Goal: Answer question/provide support: Share knowledge or assist other users

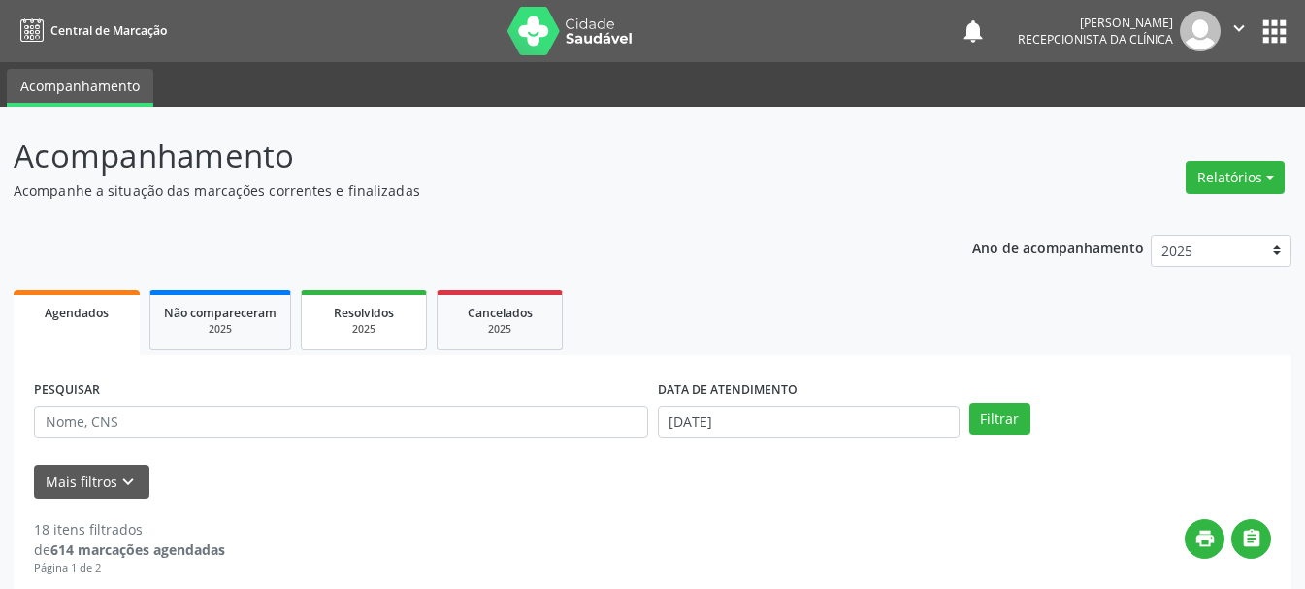
click at [343, 321] on div "Resolvidos" at bounding box center [363, 312] width 97 height 20
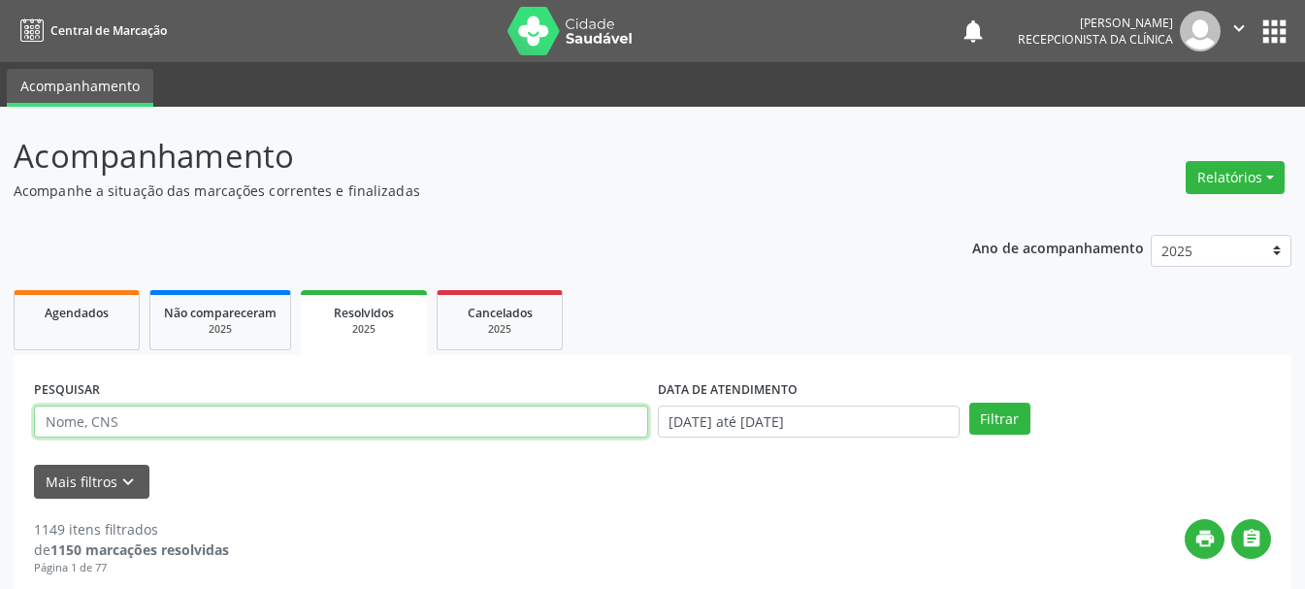
click at [462, 425] on input "text" at bounding box center [341, 422] width 614 height 33
type input "[PERSON_NAME]"
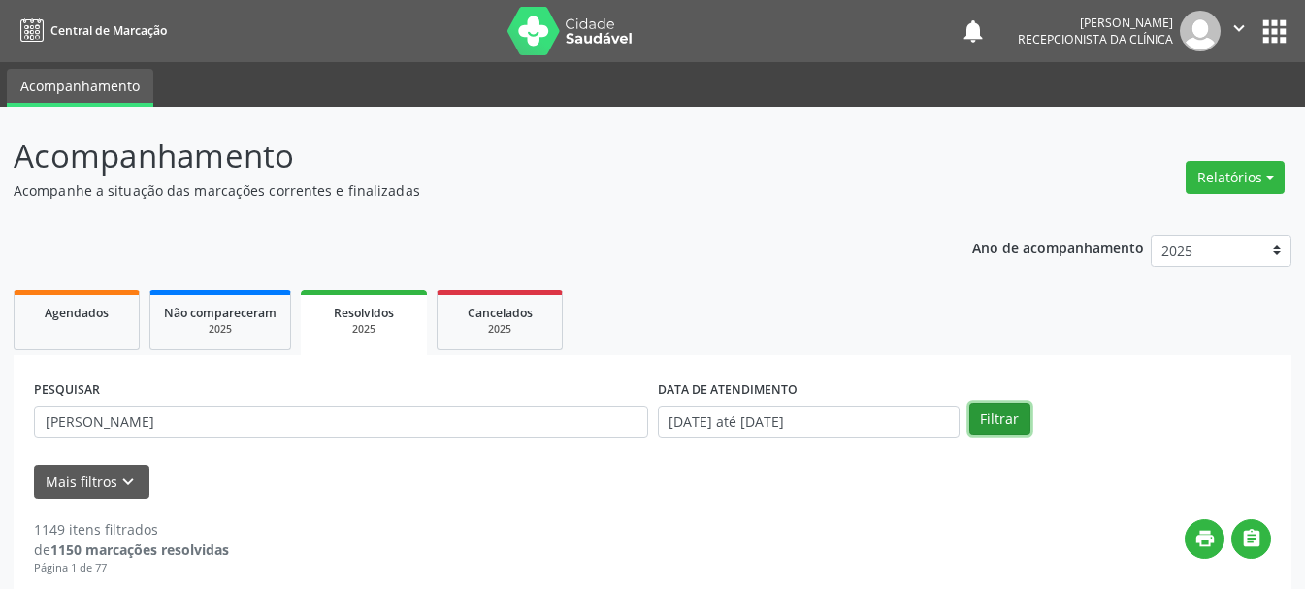
click at [1016, 413] on button "Filtrar" at bounding box center [999, 419] width 61 height 33
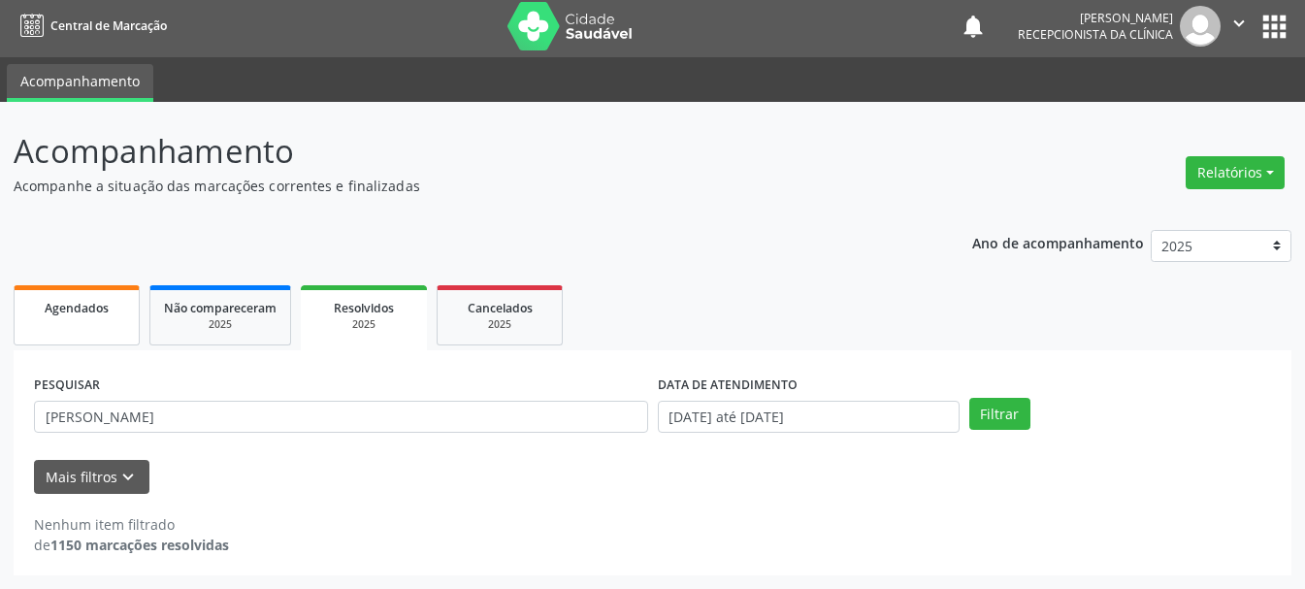
click at [89, 320] on link "Agendados" at bounding box center [77, 315] width 126 height 60
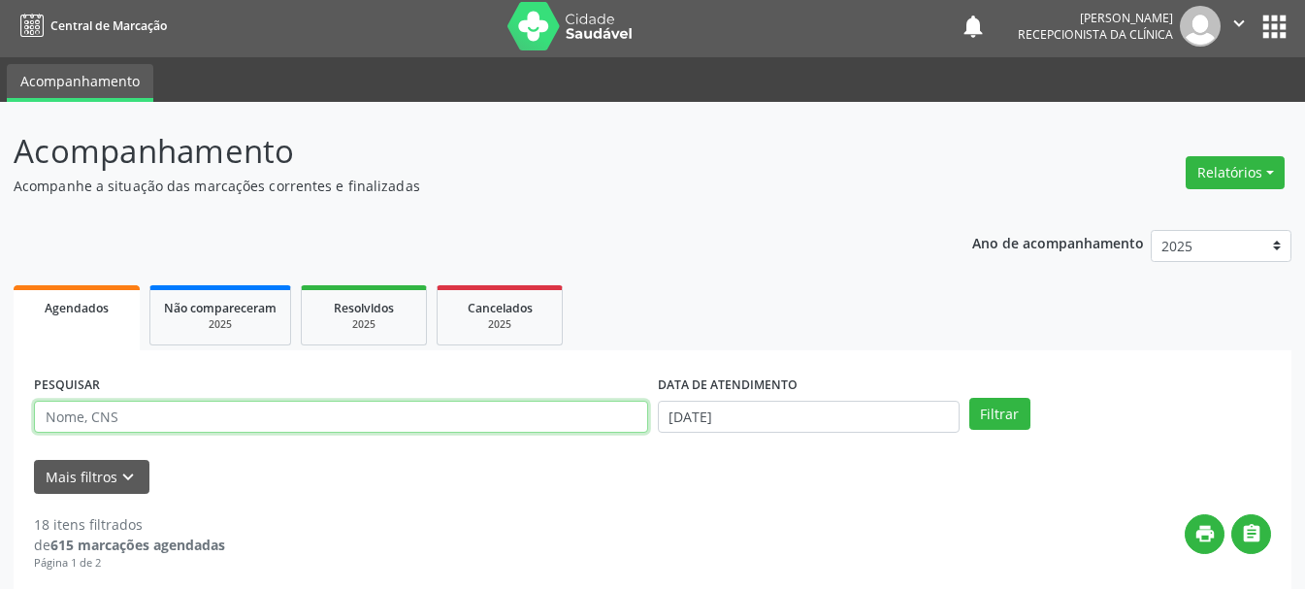
click at [467, 433] on input "text" at bounding box center [341, 417] width 614 height 33
type input "[PERSON_NAME]"
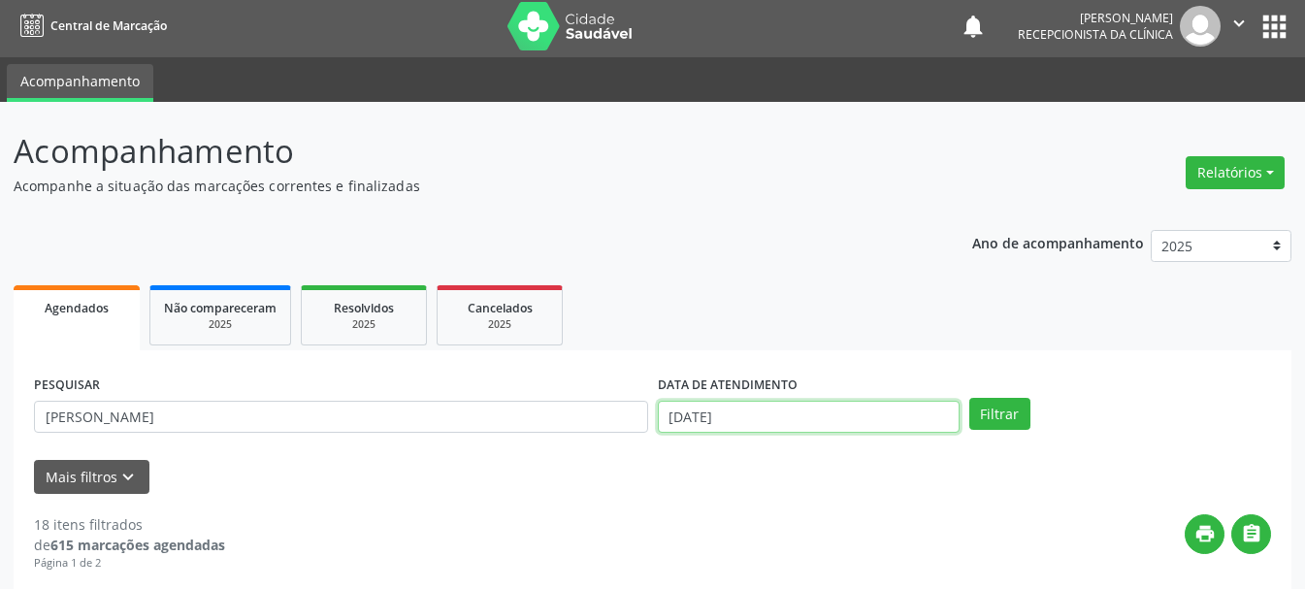
click at [773, 411] on input "[DATE]" at bounding box center [809, 417] width 302 height 33
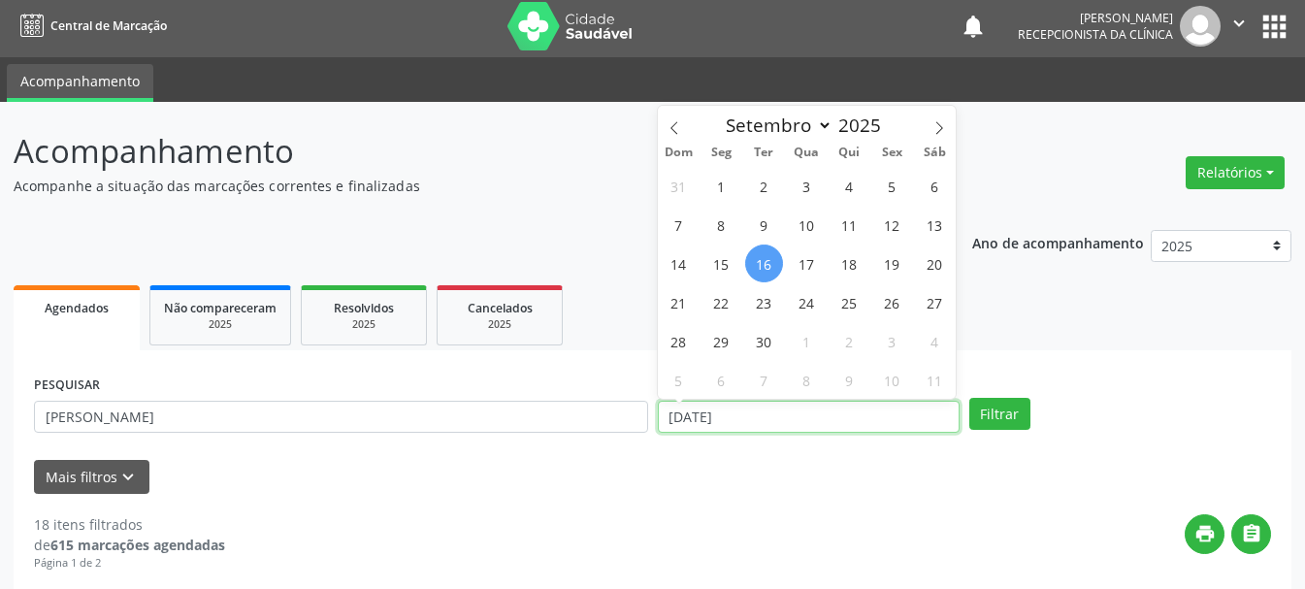
click at [750, 420] on input "[DATE]" at bounding box center [809, 417] width 302 height 33
click at [753, 420] on input "[DATE]" at bounding box center [809, 417] width 302 height 33
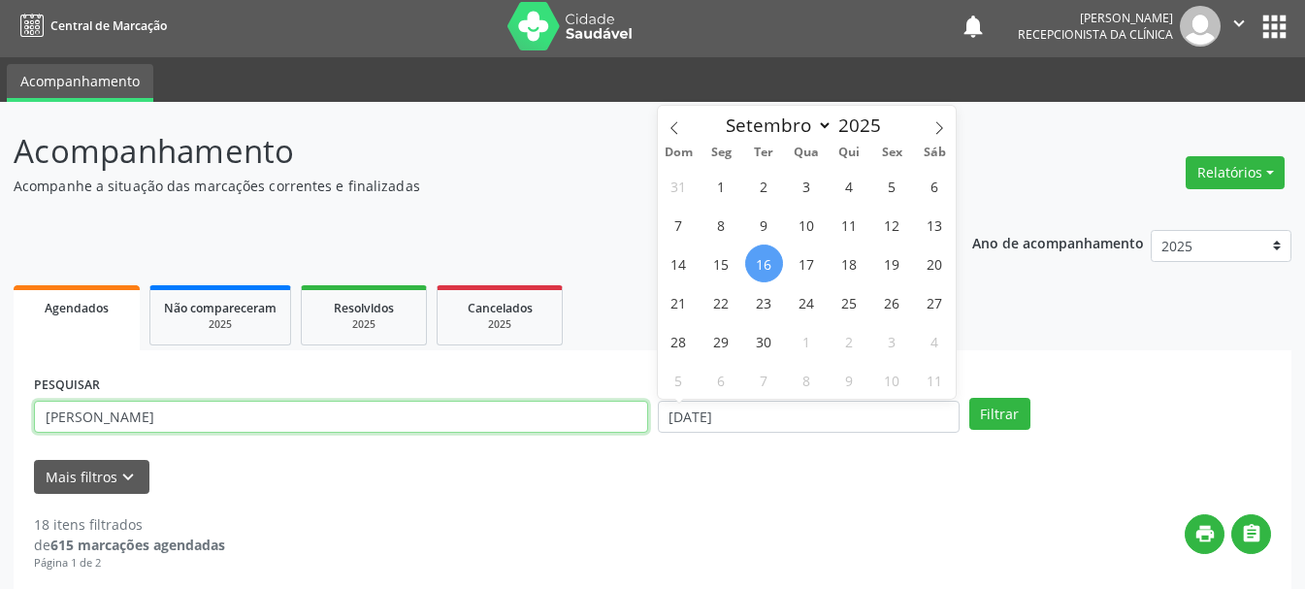
click at [383, 409] on input "[PERSON_NAME]" at bounding box center [341, 417] width 614 height 33
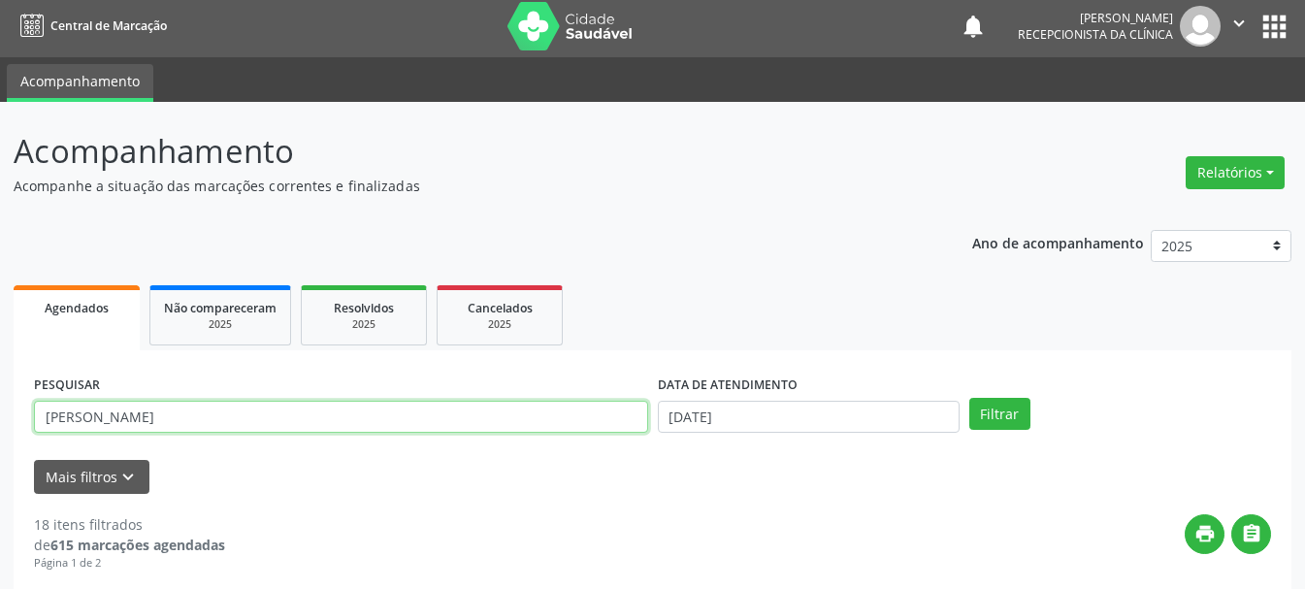
drag, startPoint x: 383, startPoint y: 410, endPoint x: 22, endPoint y: 432, distance: 361.6
type input "706502325199494"
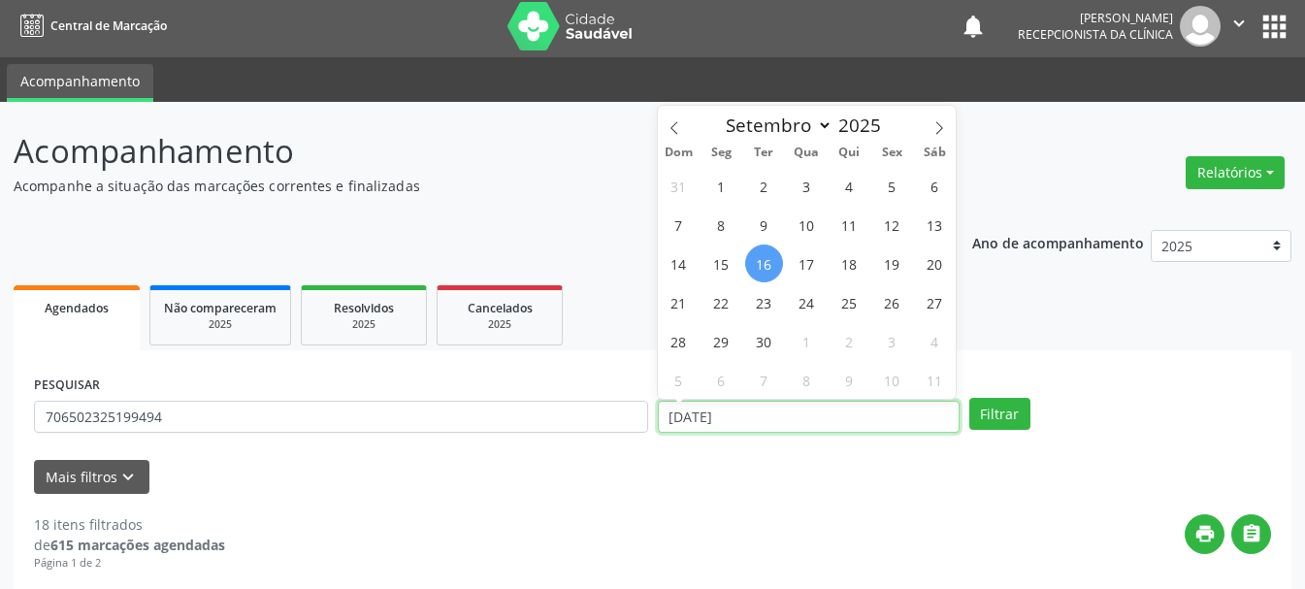
click at [842, 431] on input "[DATE]" at bounding box center [809, 417] width 302 height 33
click at [727, 266] on span "15" at bounding box center [722, 264] width 38 height 38
type input "[DATE]"
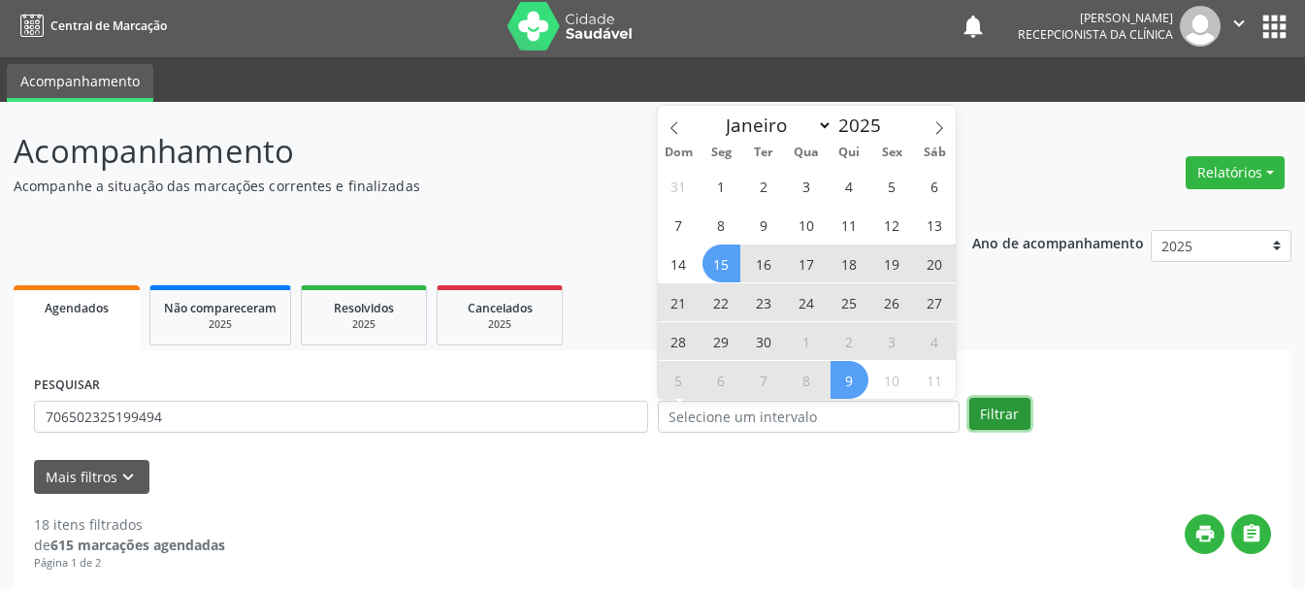
click at [989, 406] on button "Filtrar" at bounding box center [999, 414] width 61 height 33
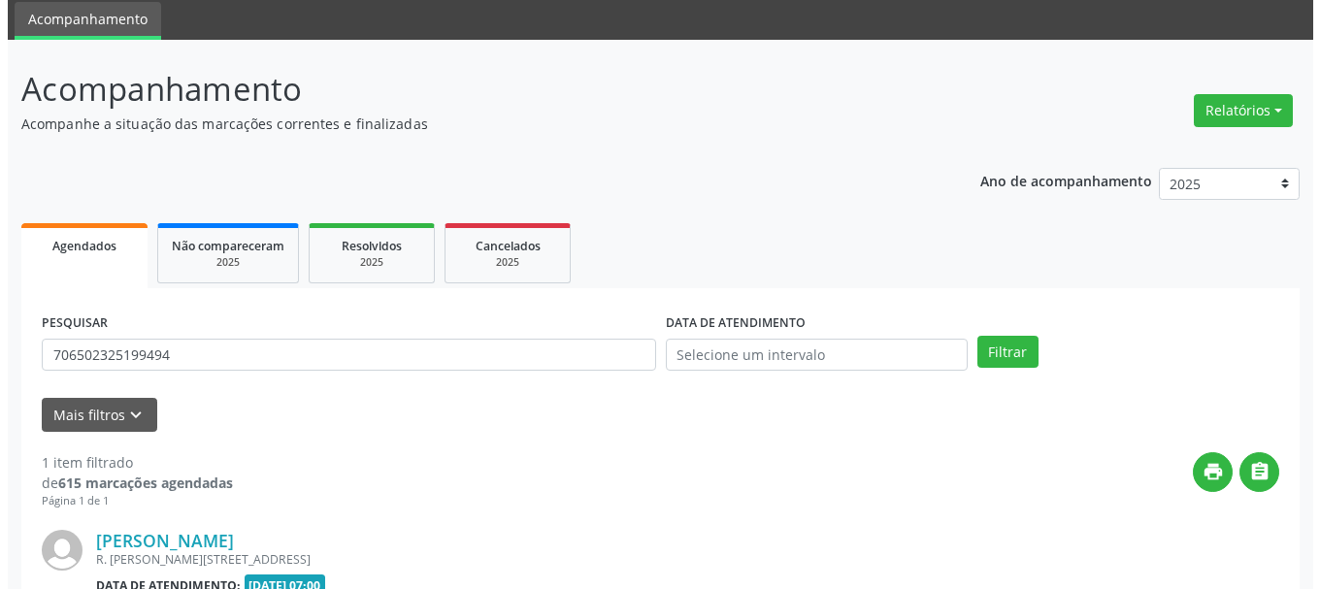
scroll to position [261, 0]
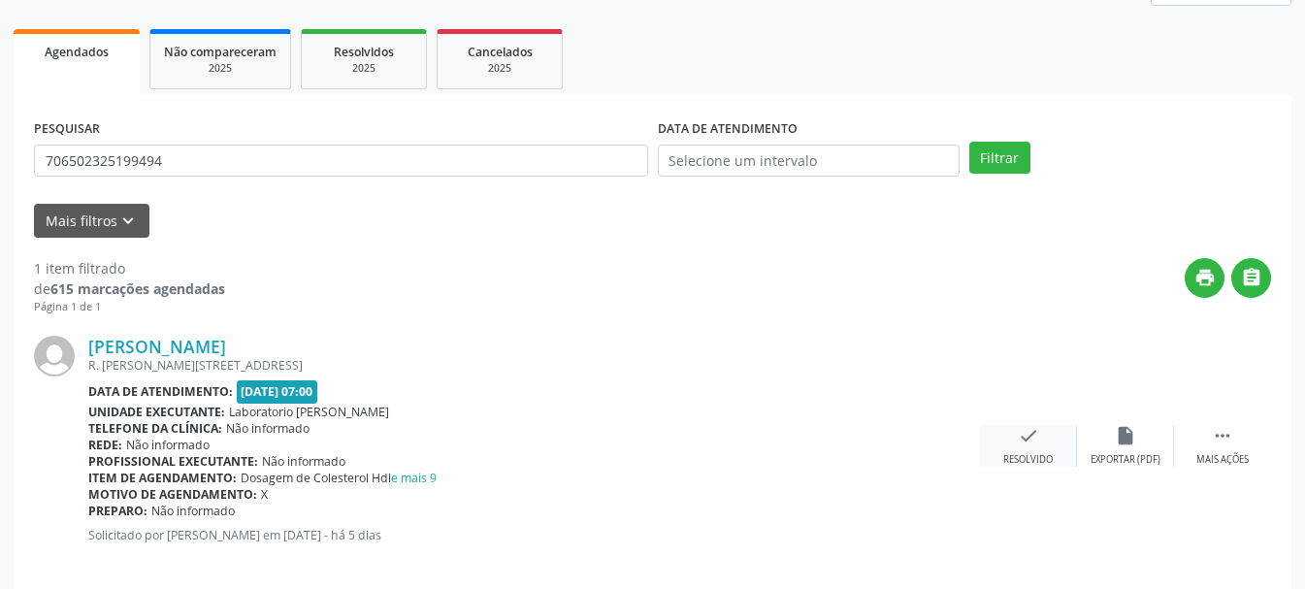
click at [1041, 449] on div "check Resolvido" at bounding box center [1028, 446] width 97 height 42
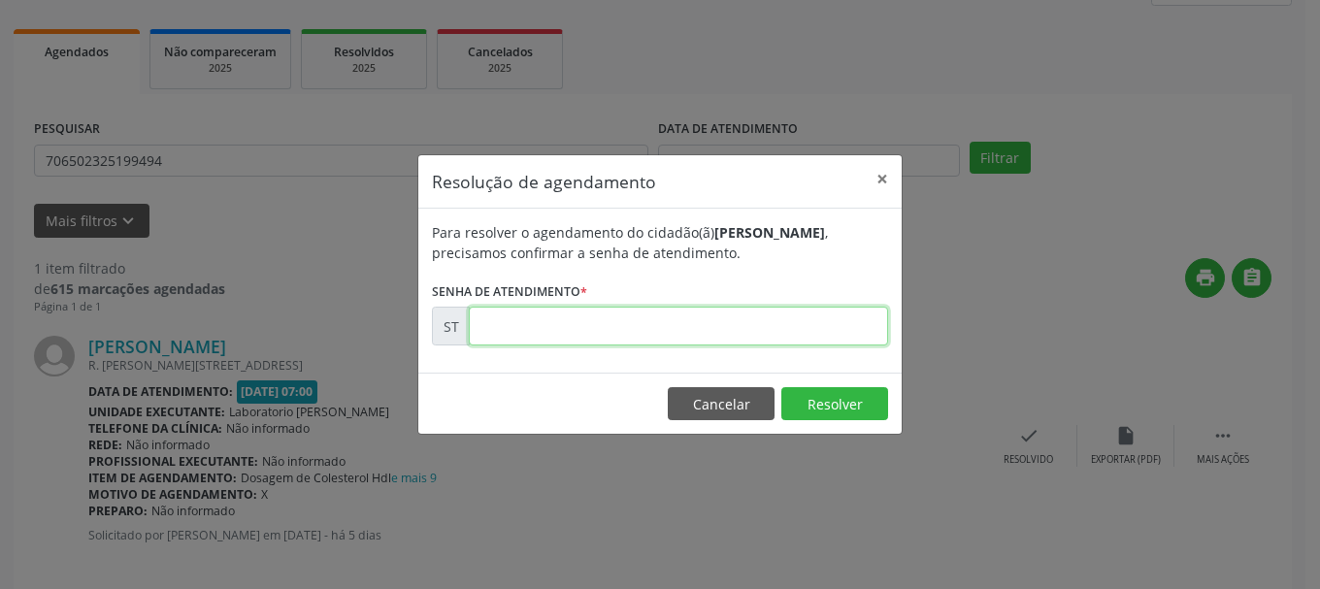
click at [691, 336] on input "text" at bounding box center [678, 326] width 419 height 39
type input "00021987"
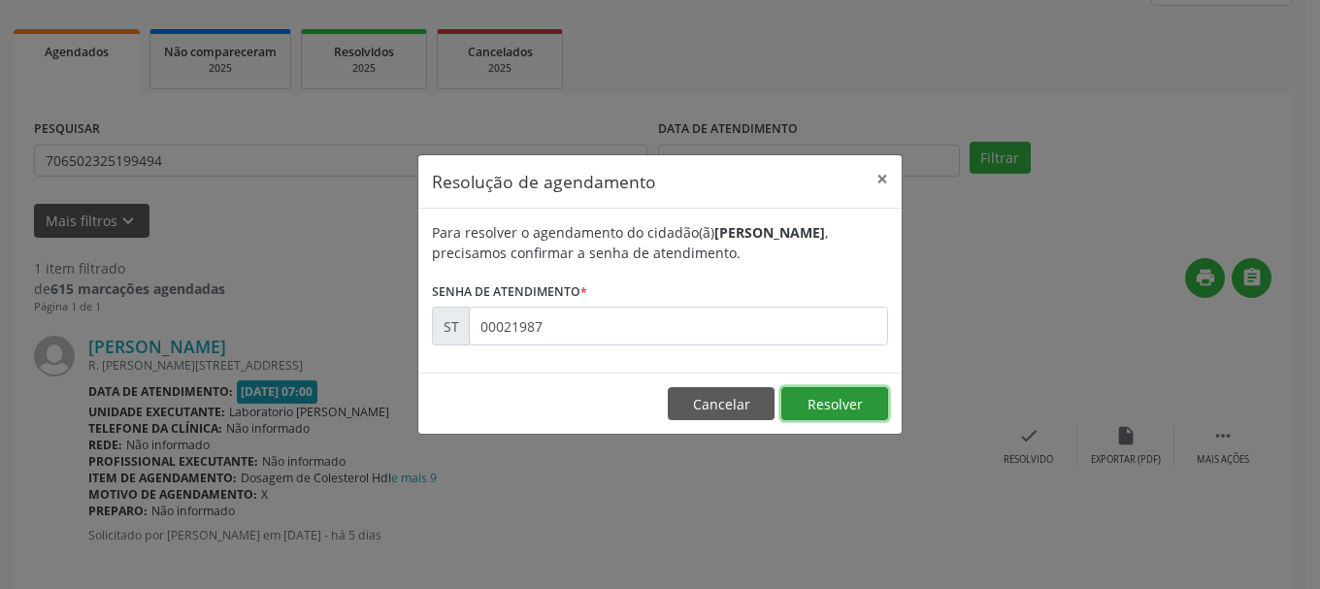
click at [845, 391] on button "Resolver" at bounding box center [834, 403] width 107 height 33
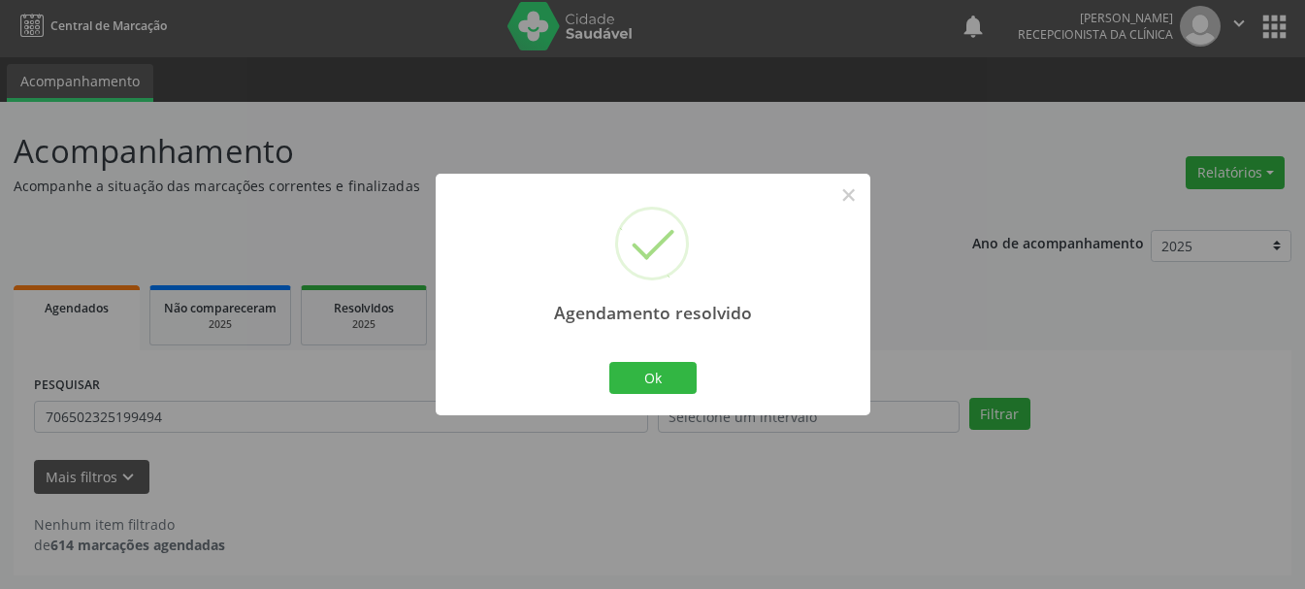
scroll to position [5, 0]
click at [639, 373] on button "Ok" at bounding box center [652, 378] width 87 height 33
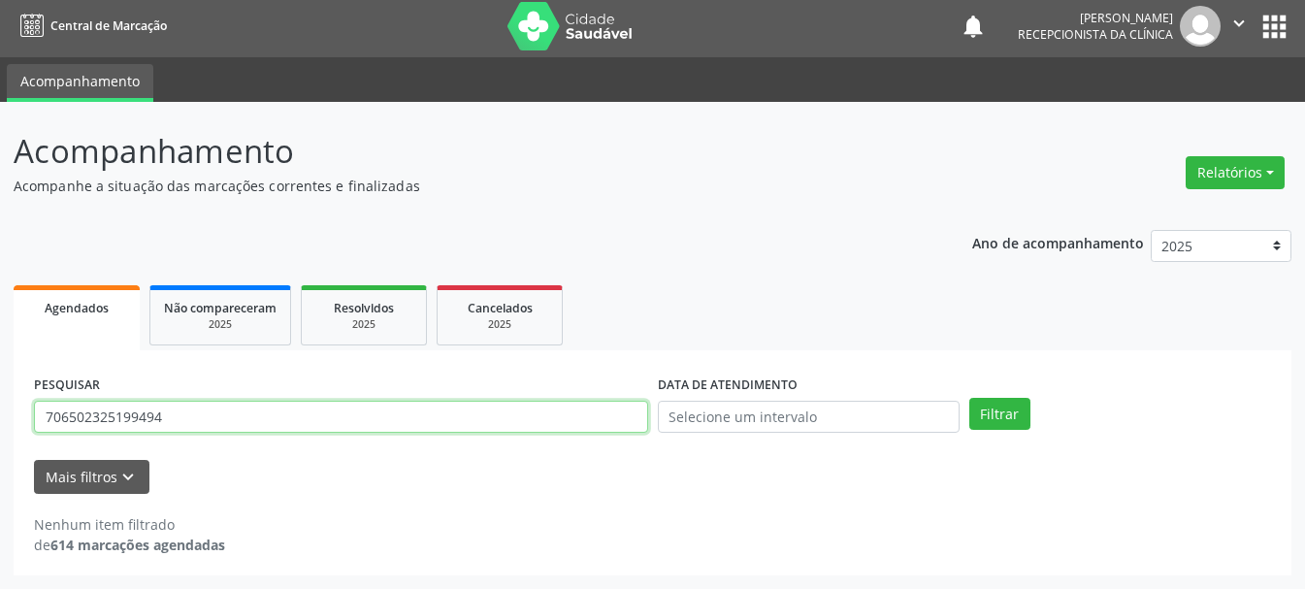
click at [460, 423] on input "706502325199494" at bounding box center [341, 417] width 614 height 33
type input "705008498488252"
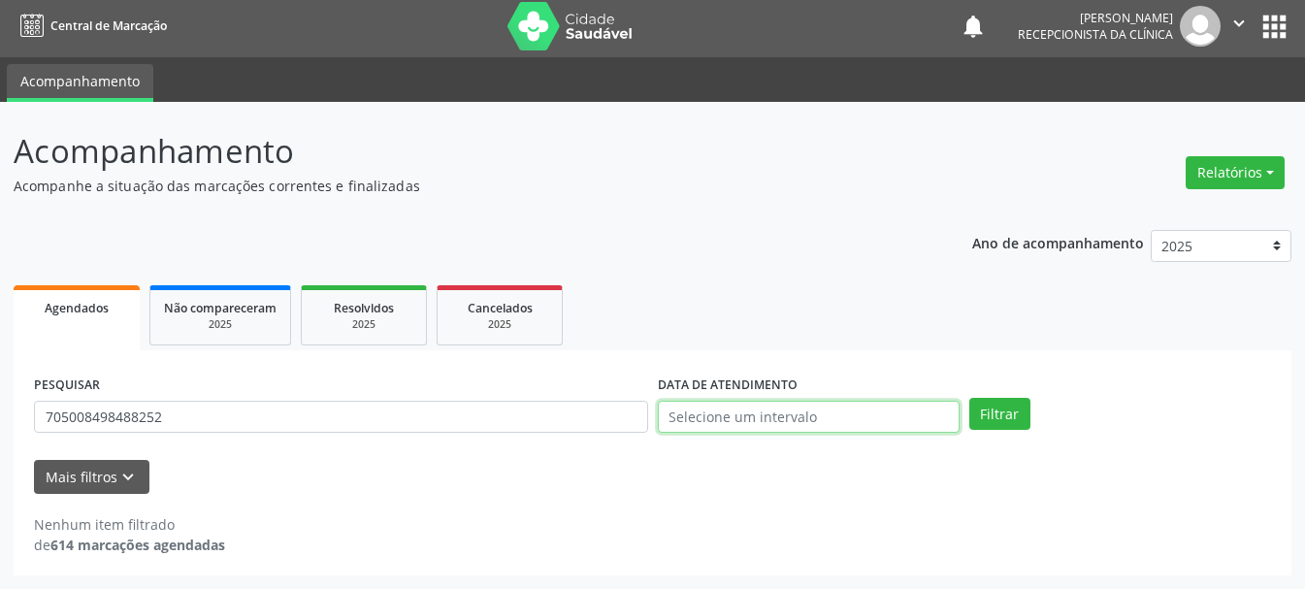
click at [856, 426] on input "text" at bounding box center [809, 417] width 302 height 33
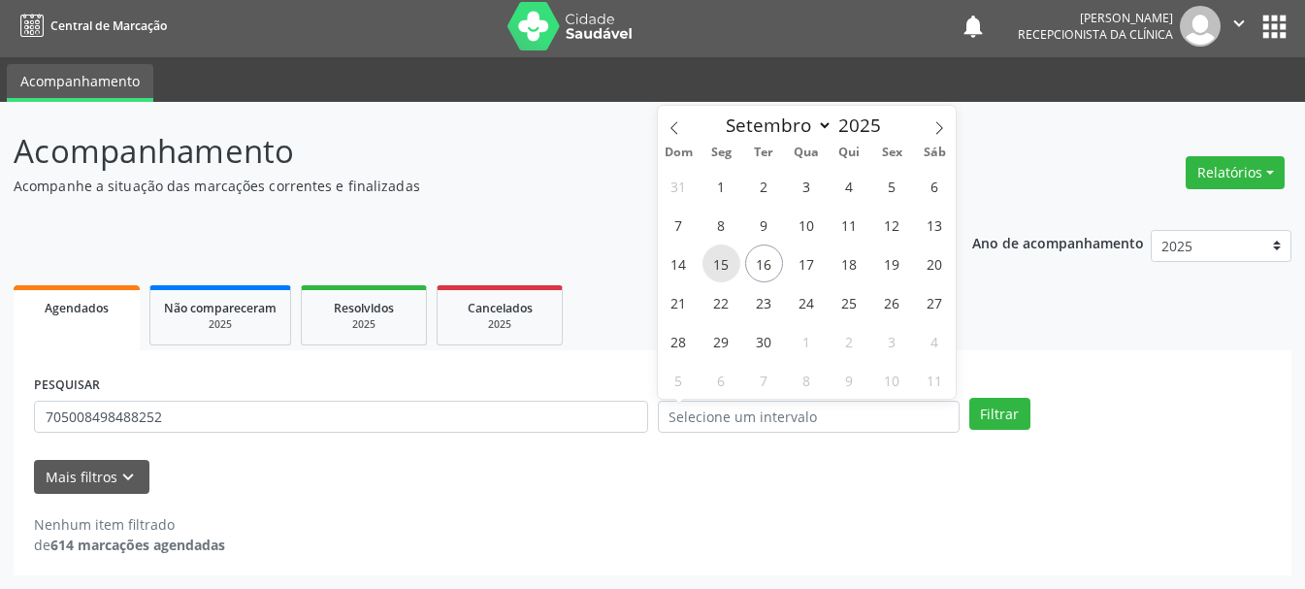
click at [724, 266] on span "15" at bounding box center [722, 264] width 38 height 38
type input "[DATE]"
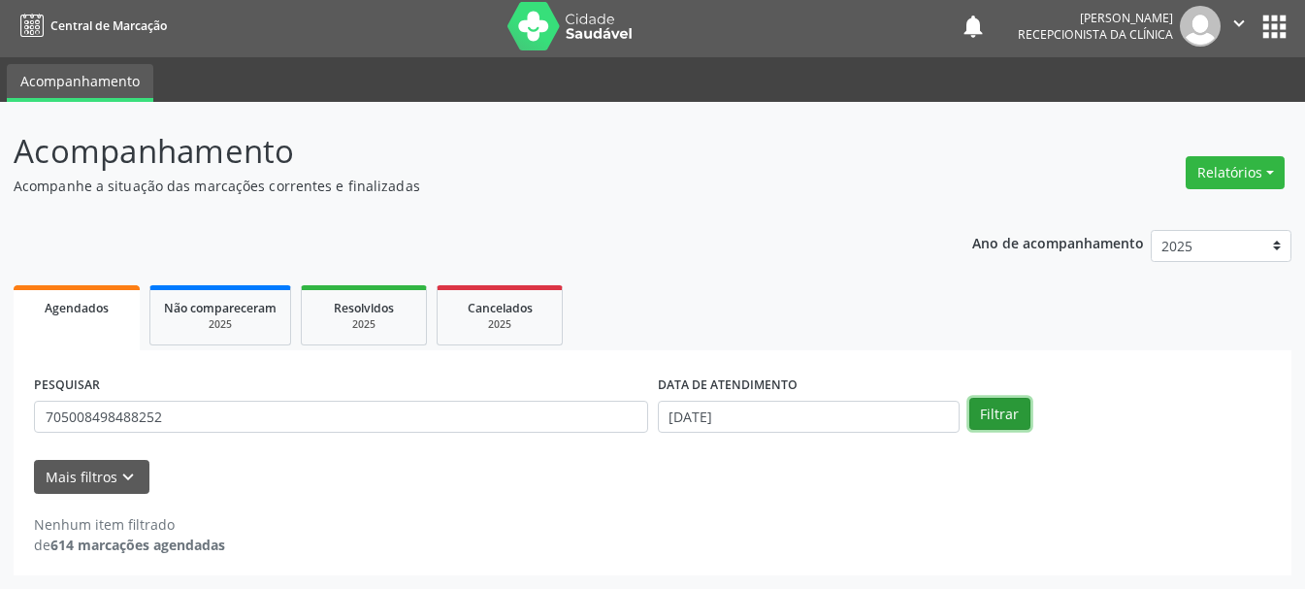
click at [988, 407] on button "Filtrar" at bounding box center [999, 414] width 61 height 33
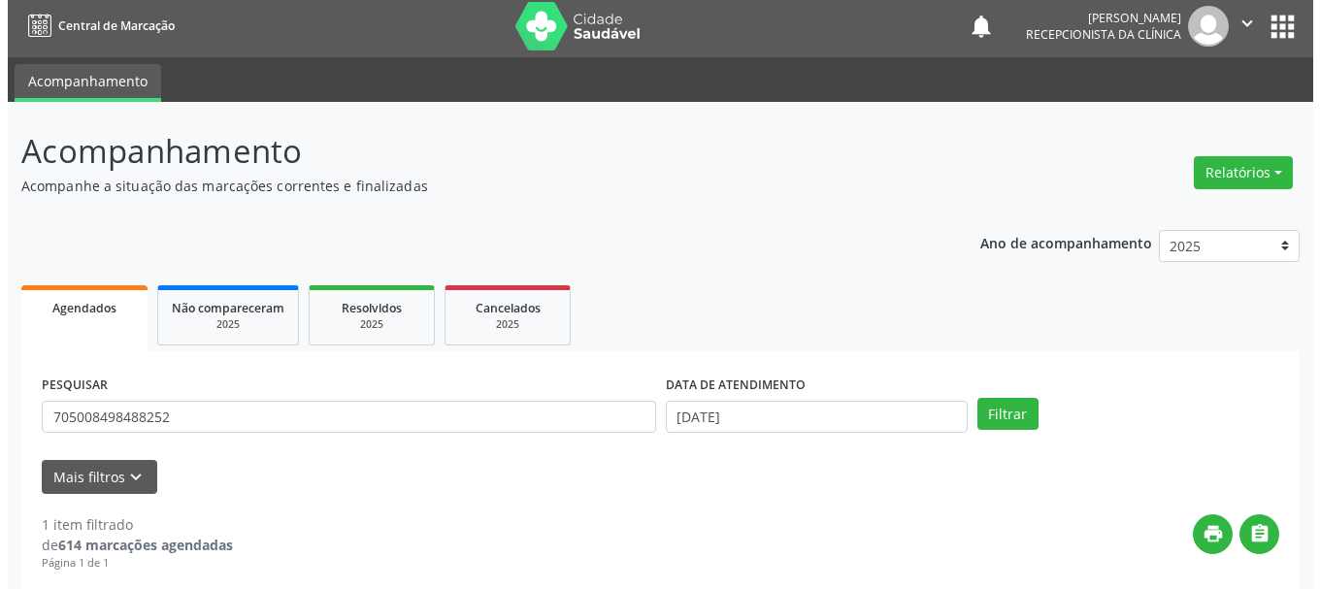
scroll to position [283, 0]
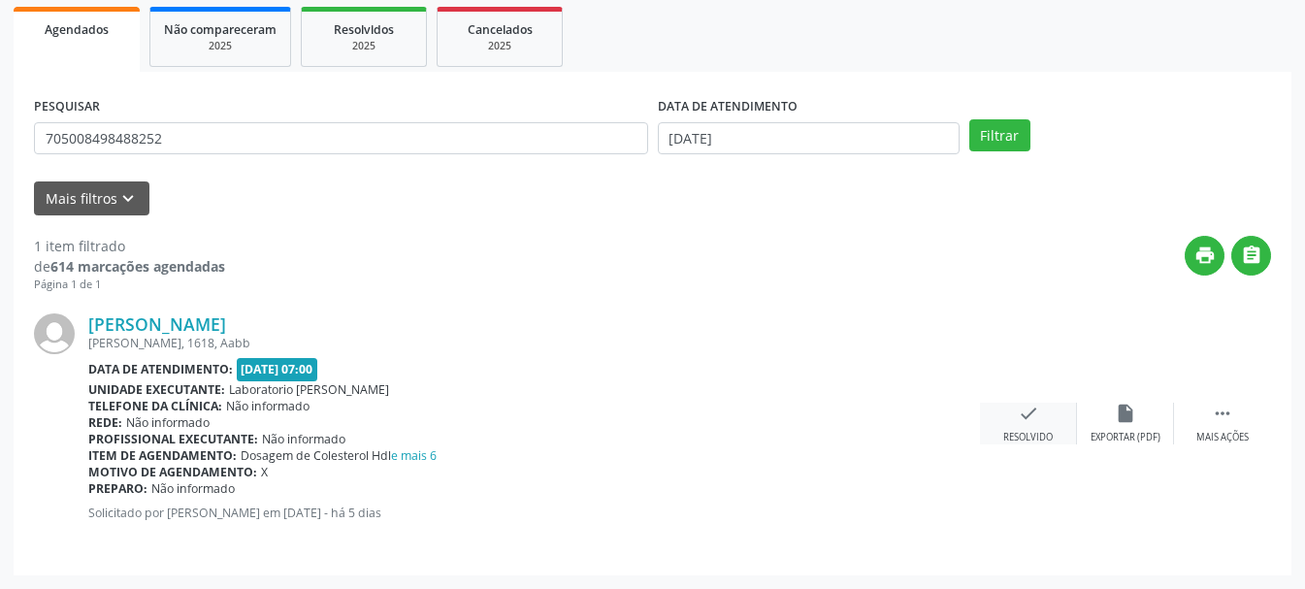
click at [1038, 435] on div "Resolvido" at bounding box center [1027, 438] width 49 height 14
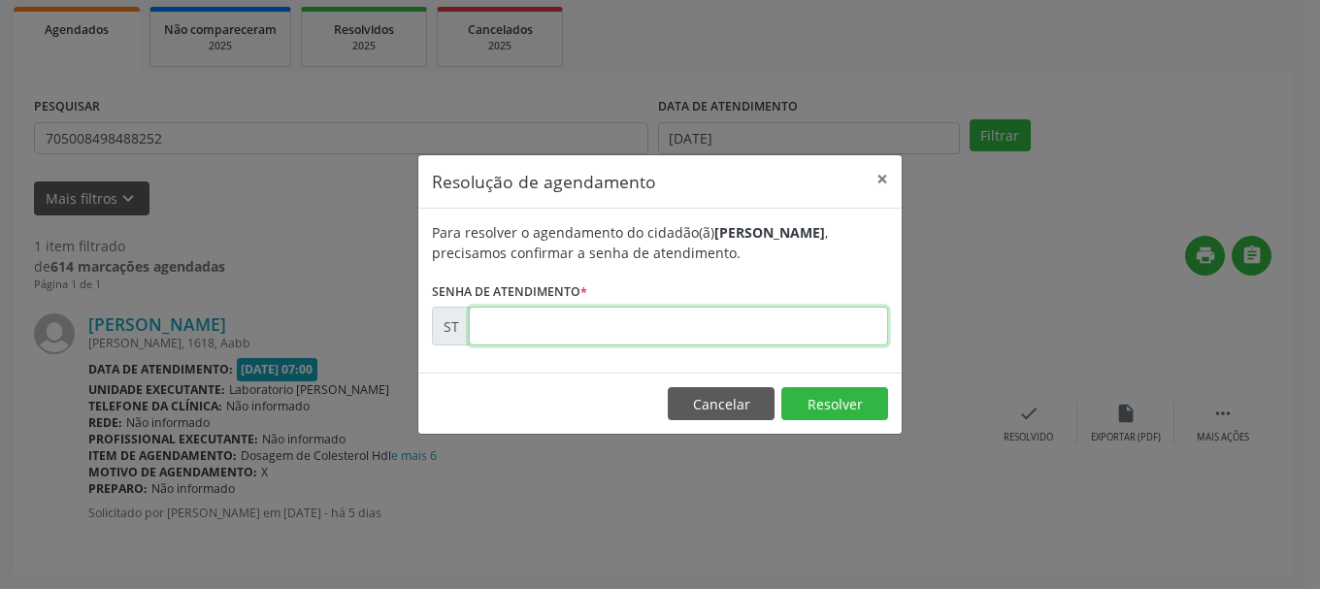
click at [780, 322] on input "text" at bounding box center [678, 326] width 419 height 39
type input "00021985"
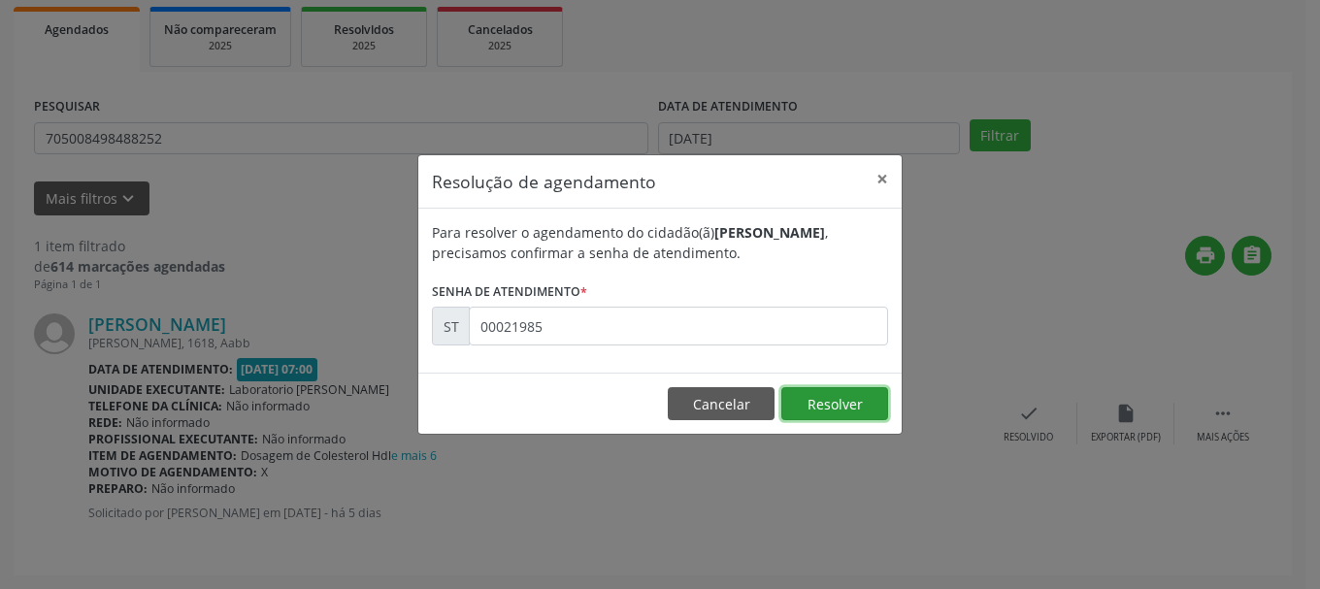
click at [832, 404] on button "Resolver" at bounding box center [834, 403] width 107 height 33
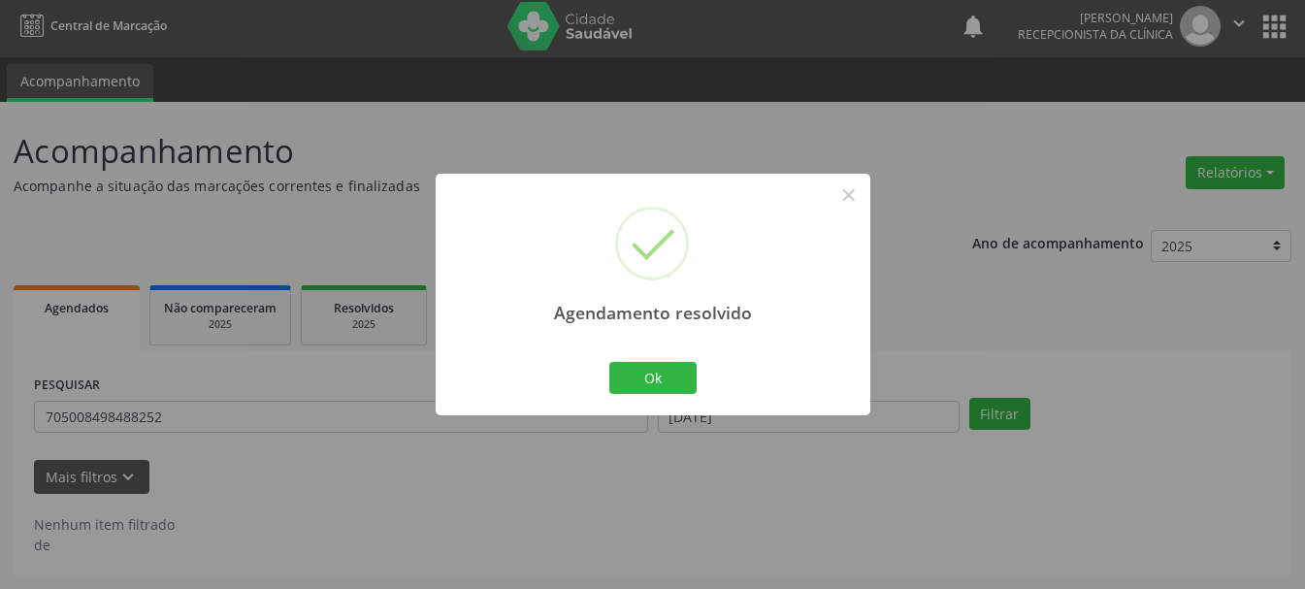
scroll to position [5, 0]
click at [696, 372] on div "Ok Cancel" at bounding box center [653, 377] width 96 height 41
click at [689, 374] on button "Ok" at bounding box center [652, 378] width 87 height 33
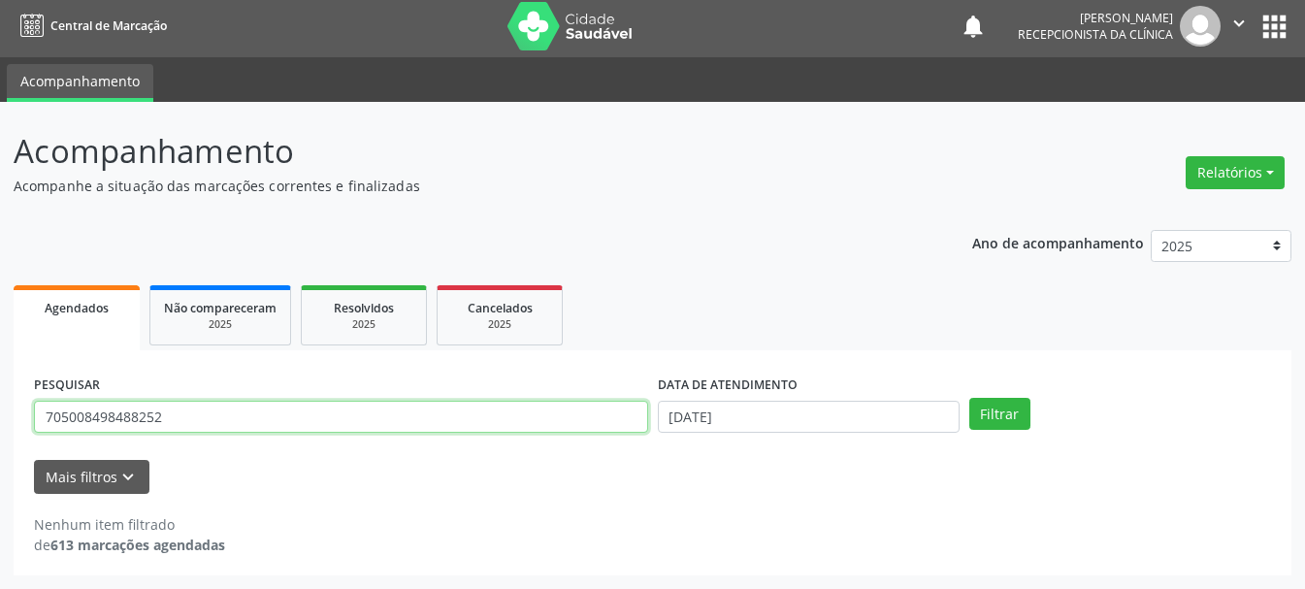
click at [375, 410] on input "705008498488252" at bounding box center [341, 417] width 614 height 33
type input "7"
type input "898002979315712"
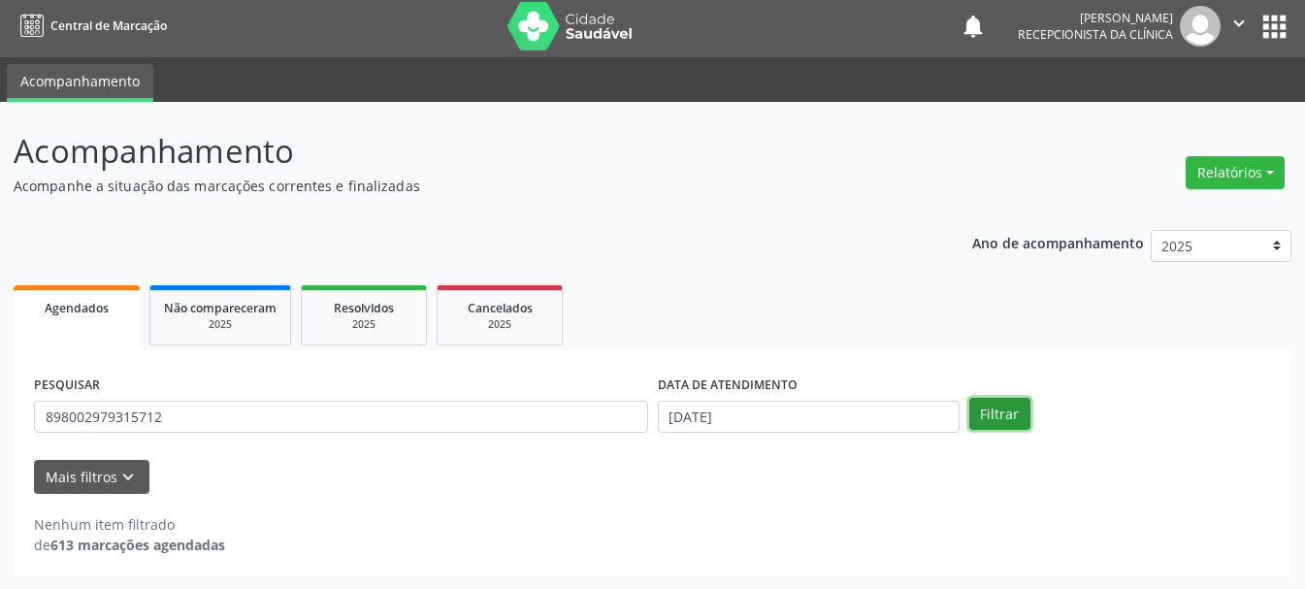
click at [1016, 417] on button "Filtrar" at bounding box center [999, 414] width 61 height 33
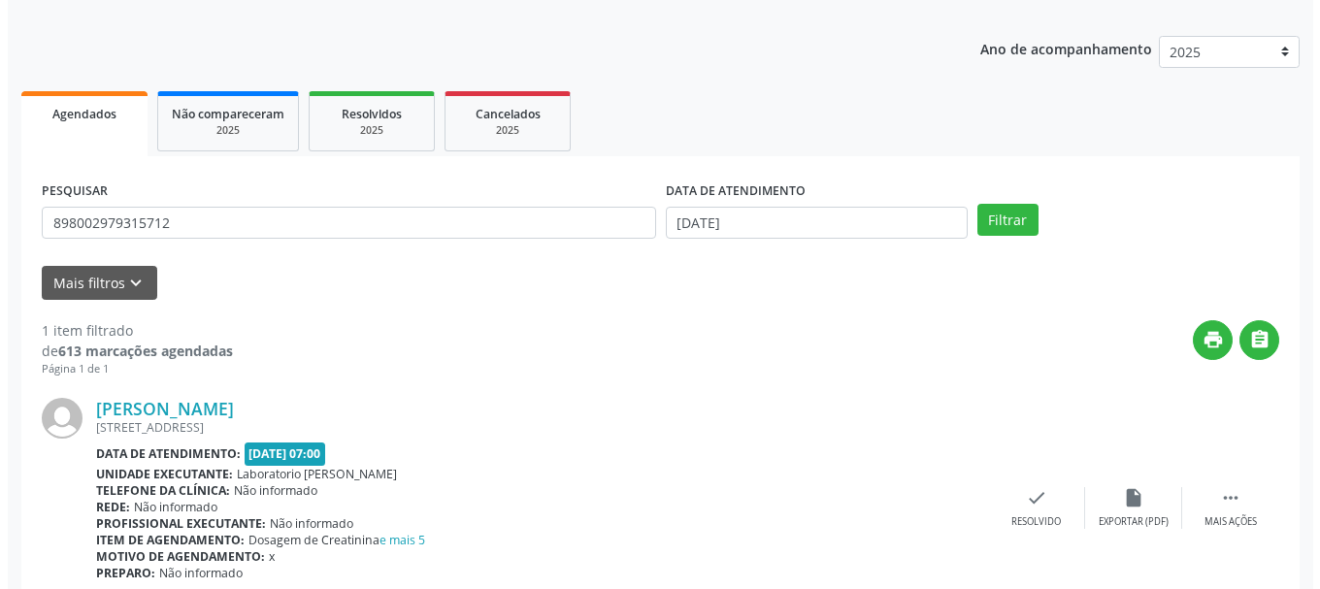
scroll to position [283, 0]
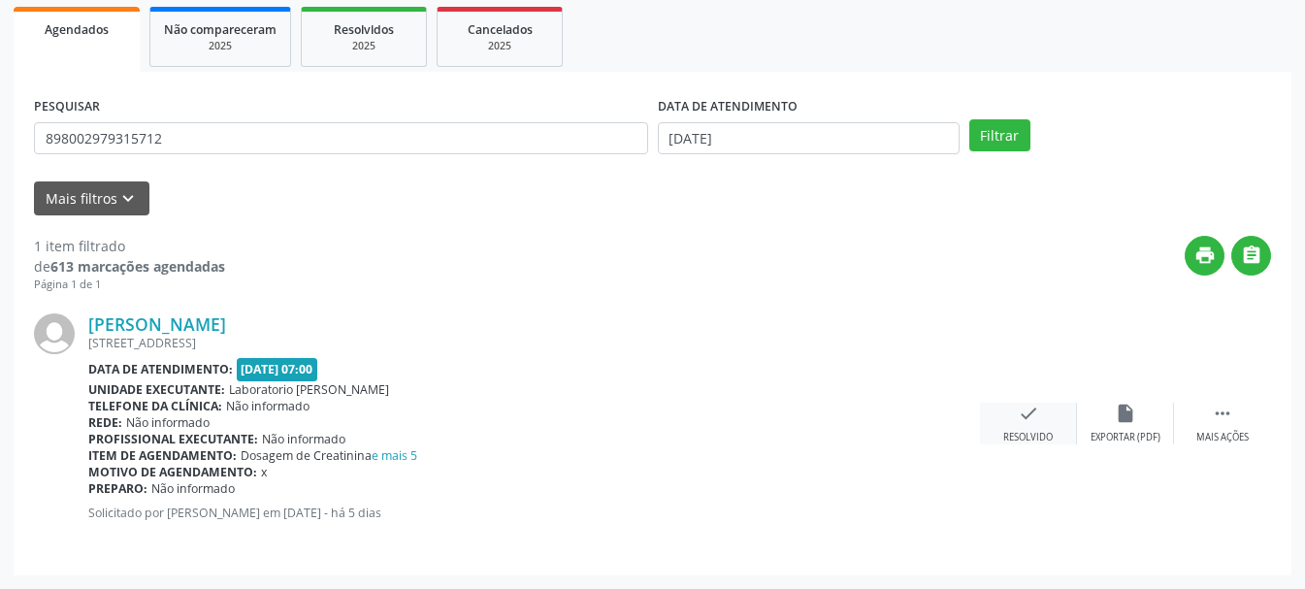
click at [1016, 413] on div "check Resolvido" at bounding box center [1028, 424] width 97 height 42
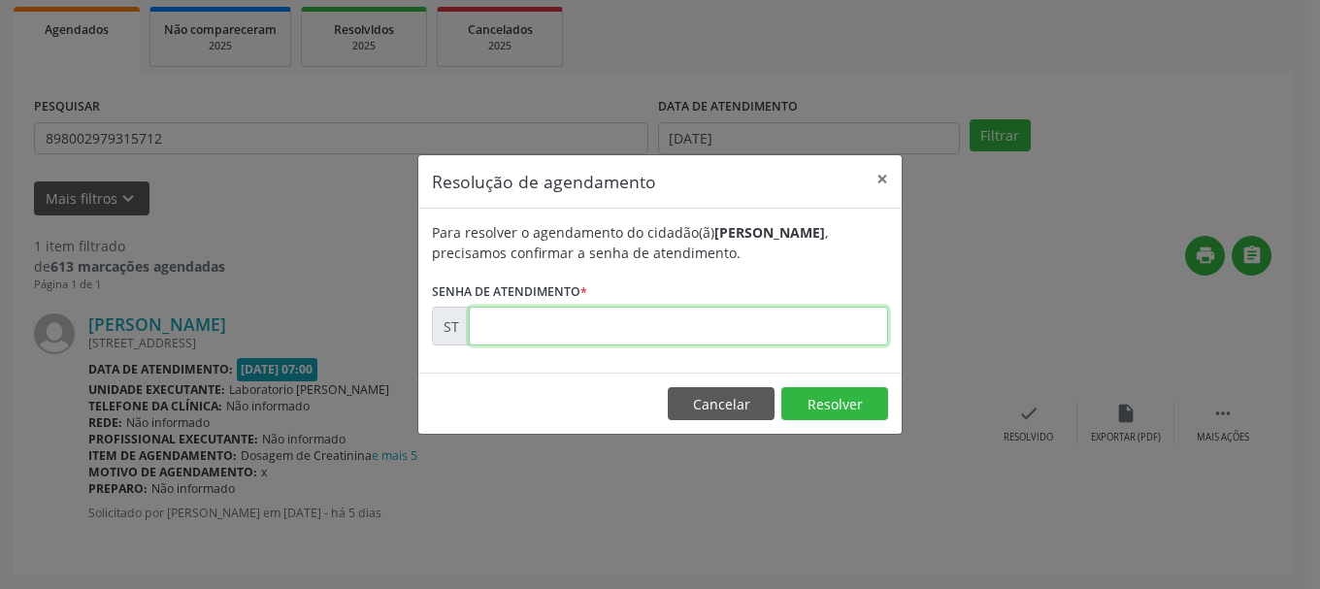
click at [768, 325] on input "text" at bounding box center [678, 326] width 419 height 39
type input "00021944"
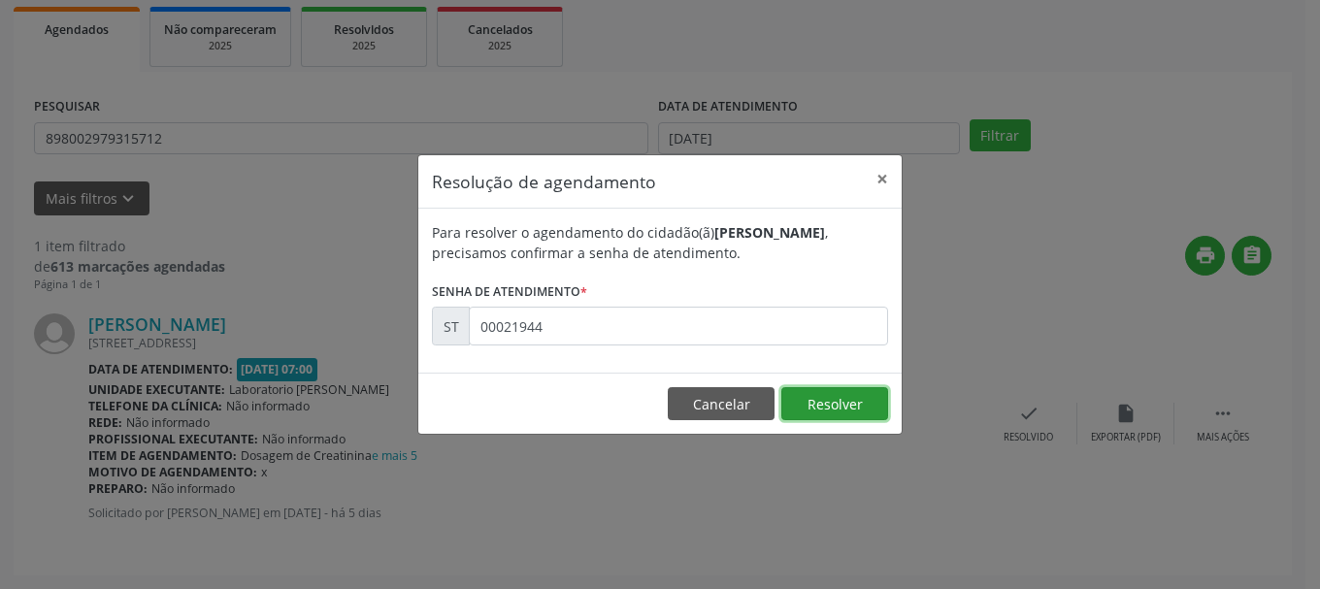
click at [837, 413] on button "Resolver" at bounding box center [834, 403] width 107 height 33
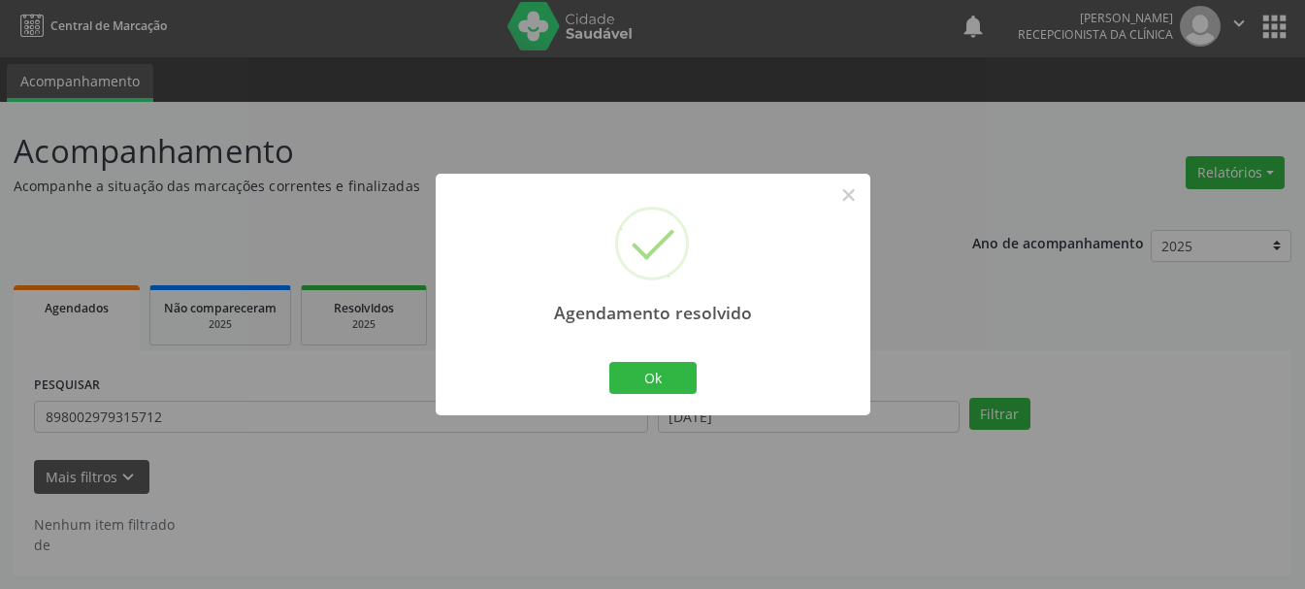
scroll to position [5, 0]
click at [688, 379] on button "Ok" at bounding box center [652, 378] width 87 height 33
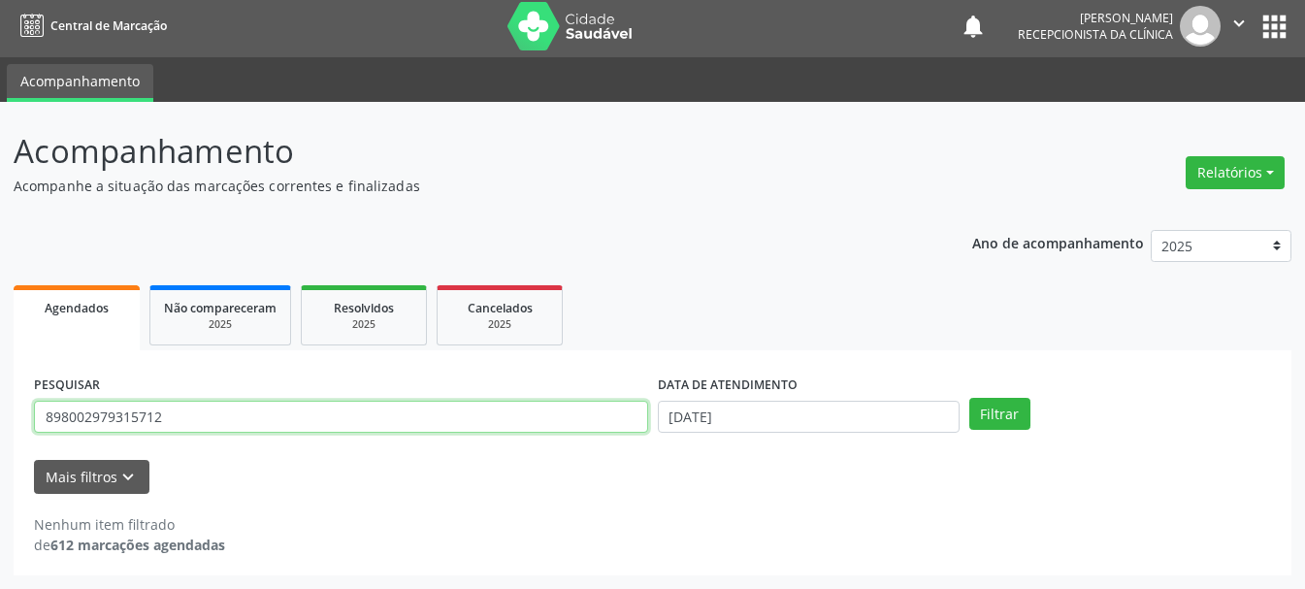
click at [344, 424] on input "898002979315712" at bounding box center [341, 417] width 614 height 33
type input "8"
type input "898003403020586"
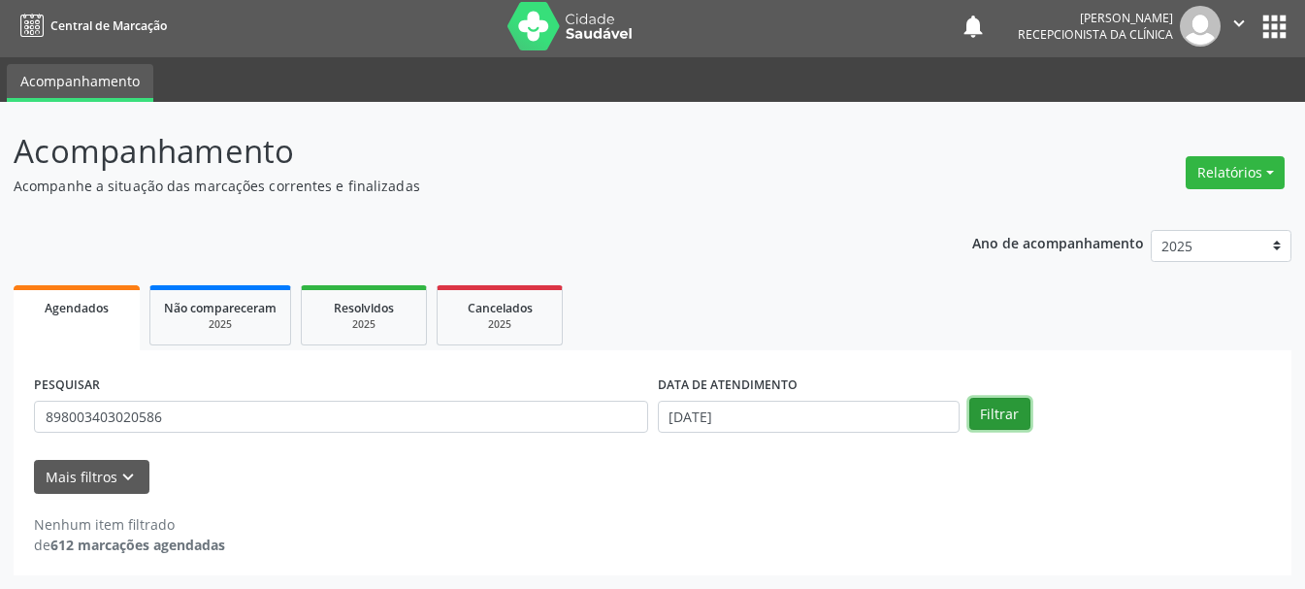
click at [999, 409] on button "Filtrar" at bounding box center [999, 414] width 61 height 33
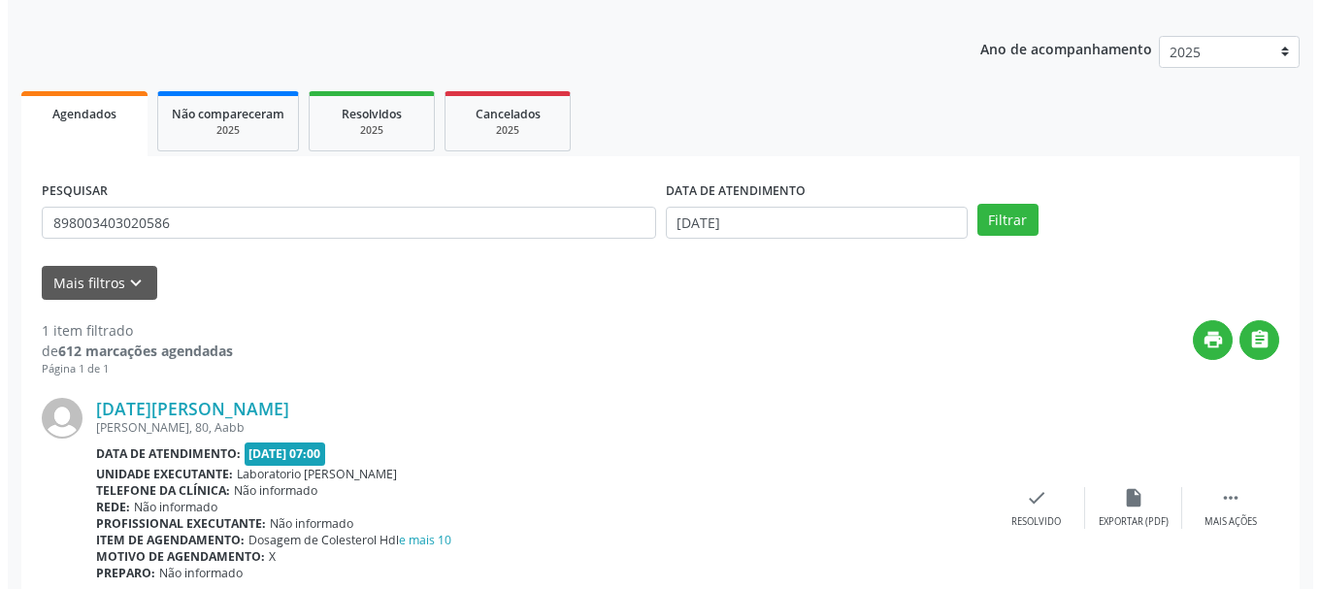
scroll to position [283, 0]
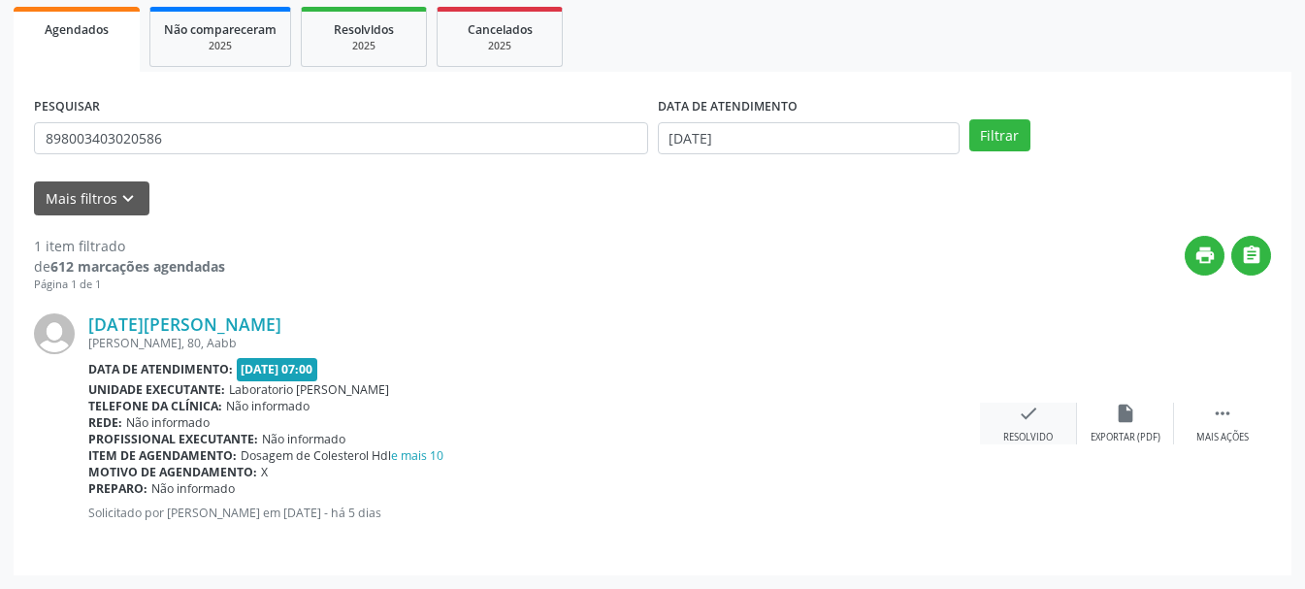
click at [1030, 422] on icon "check" at bounding box center [1028, 413] width 21 height 21
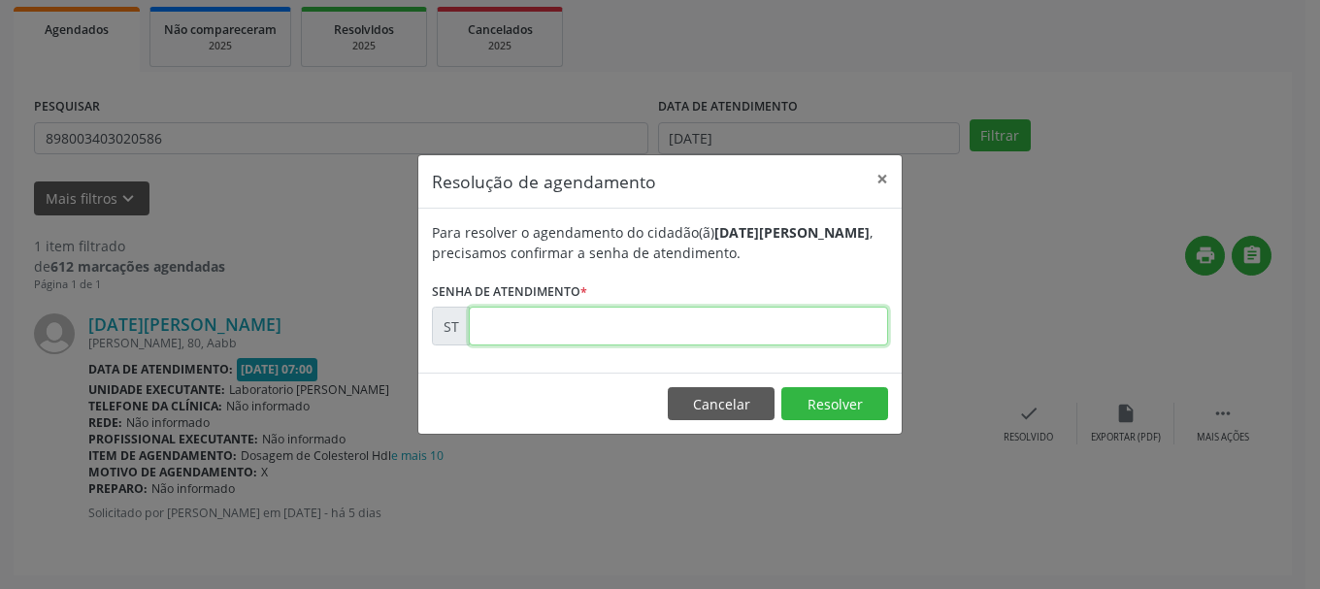
click at [772, 323] on input "text" at bounding box center [678, 326] width 419 height 39
type input "00021977"
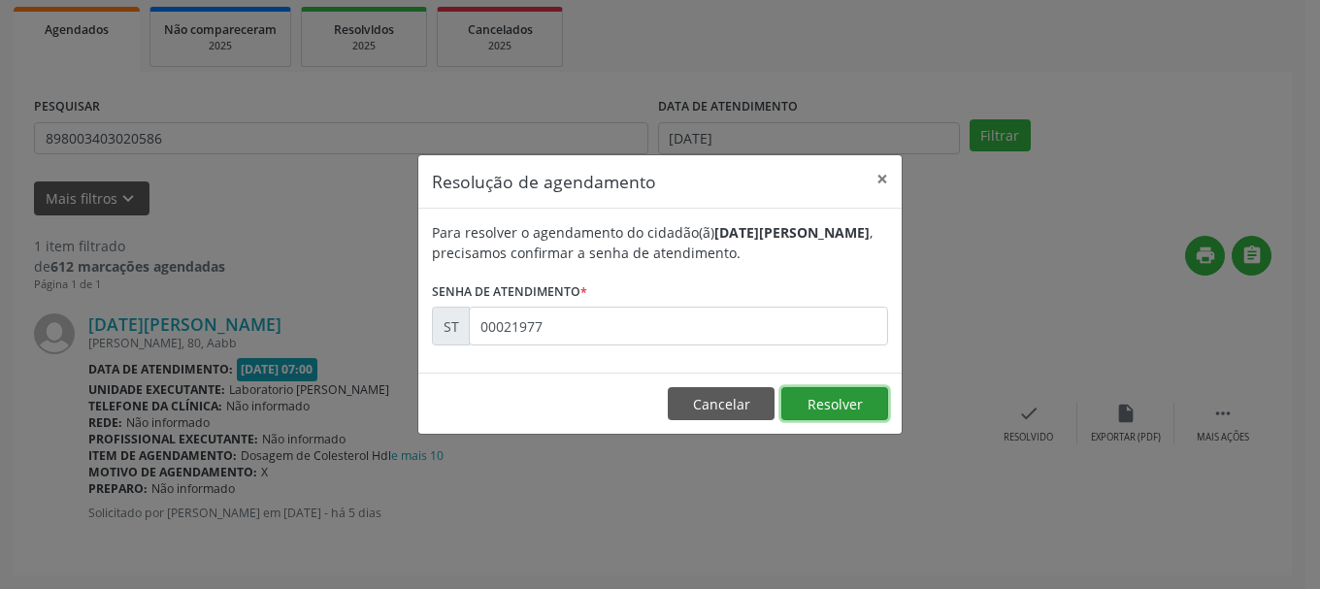
click at [848, 403] on button "Resolver" at bounding box center [834, 403] width 107 height 33
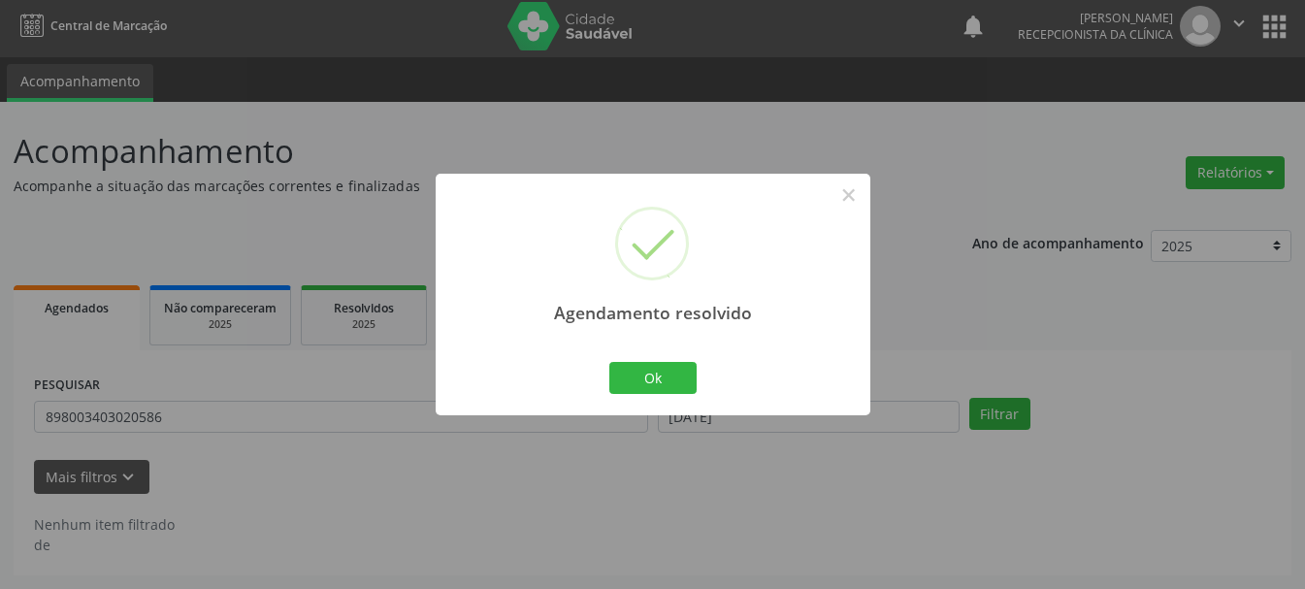
scroll to position [5, 0]
click at [637, 352] on div "Agendamento resolvido × Ok Cancel" at bounding box center [653, 295] width 435 height 242
click at [653, 376] on button "Ok" at bounding box center [652, 378] width 87 height 33
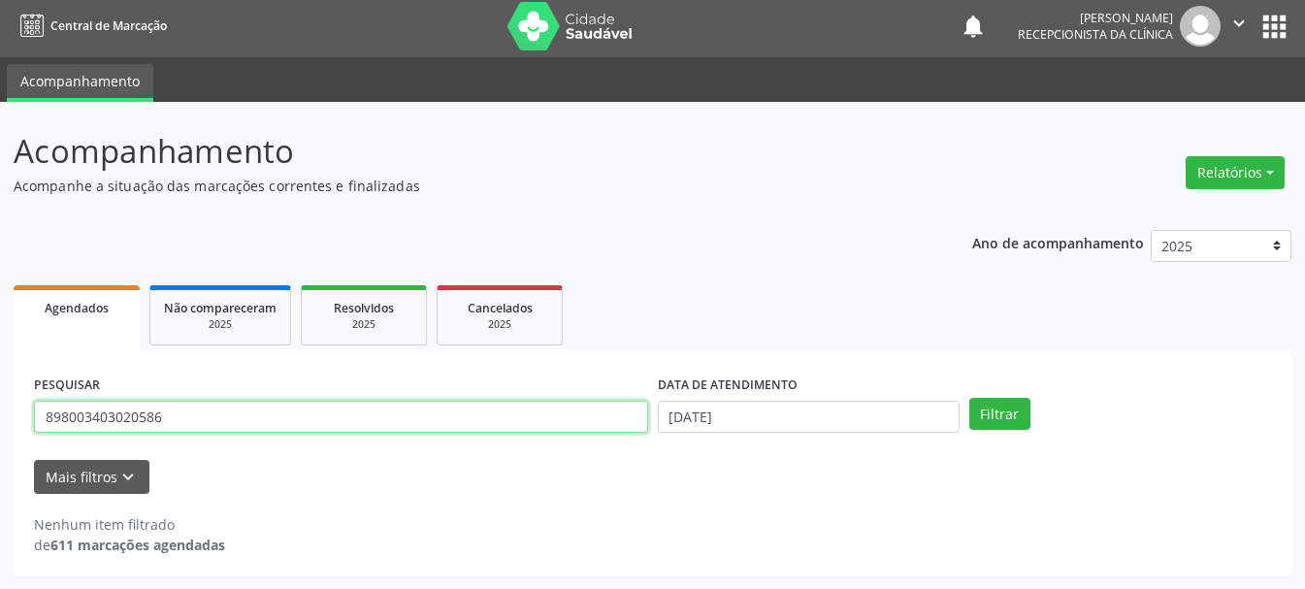
click at [419, 419] on input "898003403020586" at bounding box center [341, 417] width 614 height 33
type input "898003413468989"
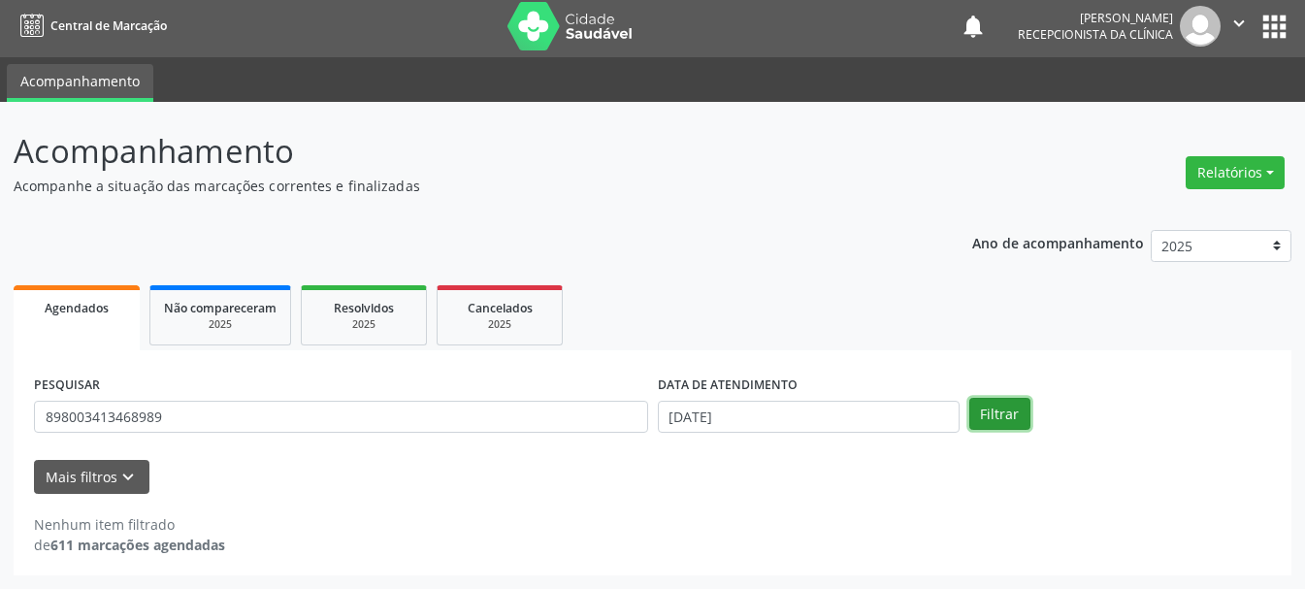
click at [984, 417] on button "Filtrar" at bounding box center [999, 414] width 61 height 33
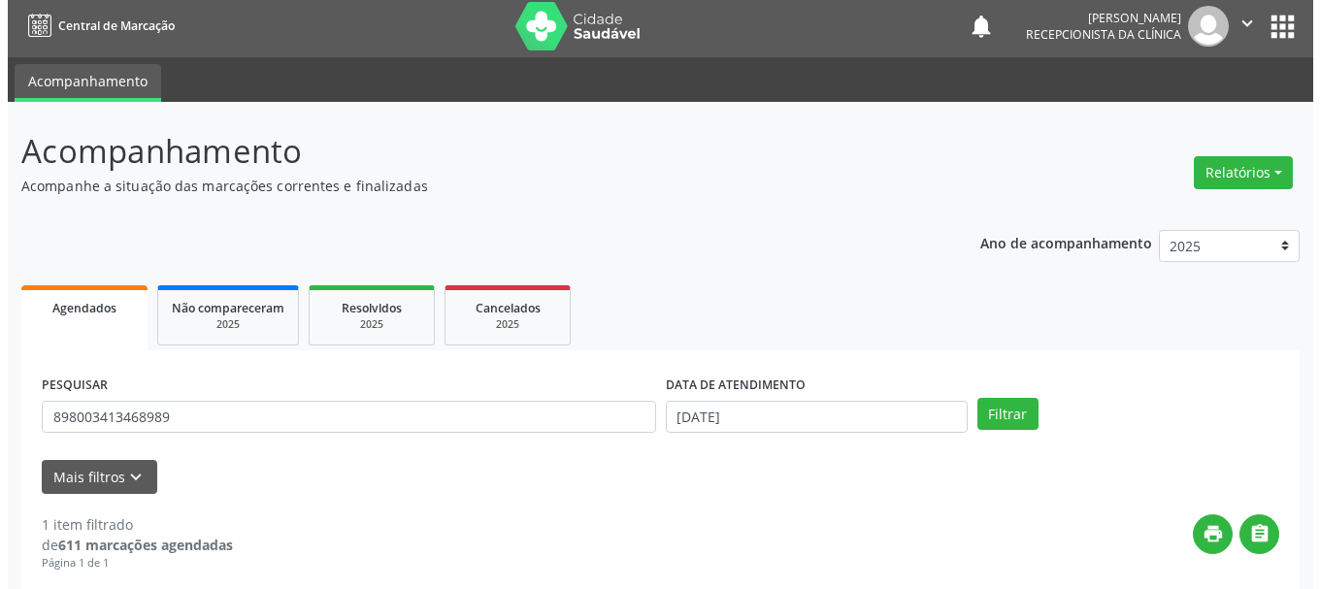
scroll to position [283, 0]
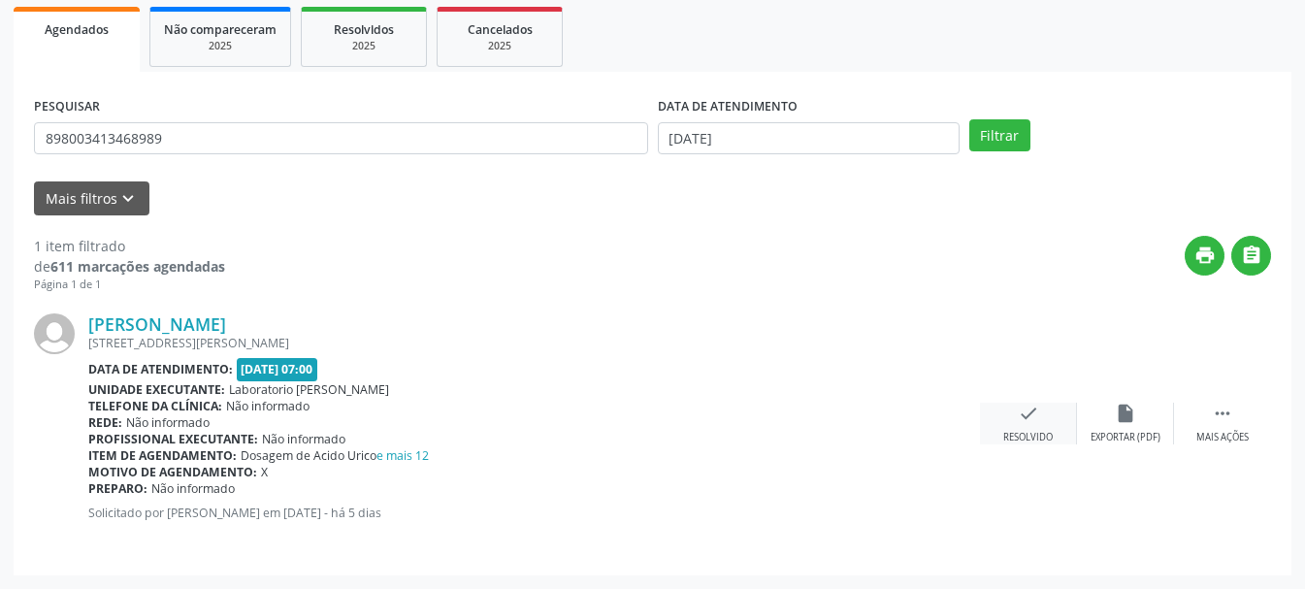
click at [1030, 425] on div "check Resolvido" at bounding box center [1028, 424] width 97 height 42
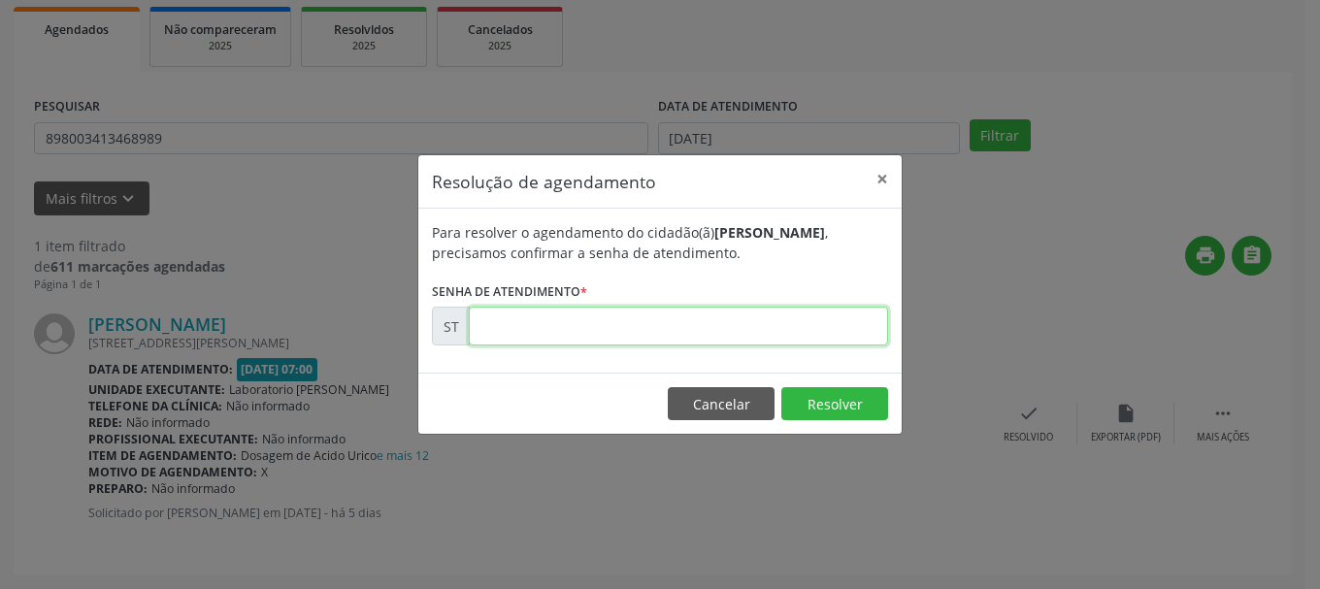
click at [835, 326] on input "text" at bounding box center [678, 326] width 419 height 39
type input "00021928"
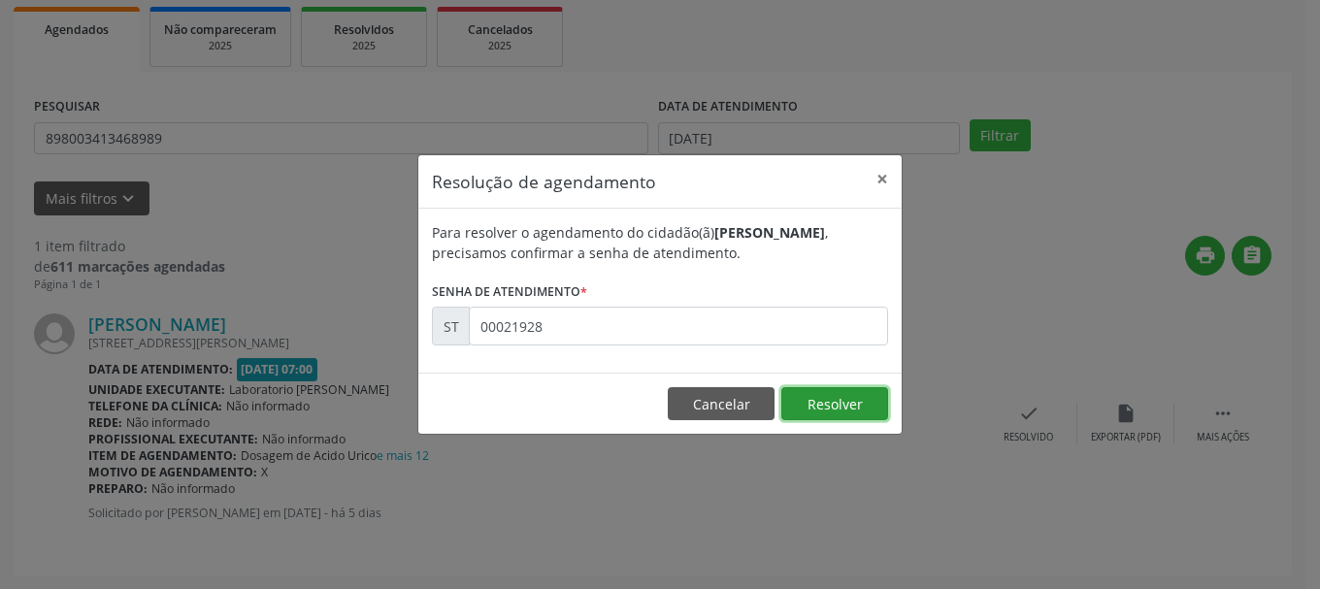
click at [834, 399] on button "Resolver" at bounding box center [834, 403] width 107 height 33
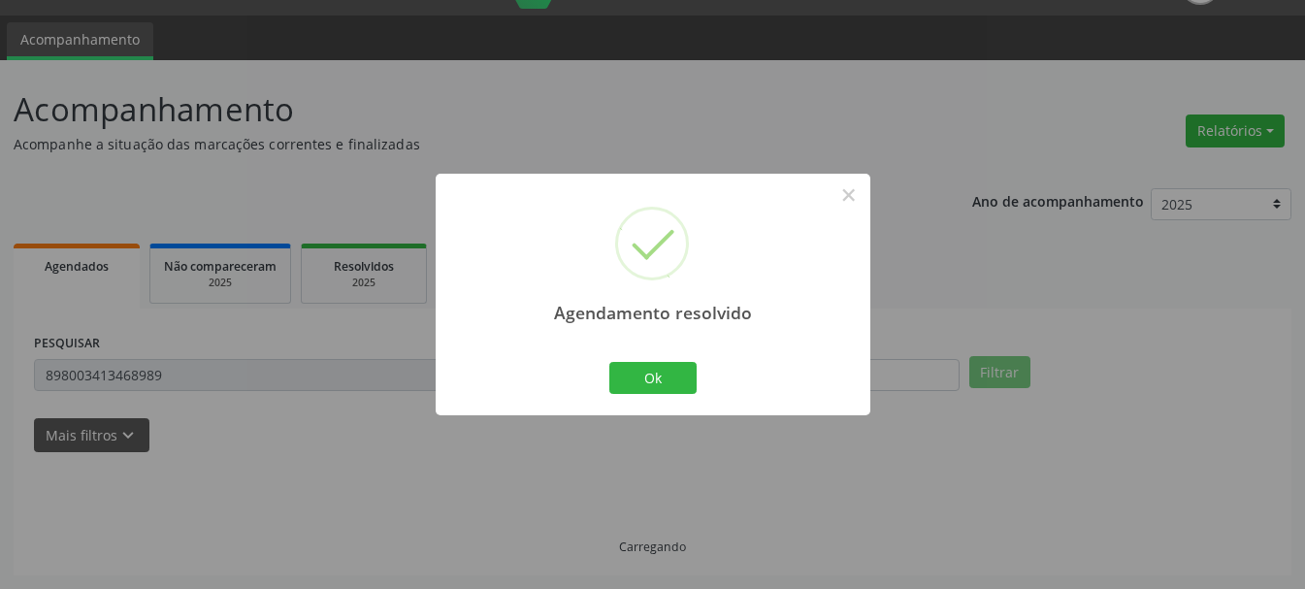
scroll to position [5, 0]
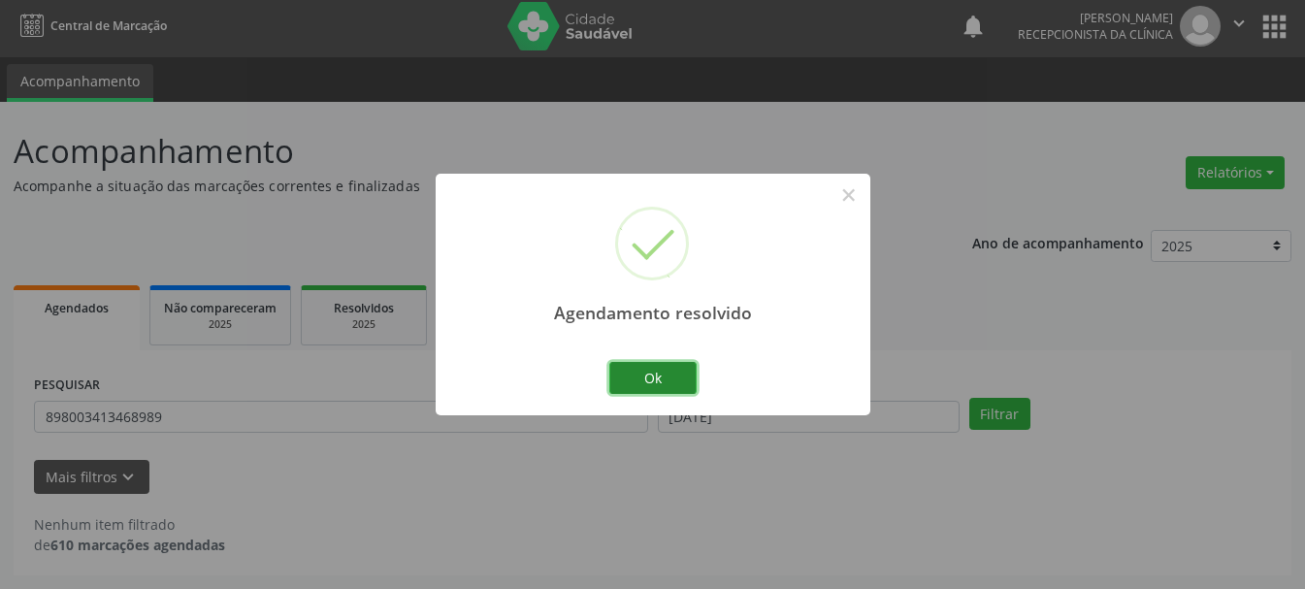
click at [681, 381] on button "Ok" at bounding box center [652, 378] width 87 height 33
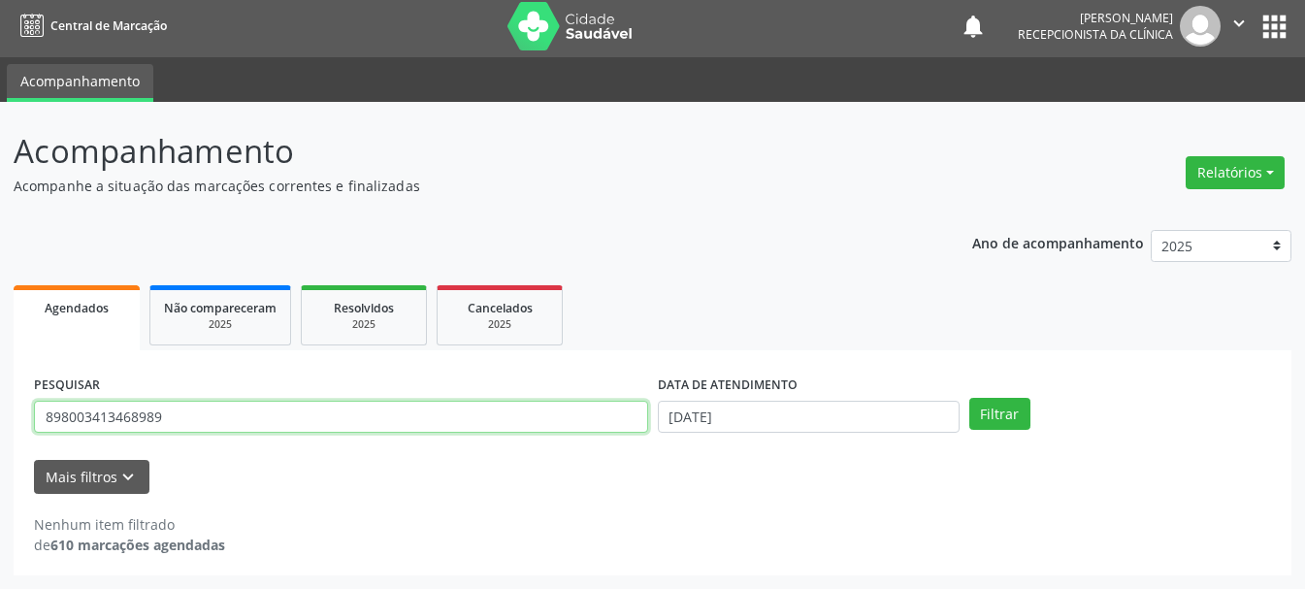
click at [477, 416] on input "898003413468989" at bounding box center [341, 417] width 614 height 33
type input "8"
type input "702602266303940"
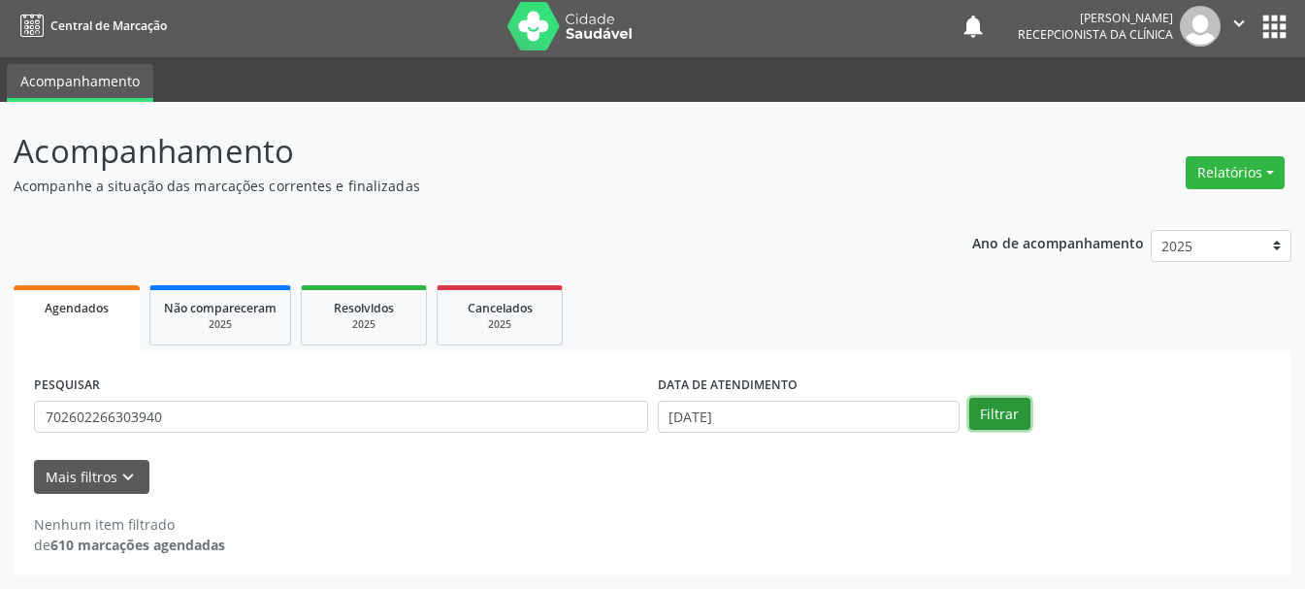
click at [997, 414] on button "Filtrar" at bounding box center [999, 414] width 61 height 33
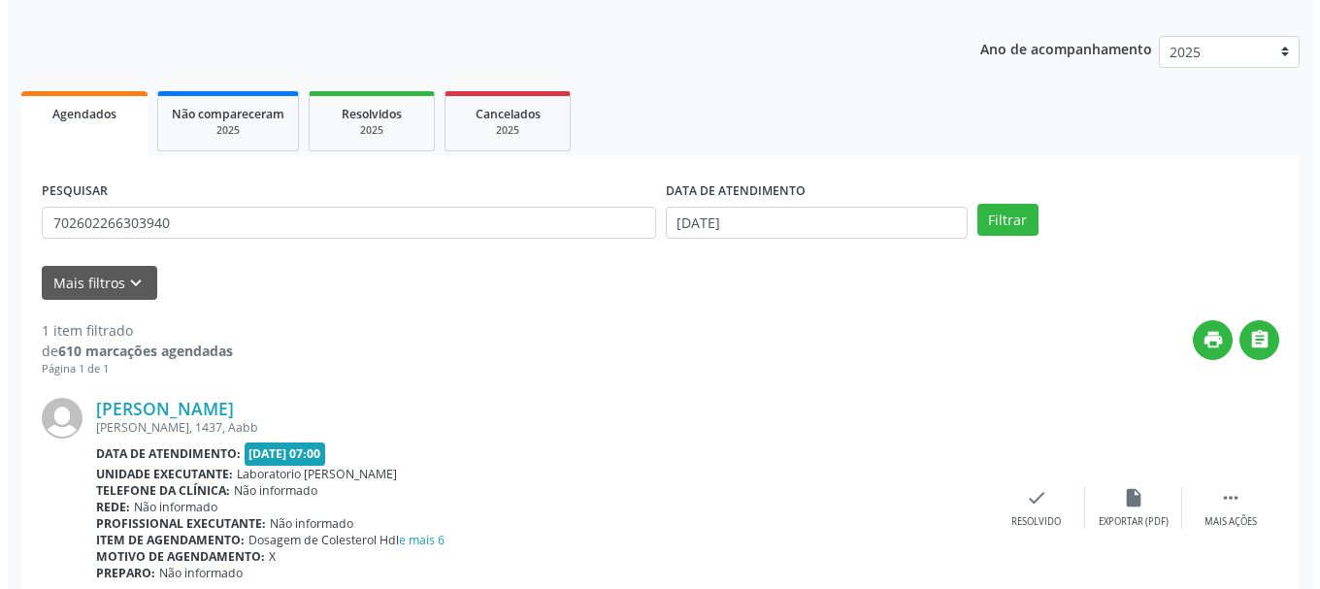
scroll to position [283, 0]
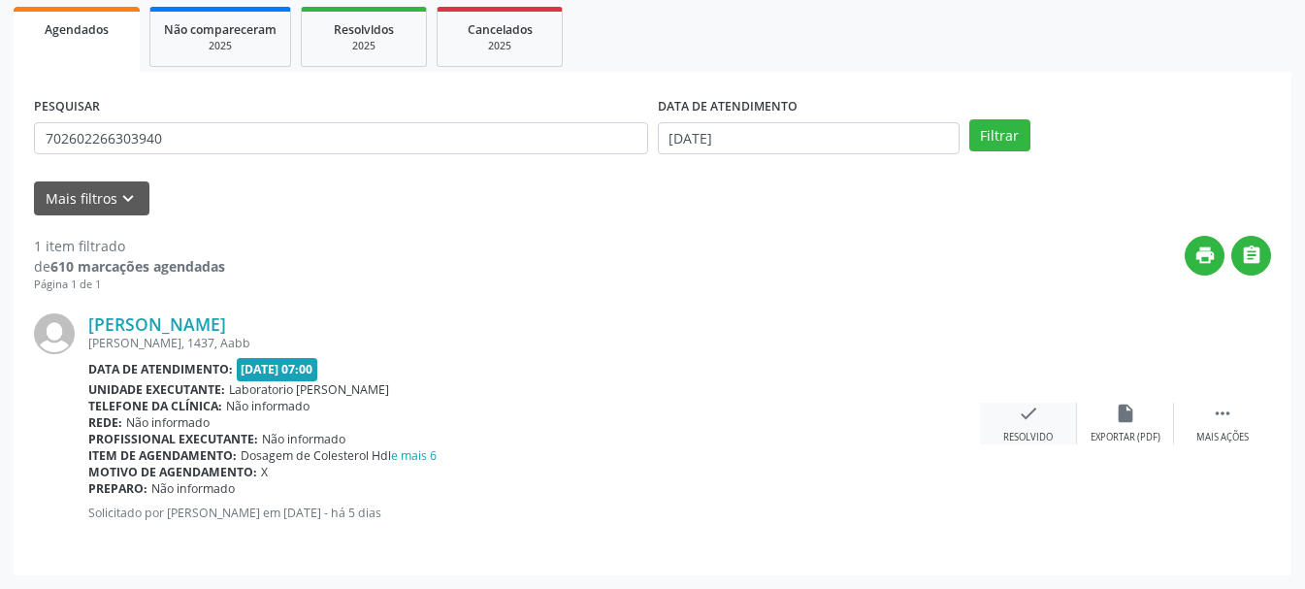
click at [1023, 422] on icon "check" at bounding box center [1028, 413] width 21 height 21
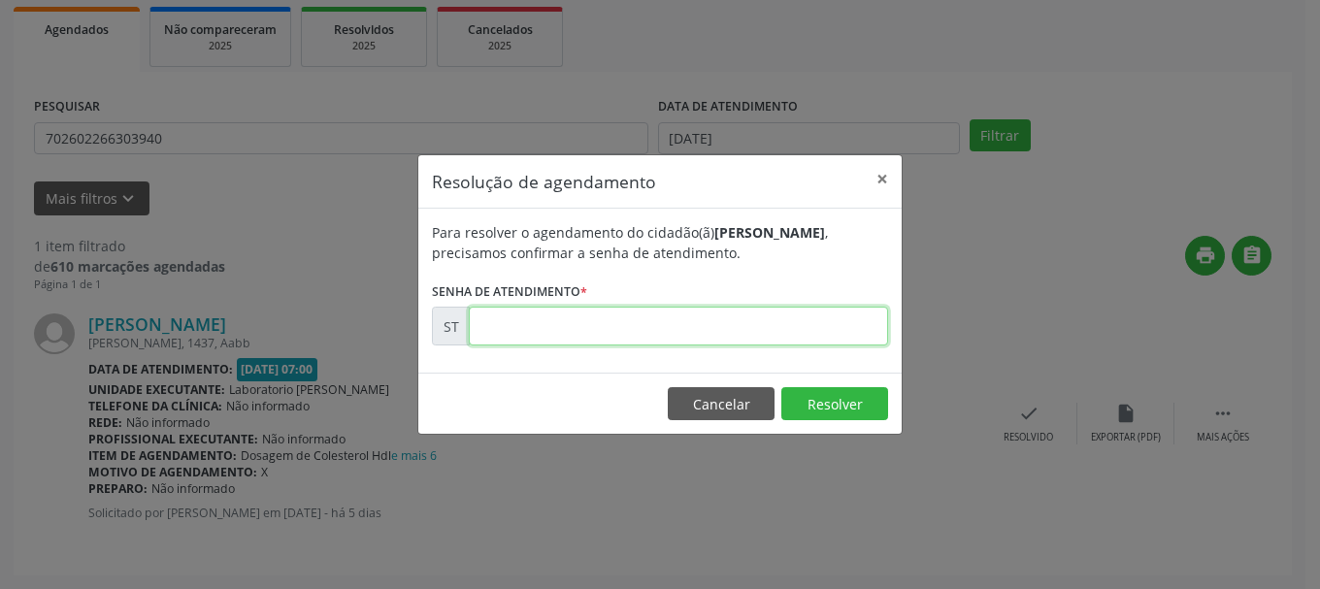
click at [813, 329] on input "text" at bounding box center [678, 326] width 419 height 39
type input "00021983"
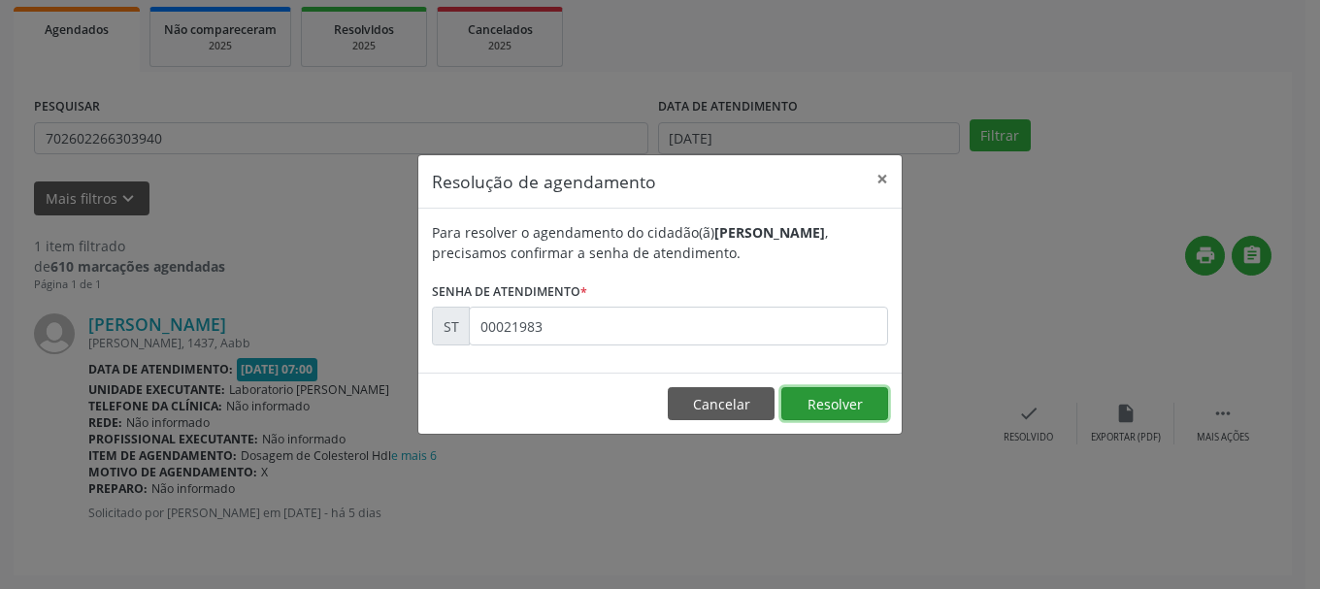
click at [838, 397] on button "Resolver" at bounding box center [834, 403] width 107 height 33
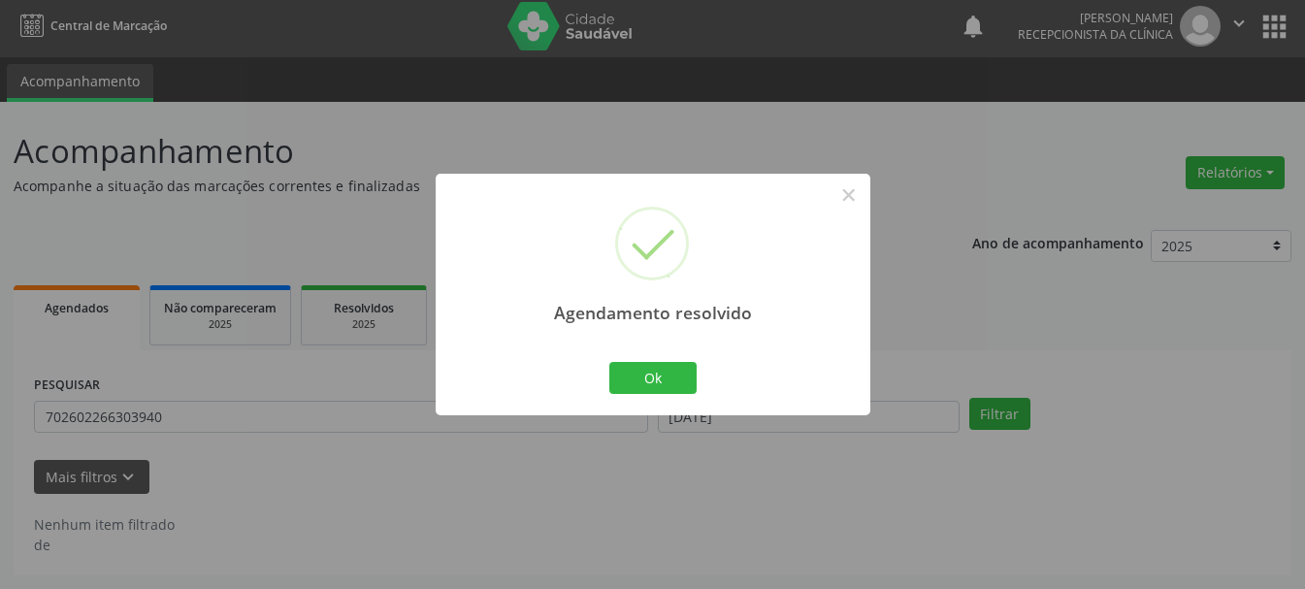
scroll to position [5, 0]
drag, startPoint x: 682, startPoint y: 376, endPoint x: 560, endPoint y: 423, distance: 131.2
click at [680, 376] on button "Ok" at bounding box center [652, 378] width 87 height 33
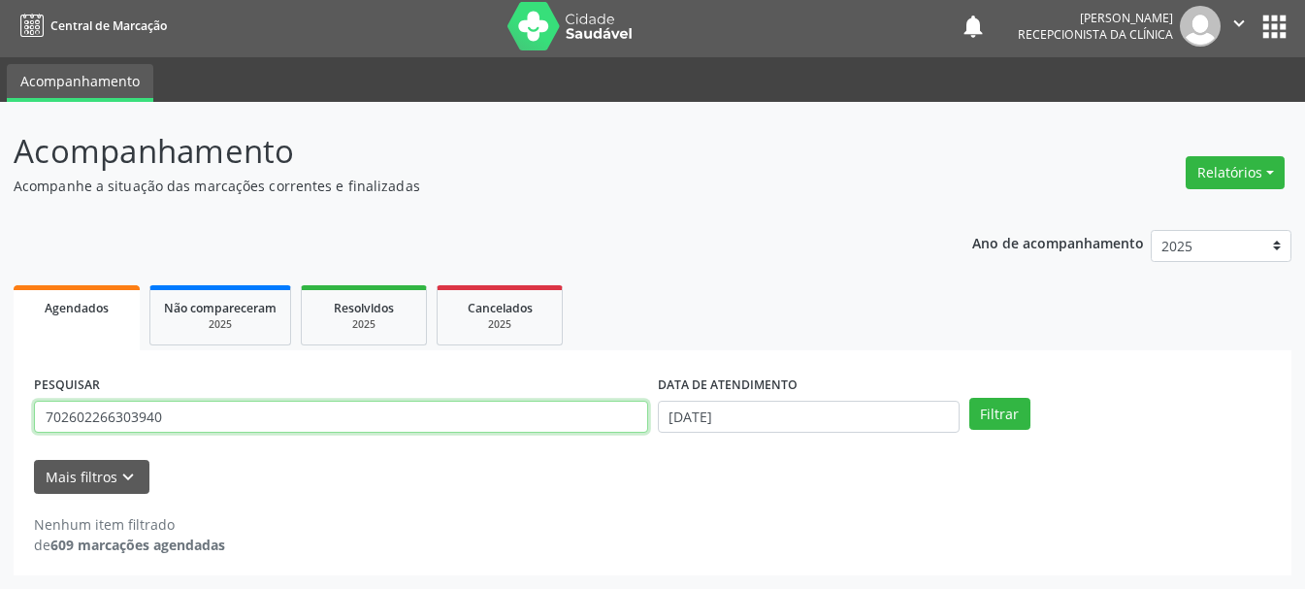
click at [541, 425] on input "702602266303940" at bounding box center [341, 417] width 614 height 33
type input "7"
type input "161049076290006"
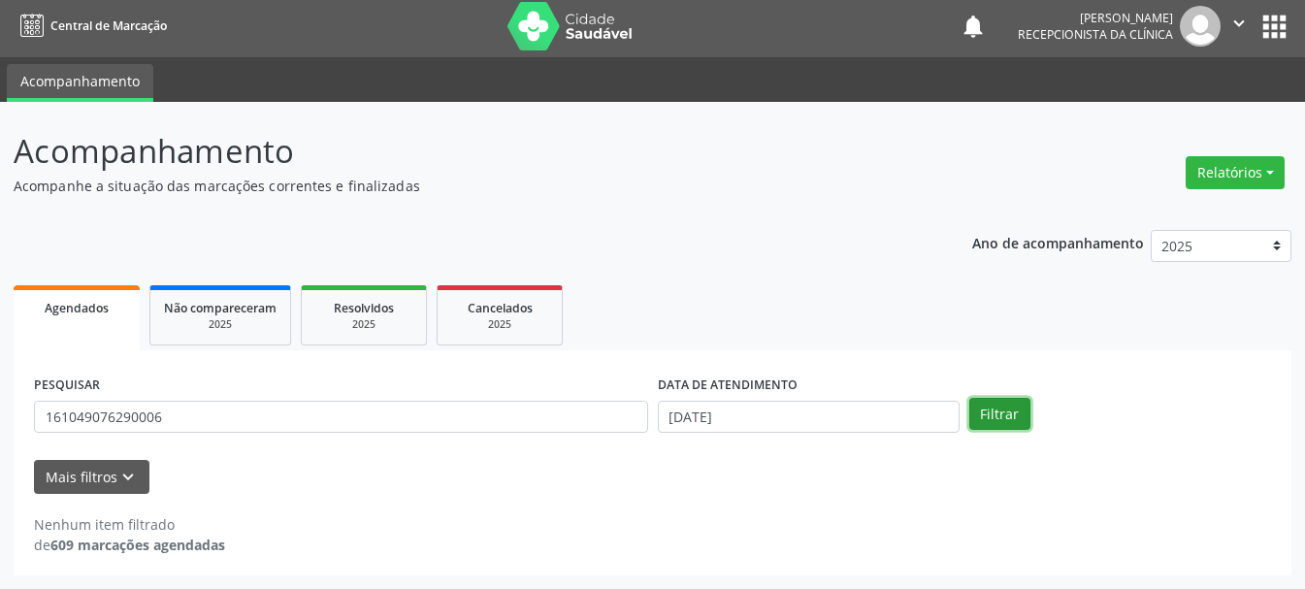
click at [1000, 407] on button "Filtrar" at bounding box center [999, 414] width 61 height 33
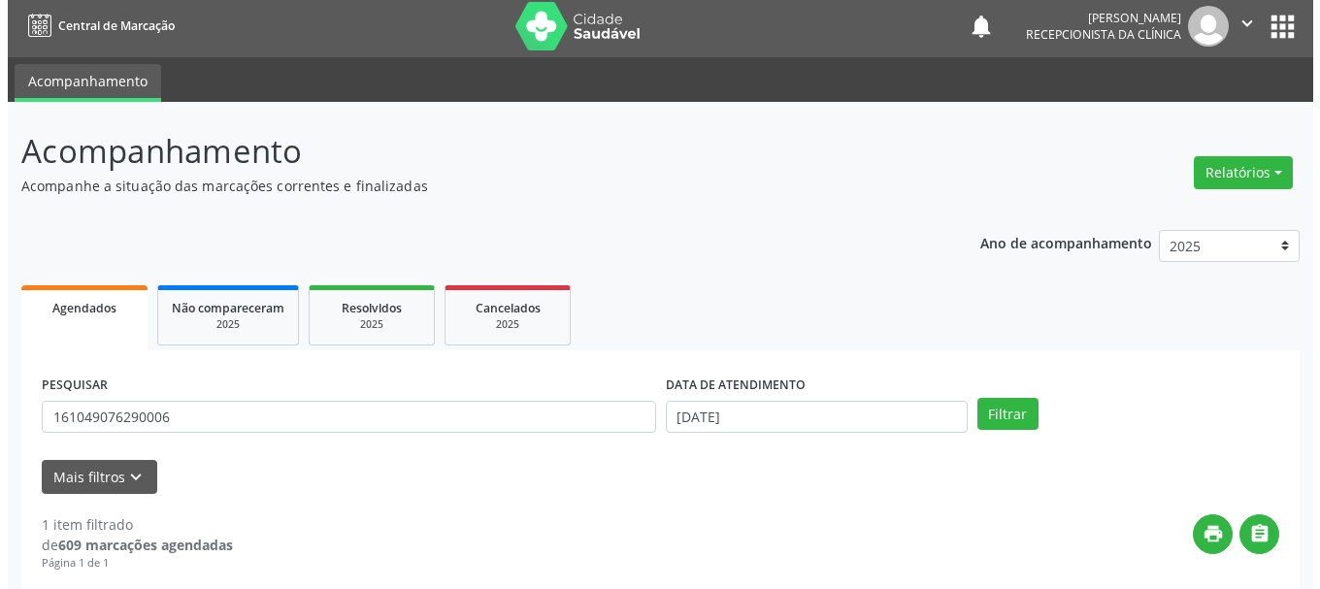
scroll to position [283, 0]
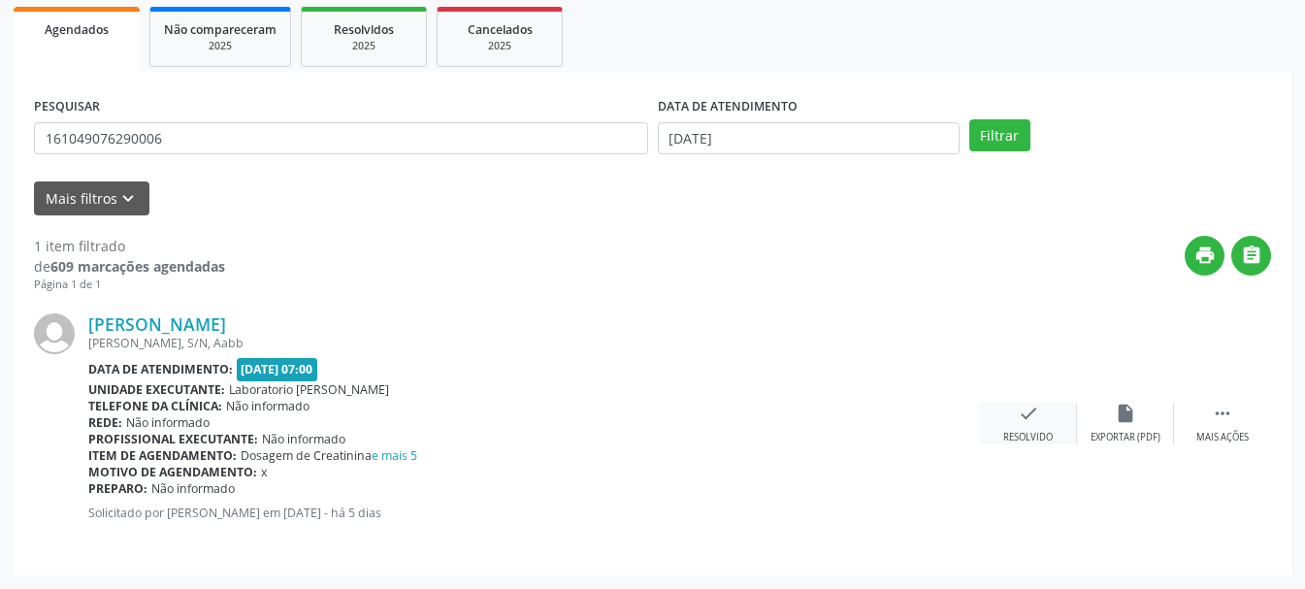
click at [1024, 415] on icon "check" at bounding box center [1028, 413] width 21 height 21
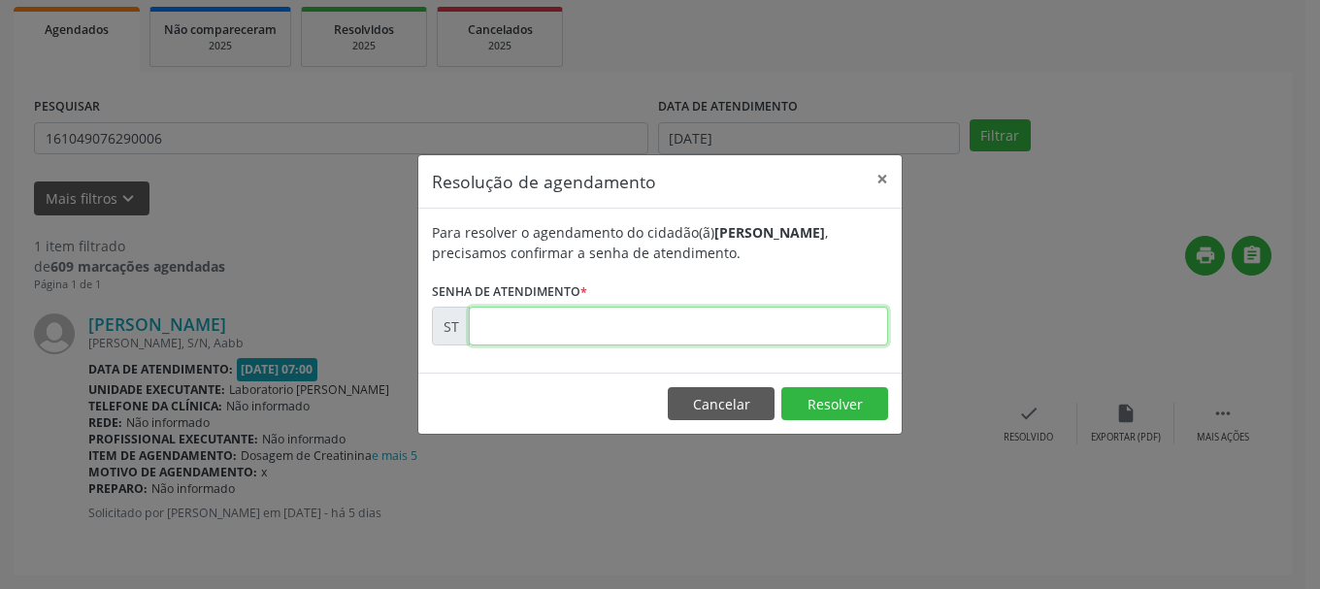
click at [591, 312] on input "text" at bounding box center [678, 326] width 419 height 39
type input "00021939"
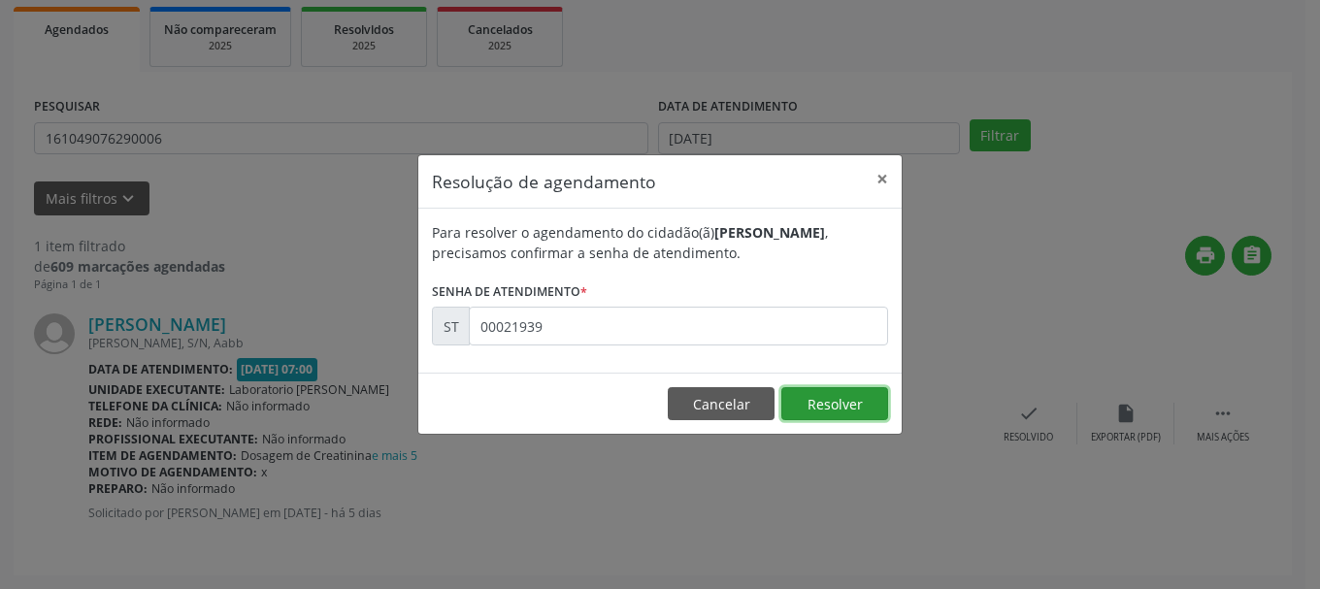
click at [855, 395] on button "Resolver" at bounding box center [834, 403] width 107 height 33
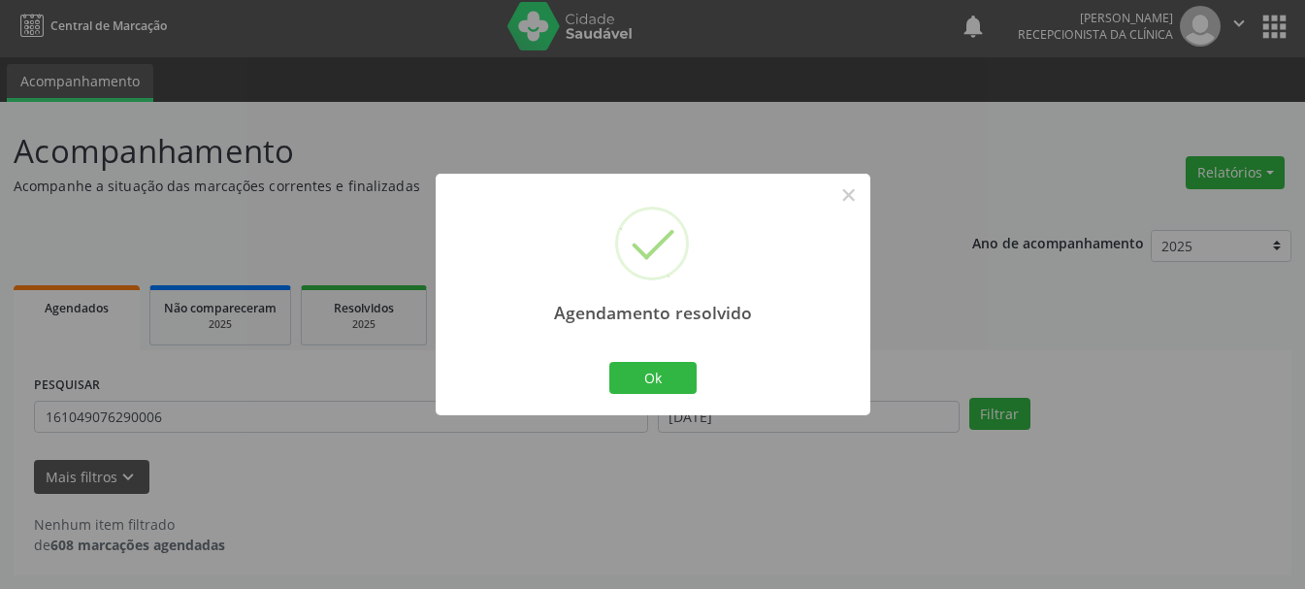
scroll to position [5, 0]
click at [673, 377] on button "Ok" at bounding box center [652, 378] width 87 height 33
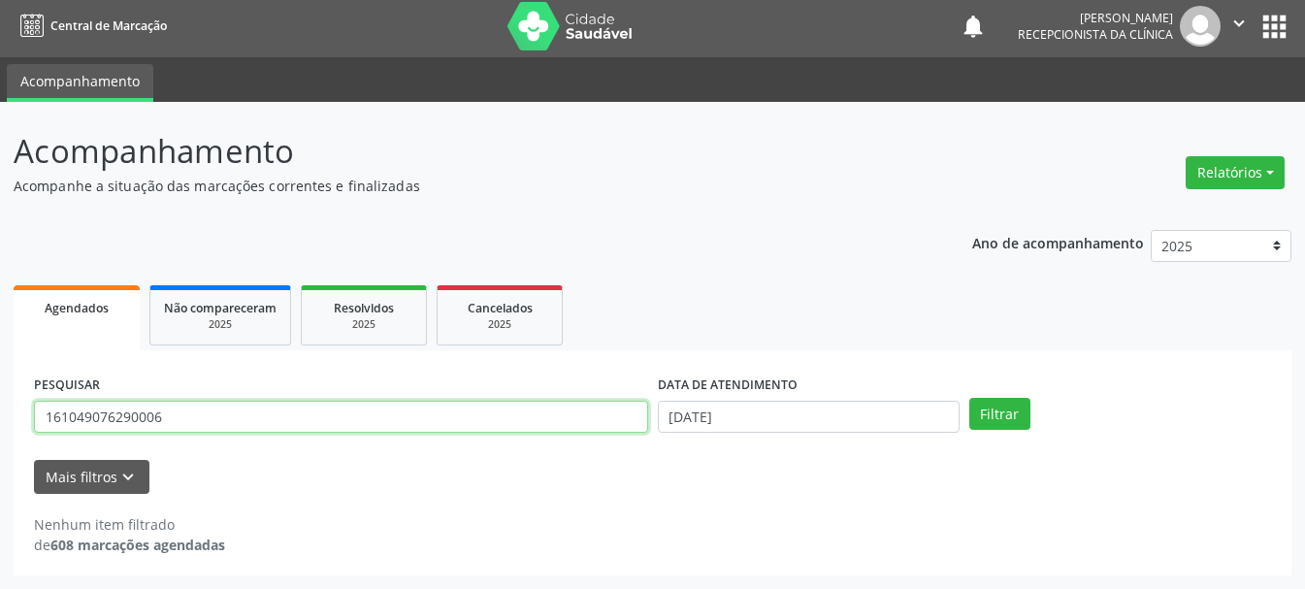
click at [410, 408] on input "161049076290006" at bounding box center [341, 417] width 614 height 33
type input "1"
type input "898003737779998"
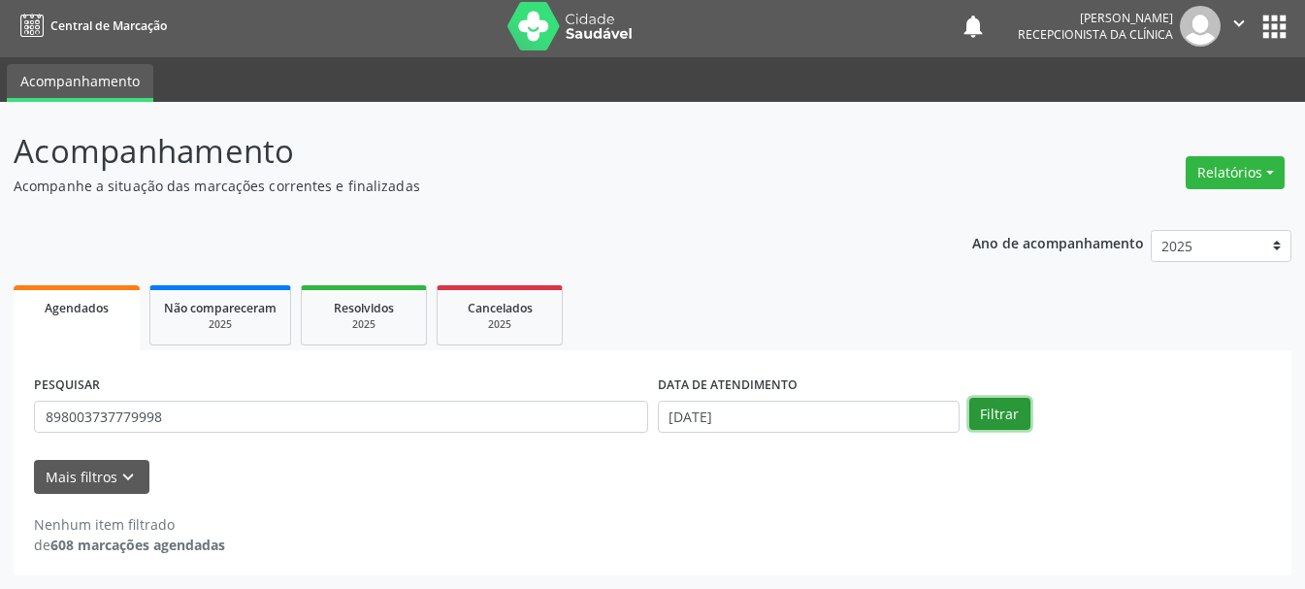
click at [998, 415] on button "Filtrar" at bounding box center [999, 414] width 61 height 33
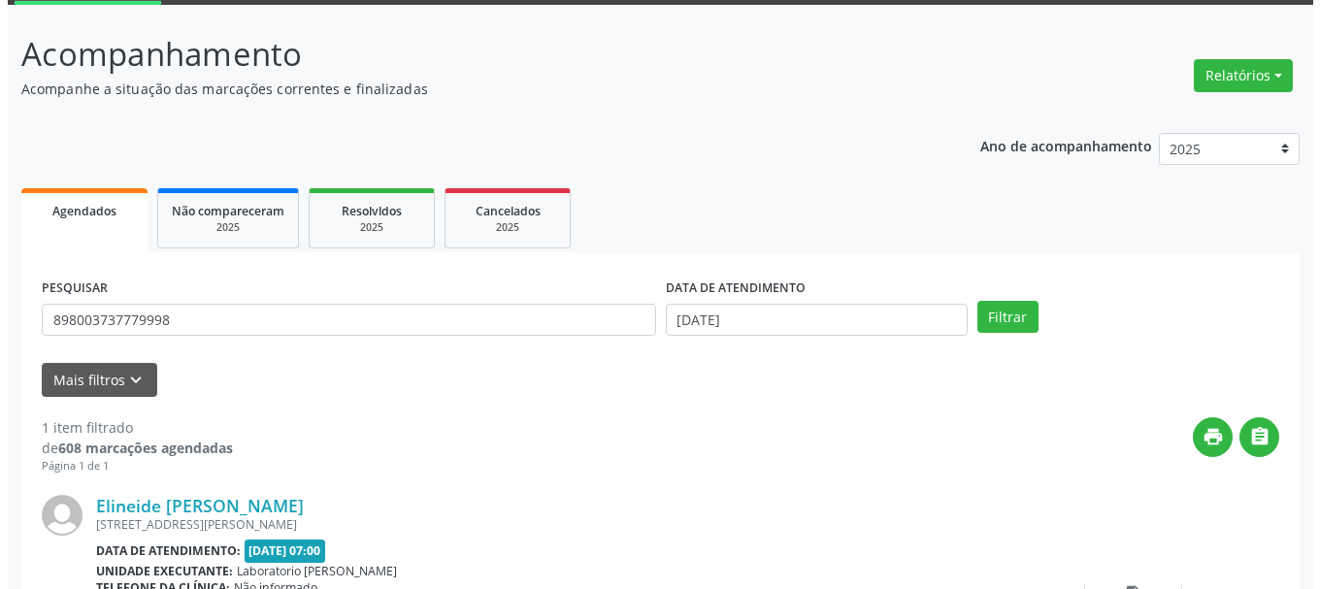
scroll to position [283, 0]
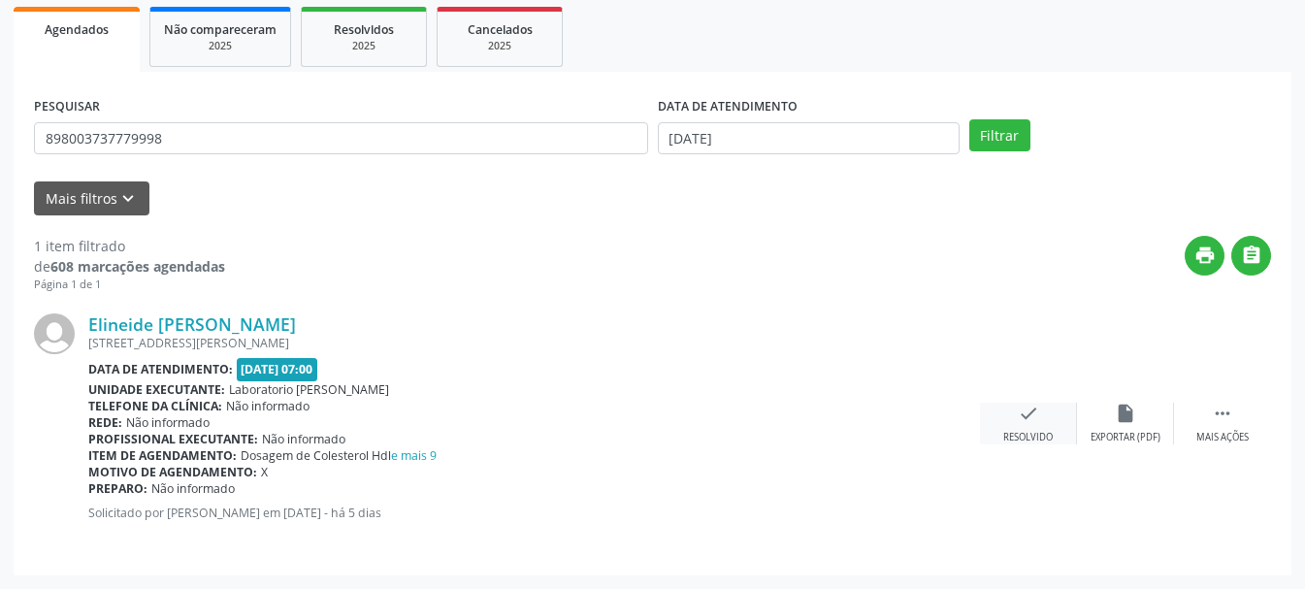
click at [1032, 429] on div "check Resolvido" at bounding box center [1028, 424] width 97 height 42
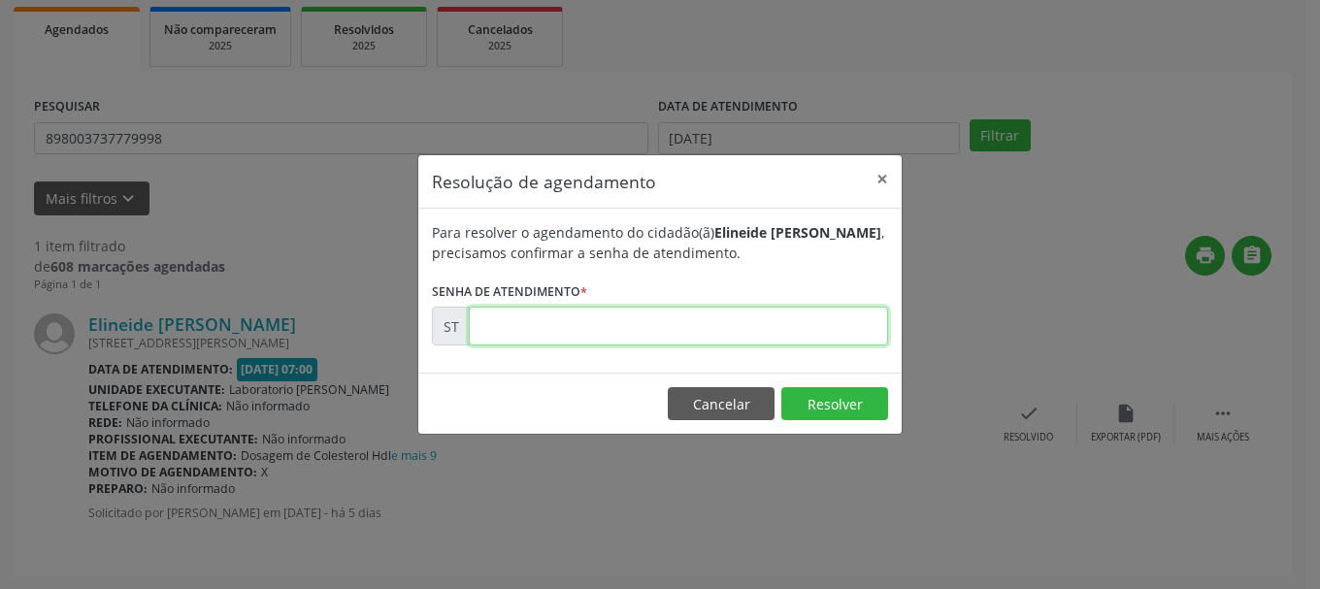
click at [720, 339] on input "text" at bounding box center [678, 326] width 419 height 39
type input "00021996"
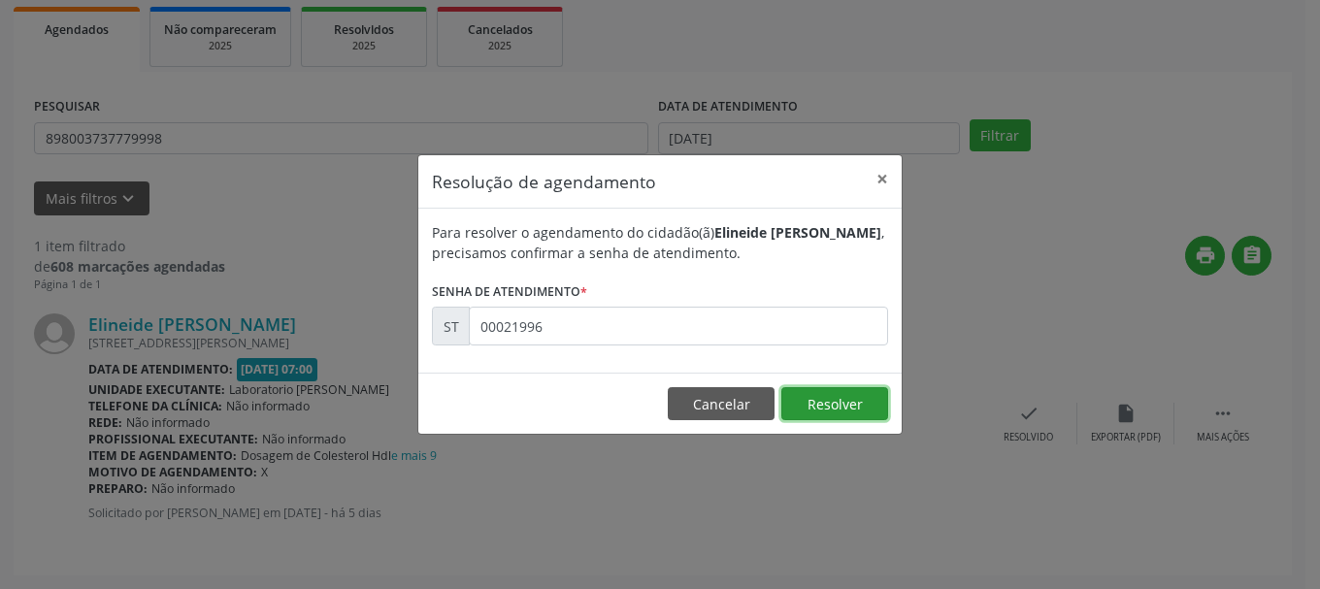
click at [865, 398] on button "Resolver" at bounding box center [834, 403] width 107 height 33
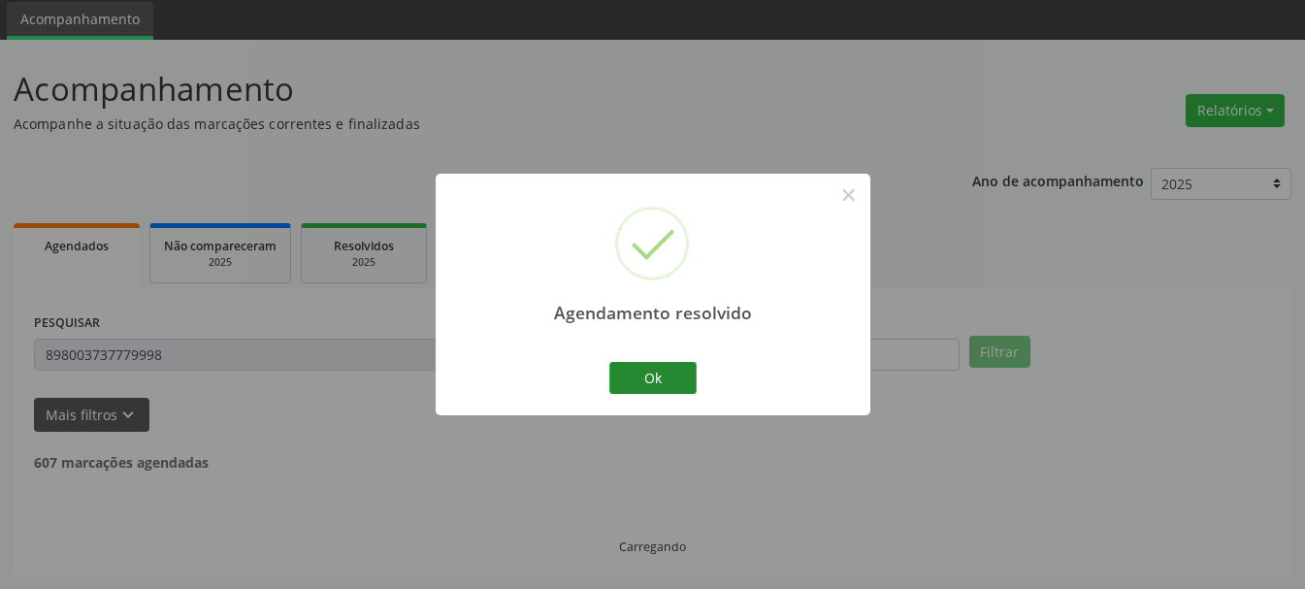
scroll to position [5, 0]
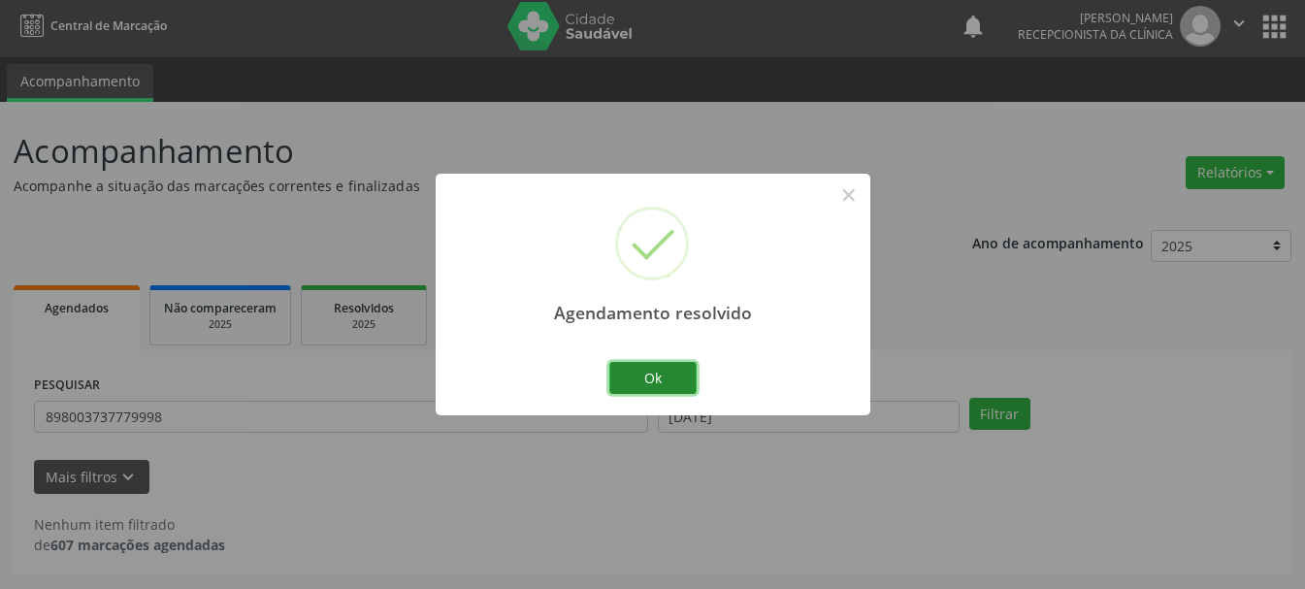
click at [668, 376] on button "Ok" at bounding box center [652, 378] width 87 height 33
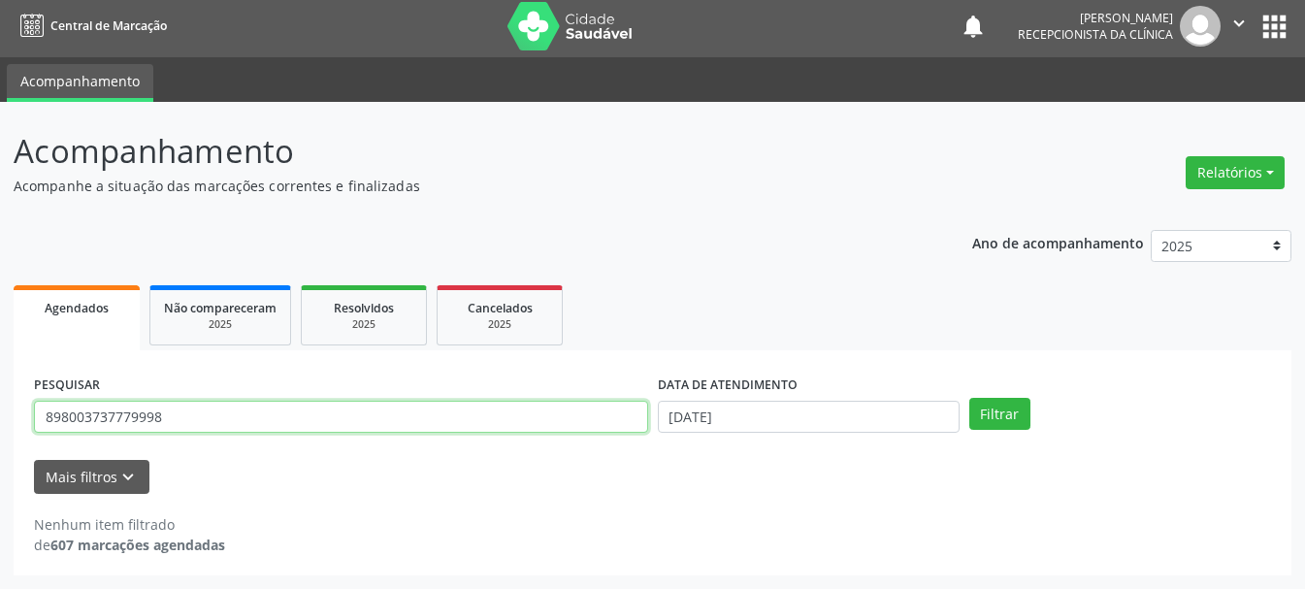
click at [318, 411] on input "898003737779998" at bounding box center [341, 417] width 614 height 33
drag, startPoint x: 284, startPoint y: 428, endPoint x: 0, endPoint y: 439, distance: 284.5
click at [0, 439] on div "Acompanhamento Acompanhe a situação das marcações correntes e finalizadas Relat…" at bounding box center [652, 345] width 1305 height 487
type input "700107995904618"
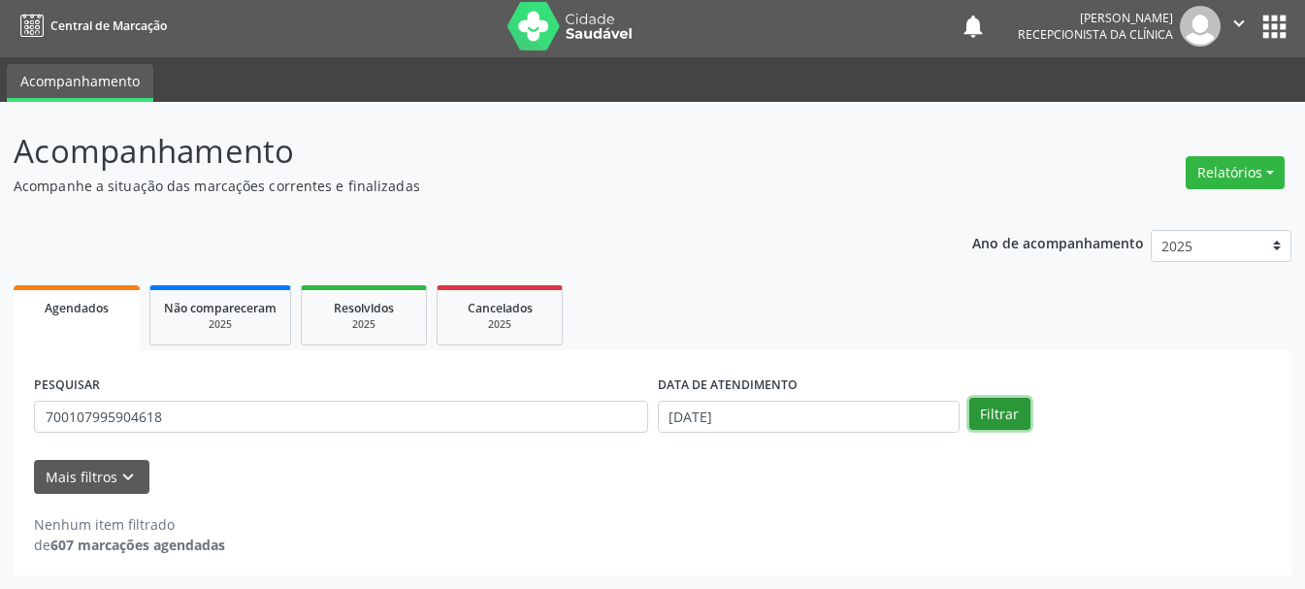
click at [1009, 416] on button "Filtrar" at bounding box center [999, 414] width 61 height 33
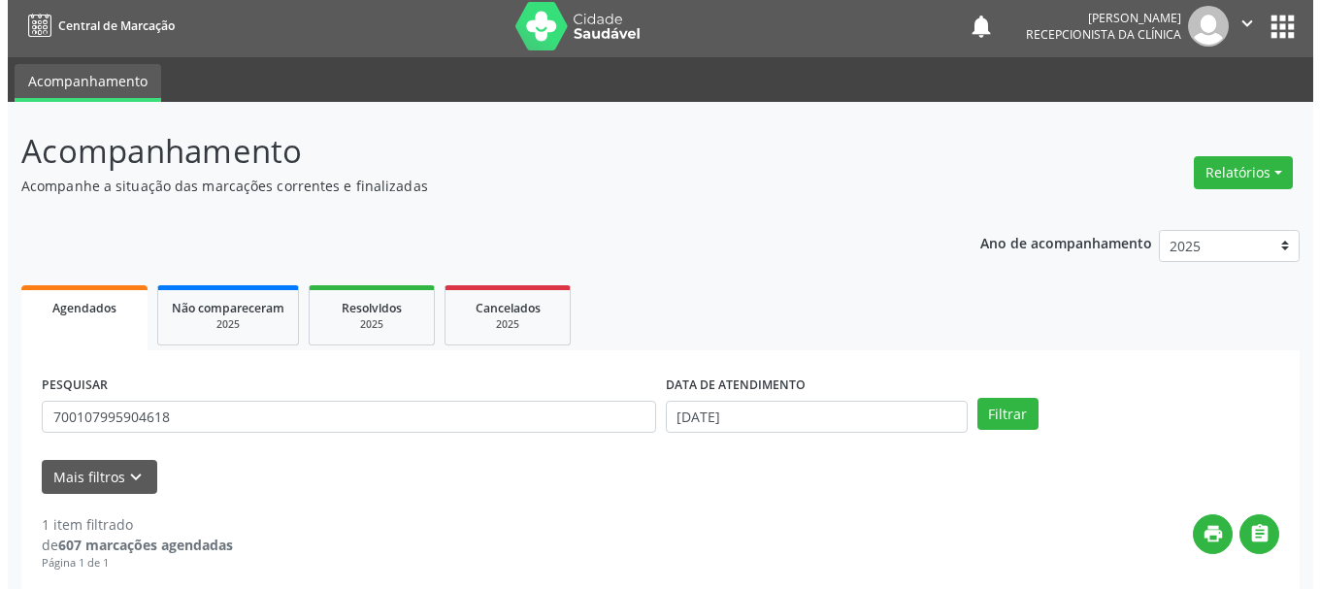
scroll to position [199, 0]
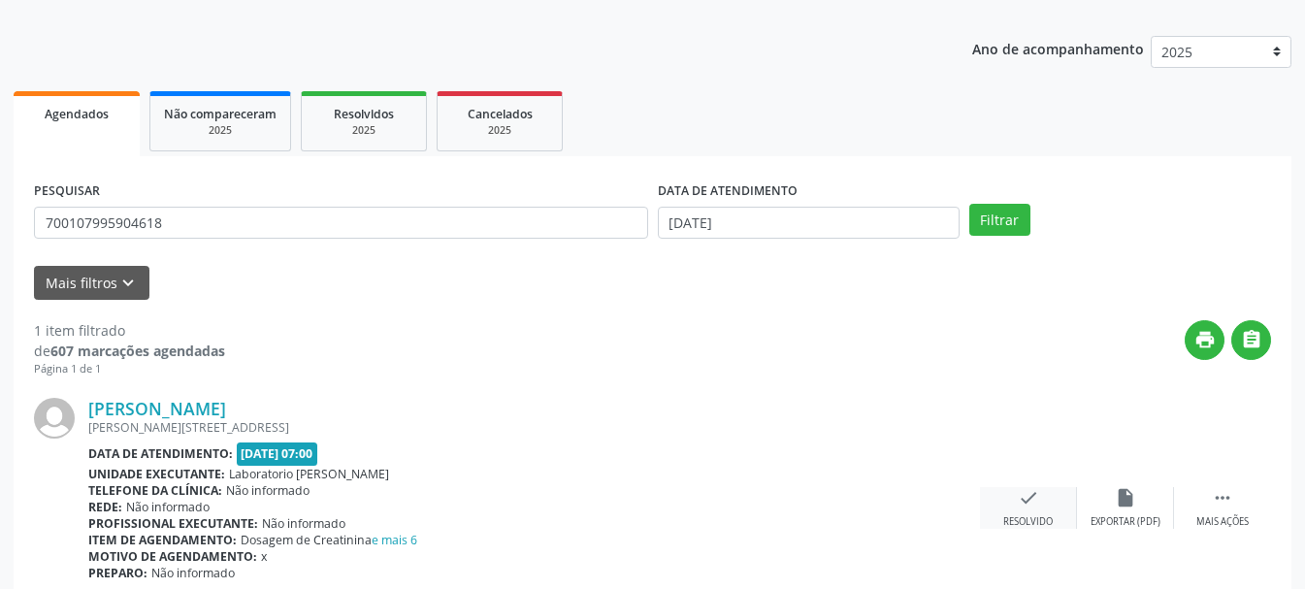
click at [1035, 507] on icon "check" at bounding box center [1028, 497] width 21 height 21
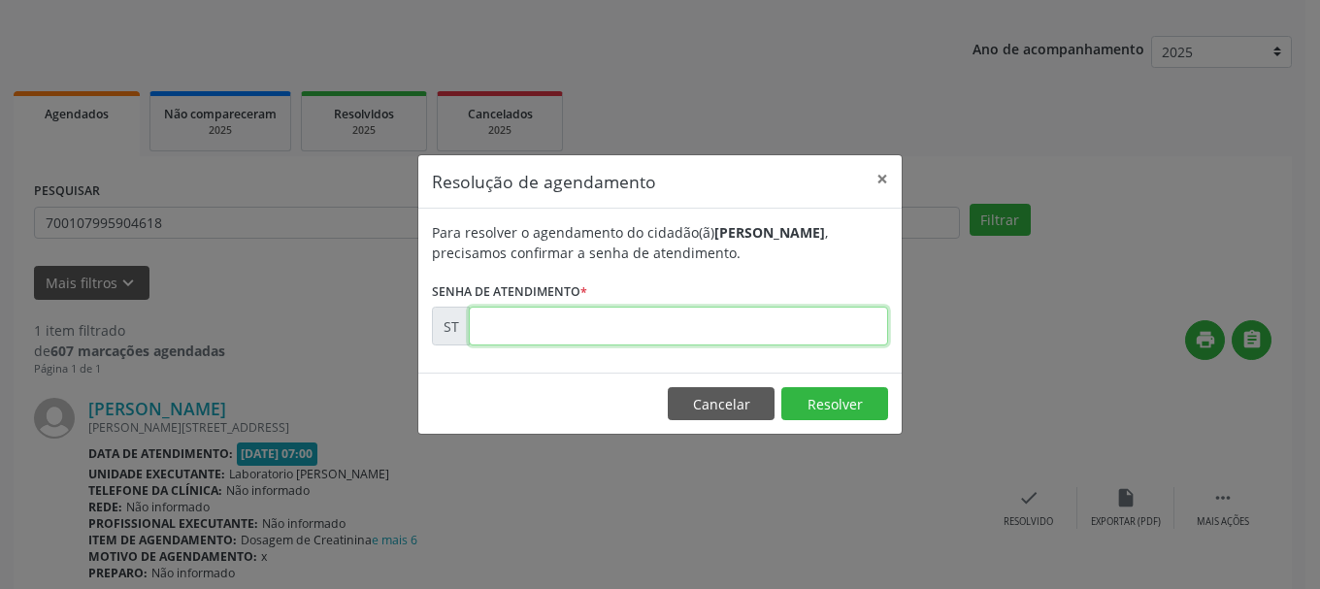
click at [711, 327] on input "text" at bounding box center [678, 326] width 419 height 39
type input "00021932"
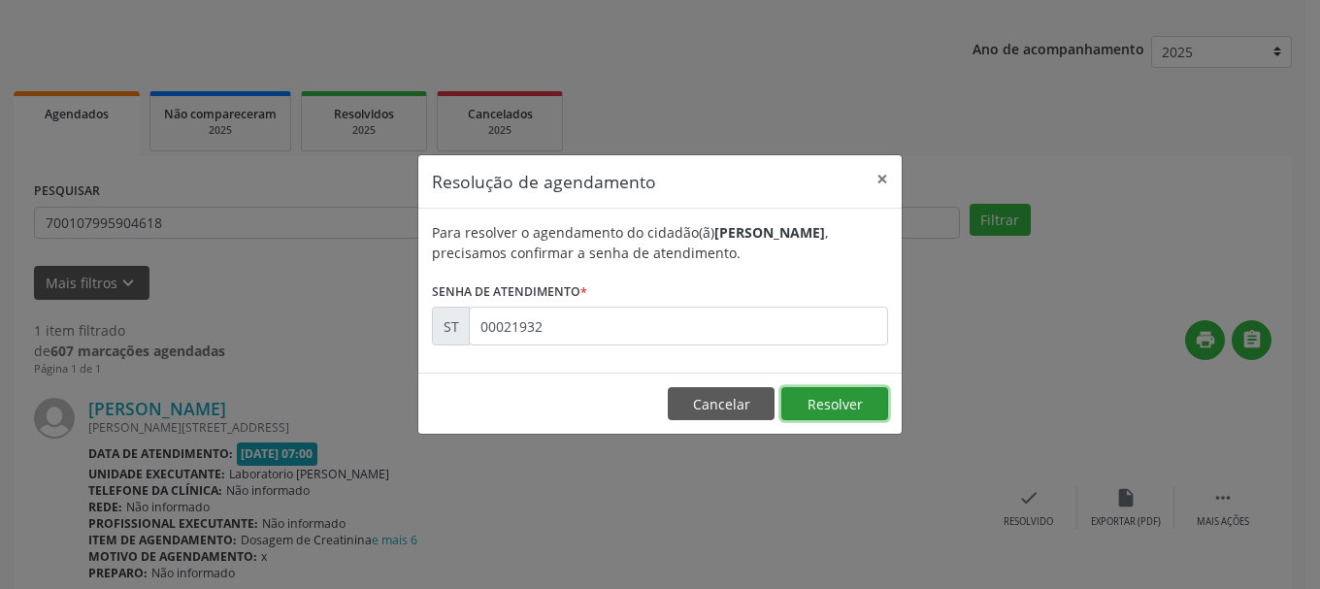
click at [804, 412] on button "Resolver" at bounding box center [834, 403] width 107 height 33
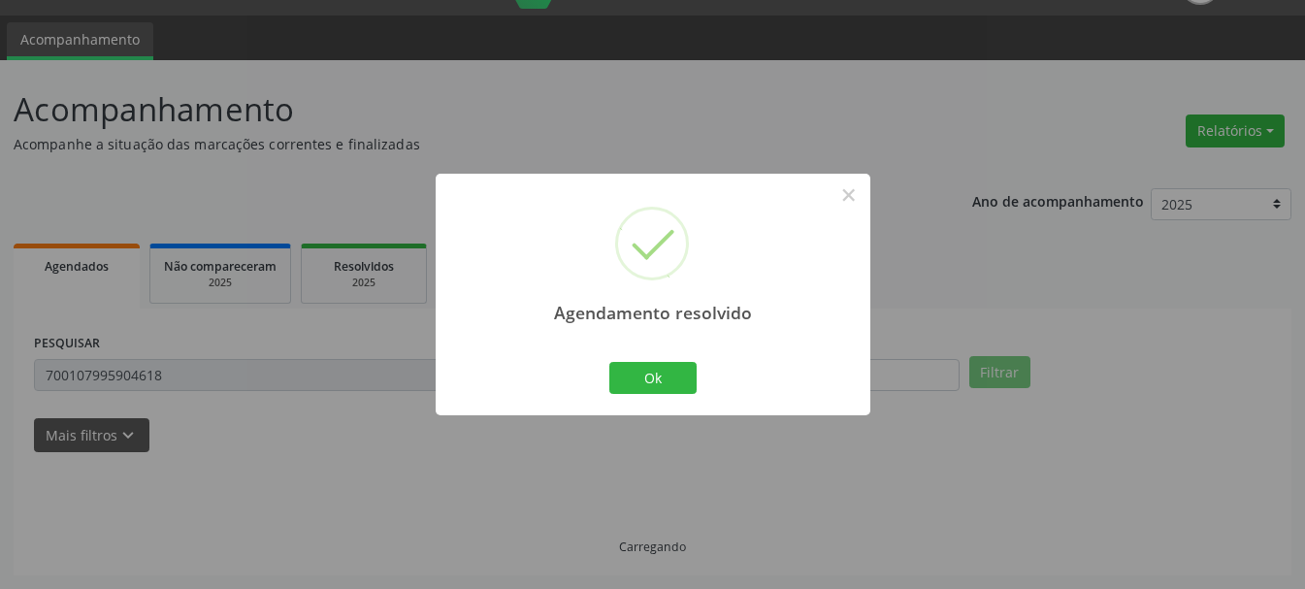
scroll to position [5, 0]
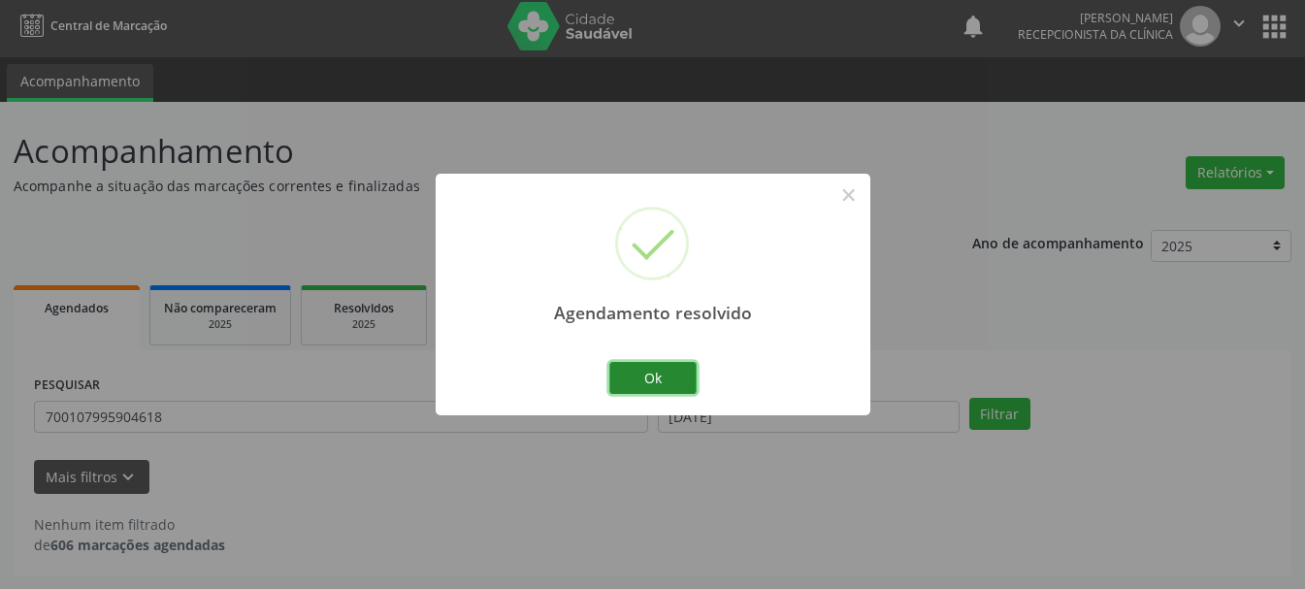
click at [658, 379] on button "Ok" at bounding box center [652, 378] width 87 height 33
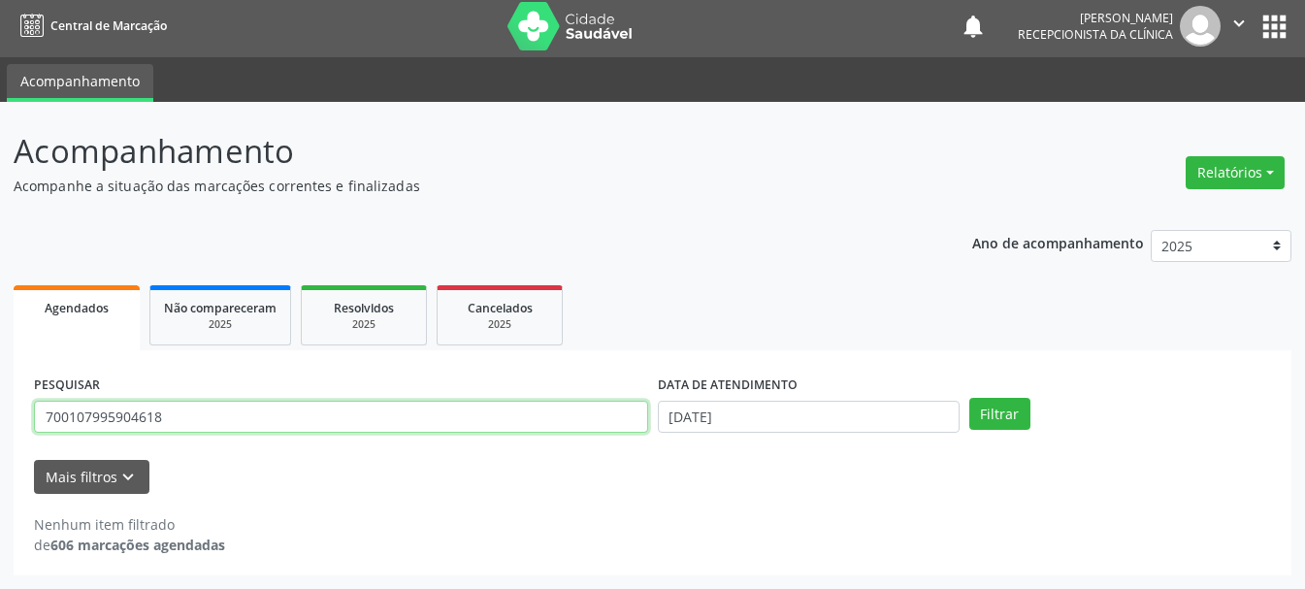
click at [462, 417] on input "700107995904618" at bounding box center [341, 417] width 614 height 33
type input "7"
type input "165524807180009"
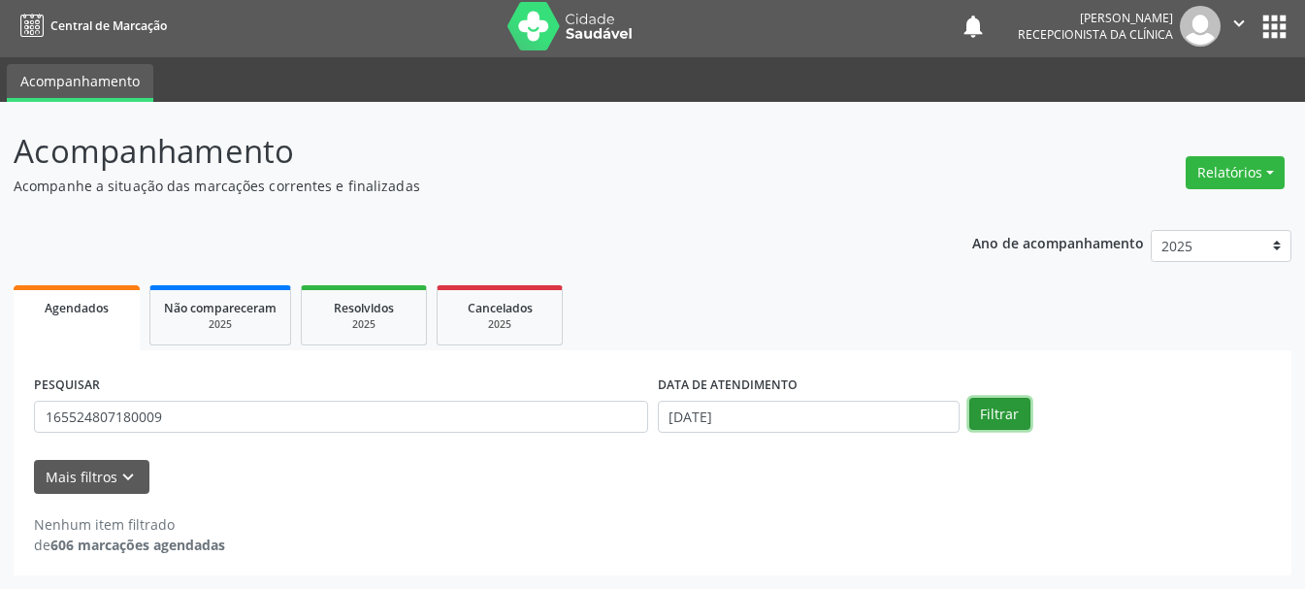
click at [988, 421] on button "Filtrar" at bounding box center [999, 414] width 61 height 33
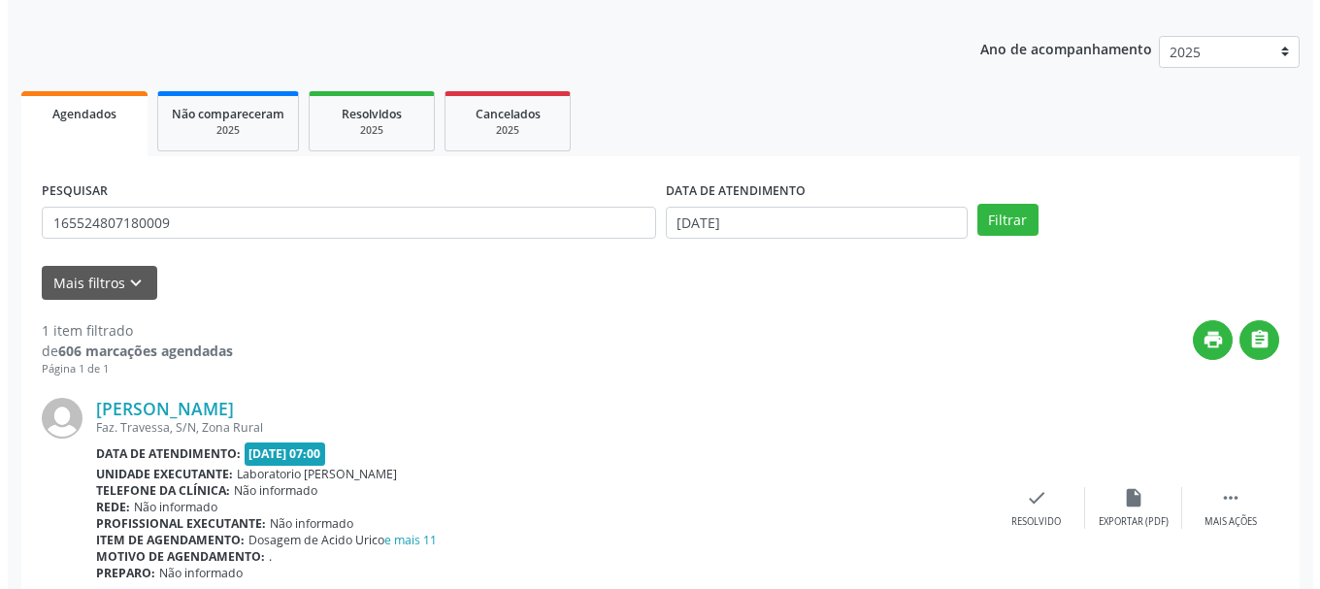
scroll to position [283, 0]
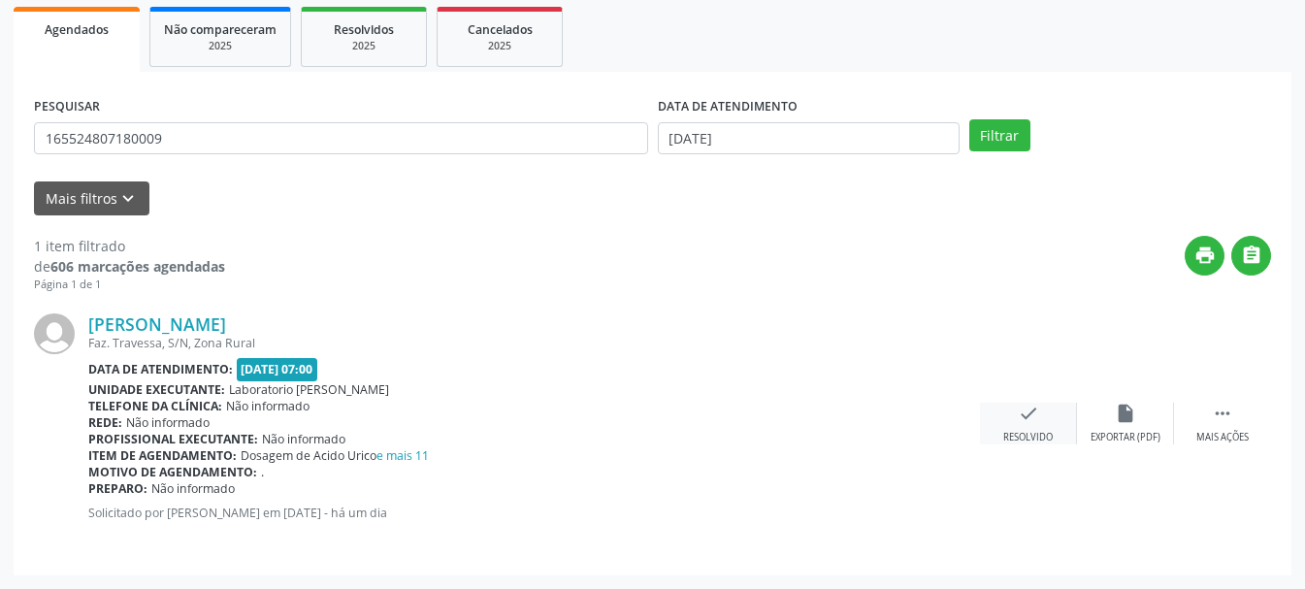
click at [1021, 424] on icon "check" at bounding box center [1028, 413] width 21 height 21
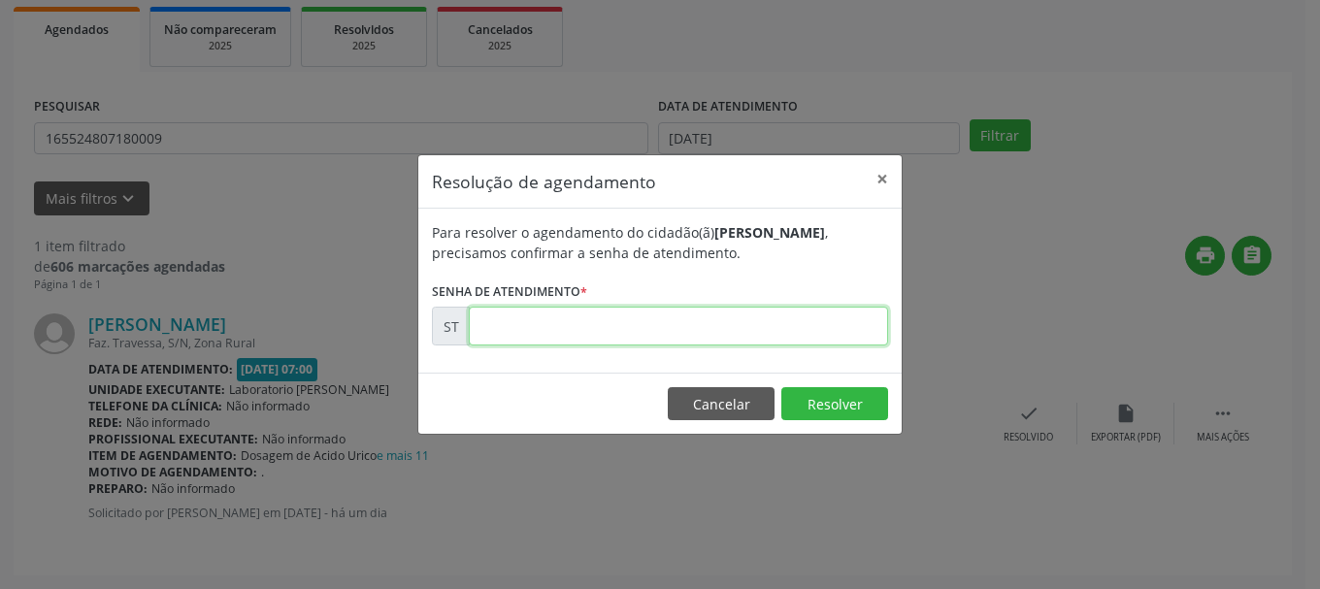
click at [788, 330] on input "text" at bounding box center [678, 326] width 419 height 39
type input "00022175"
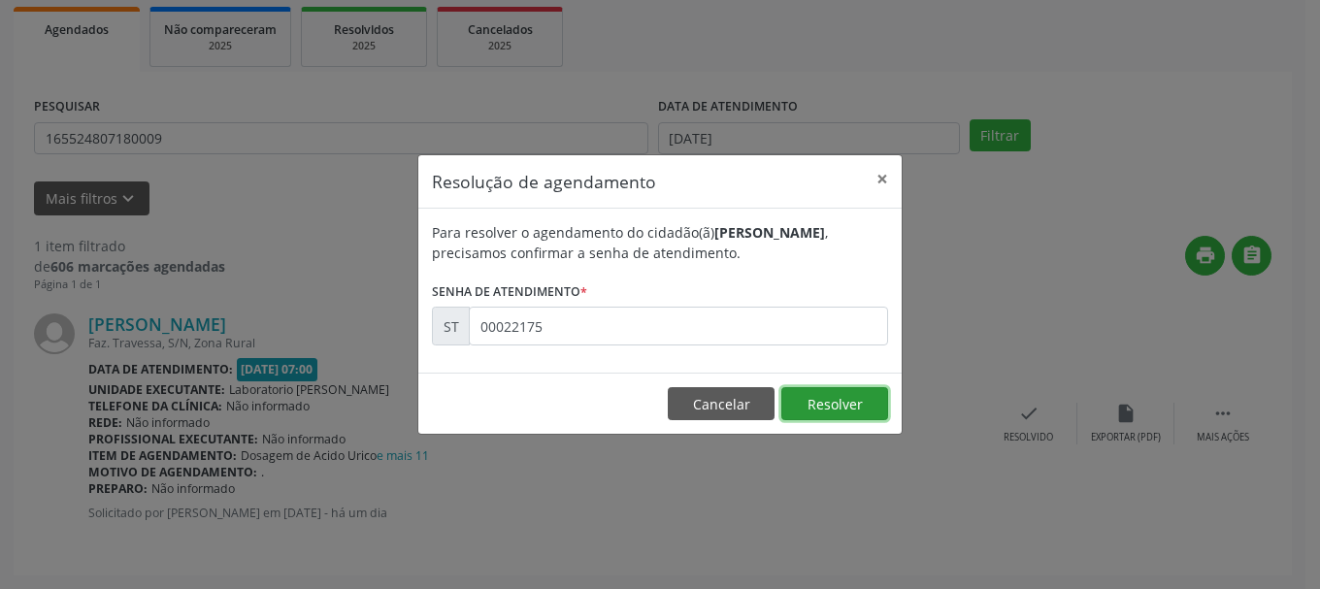
click at [858, 393] on button "Resolver" at bounding box center [834, 403] width 107 height 33
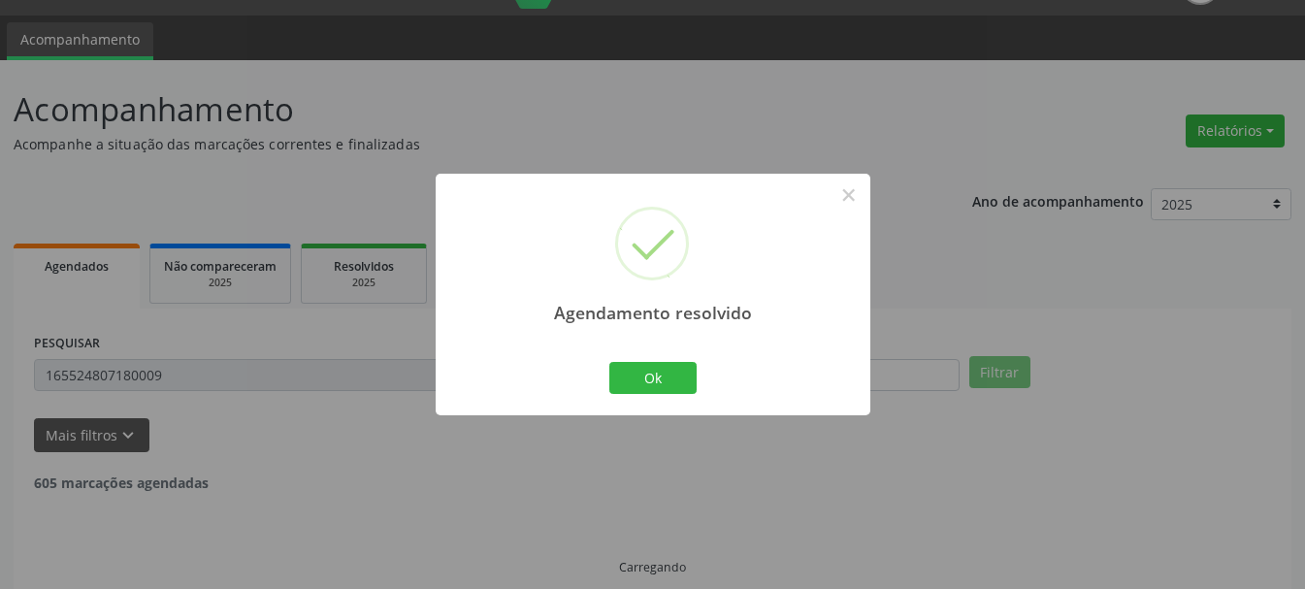
scroll to position [5, 0]
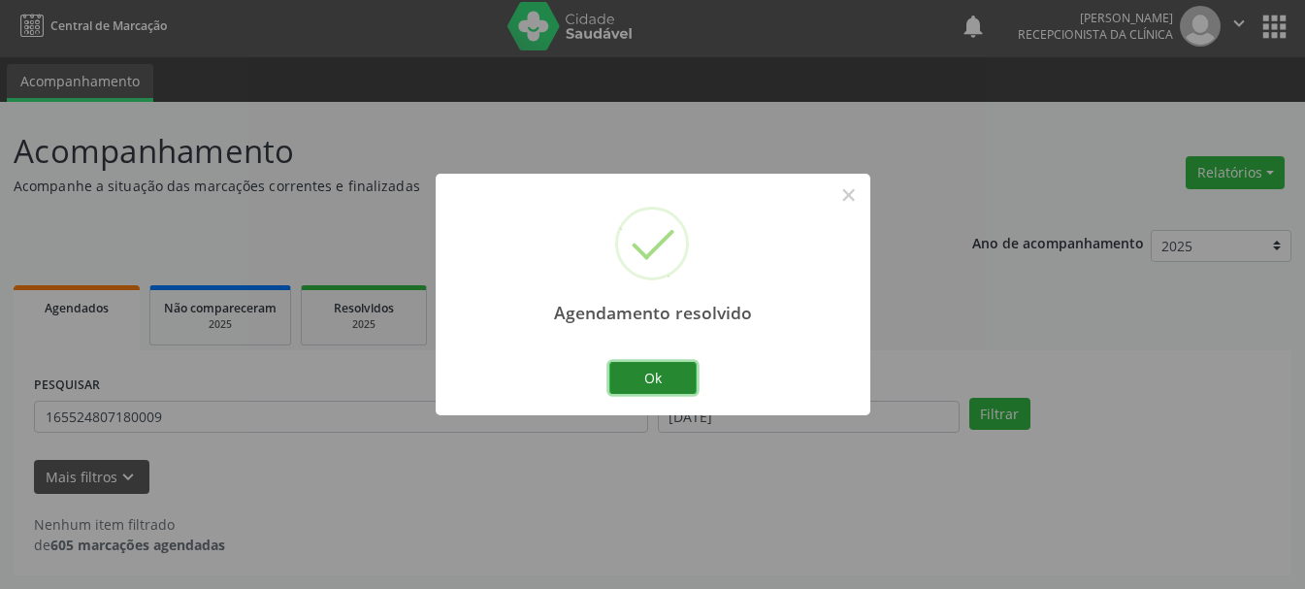
click at [675, 380] on button "Ok" at bounding box center [652, 378] width 87 height 33
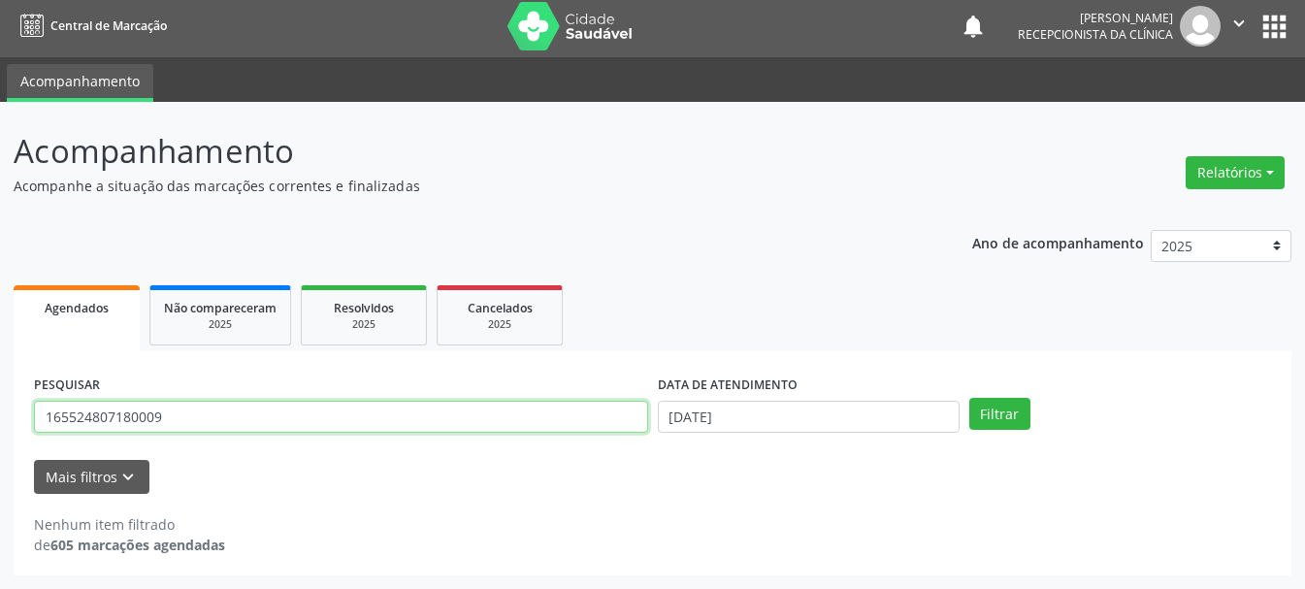
click at [492, 415] on input "165524807180009" at bounding box center [341, 417] width 614 height 33
type input "1"
type input "898003420146797"
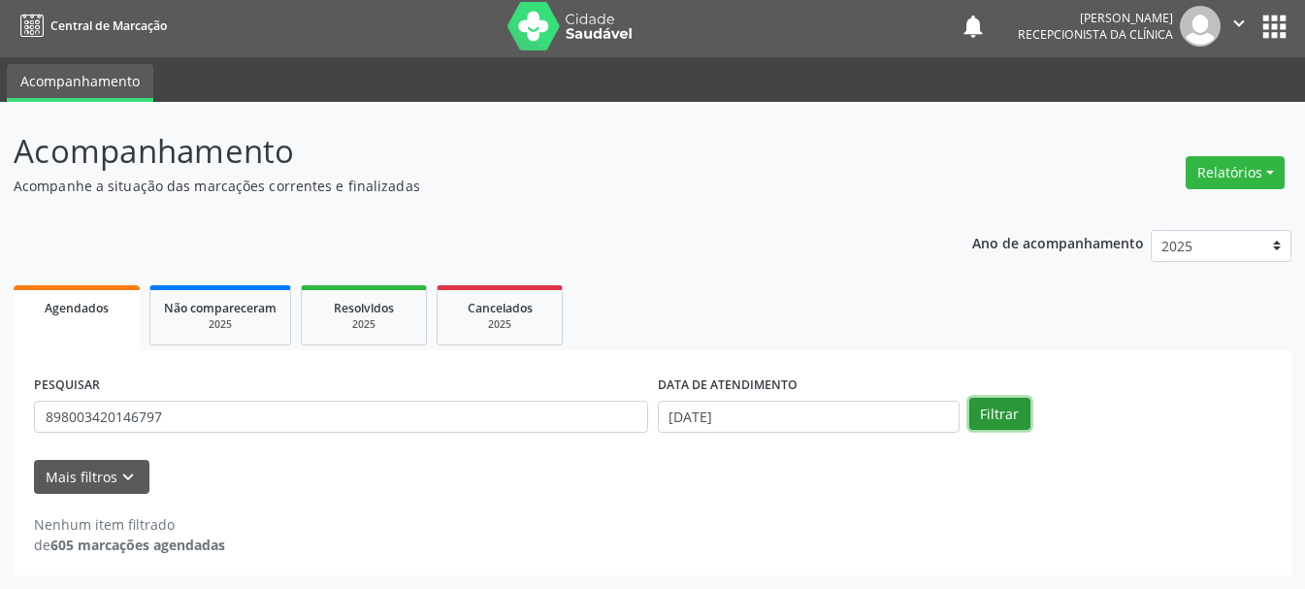
click at [989, 406] on button "Filtrar" at bounding box center [999, 414] width 61 height 33
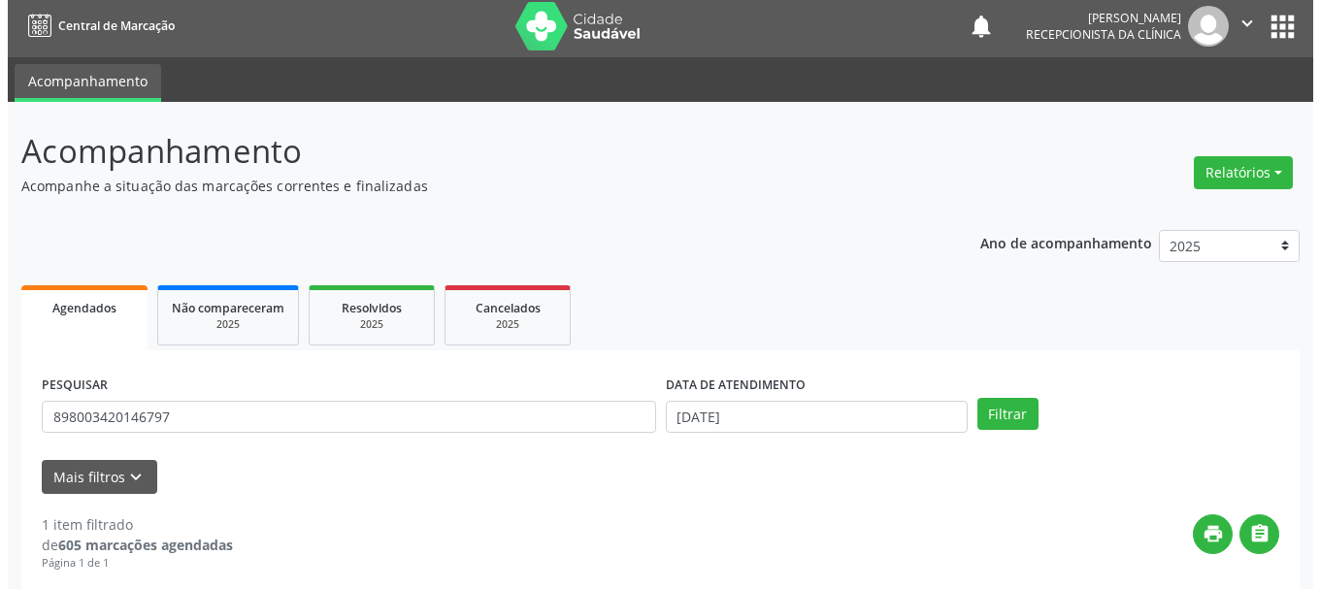
scroll to position [199, 0]
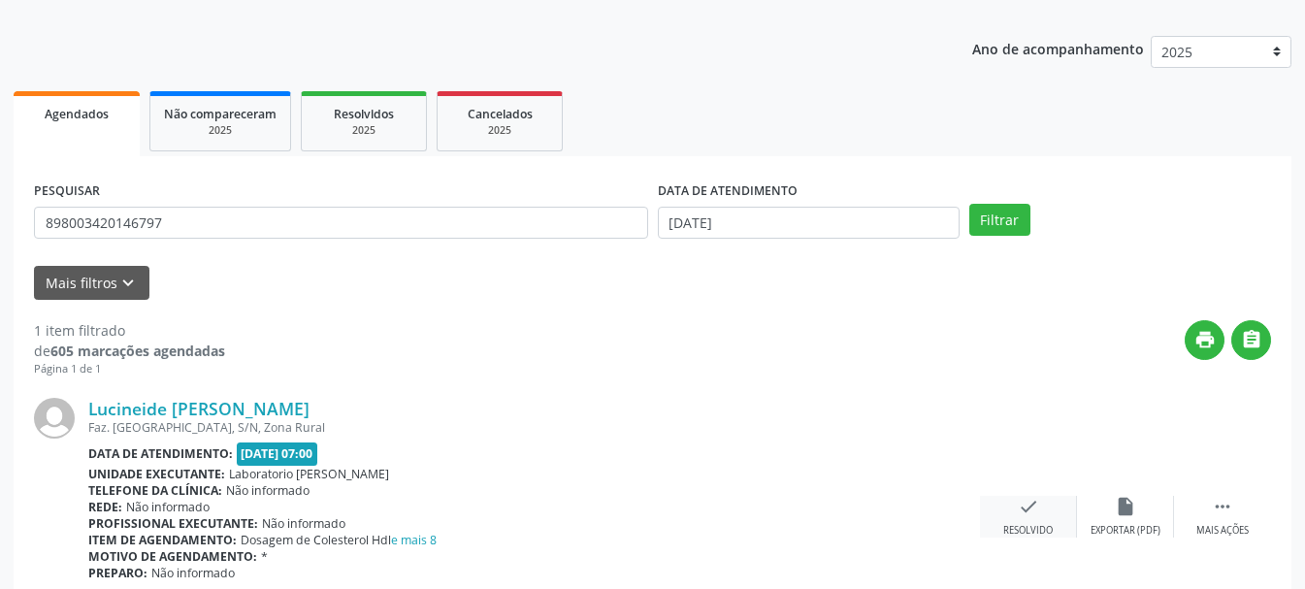
click at [1026, 512] on icon "check" at bounding box center [1028, 506] width 21 height 21
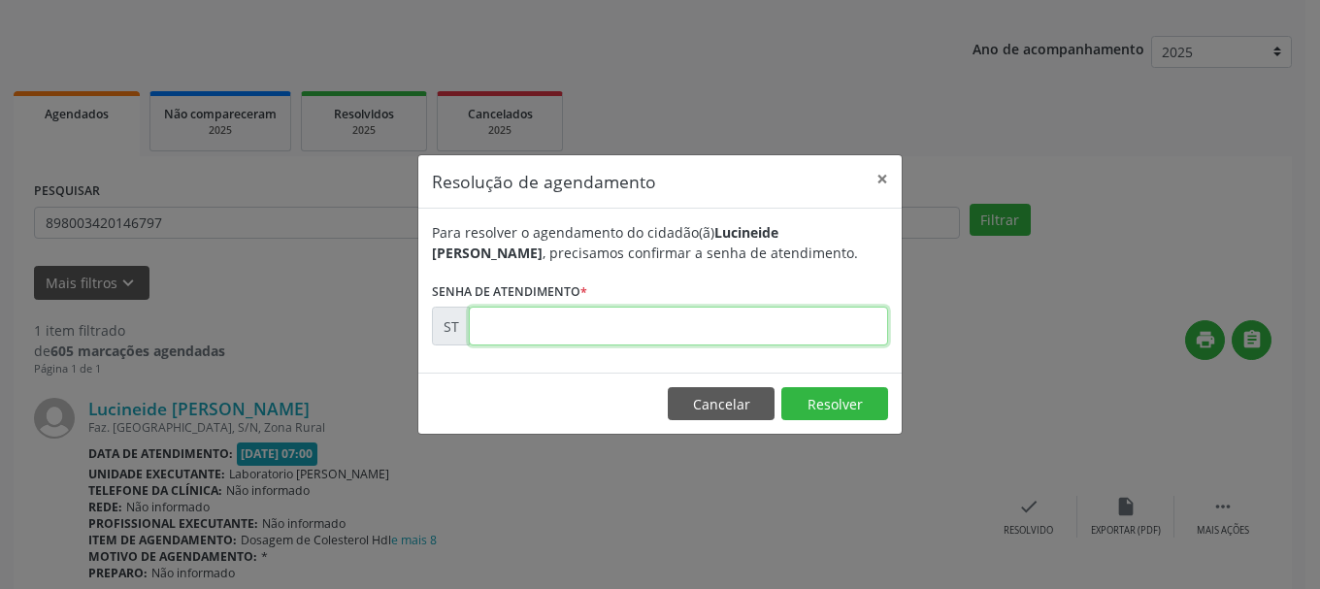
click at [713, 320] on input "text" at bounding box center [678, 326] width 419 height 39
type input "00006085"
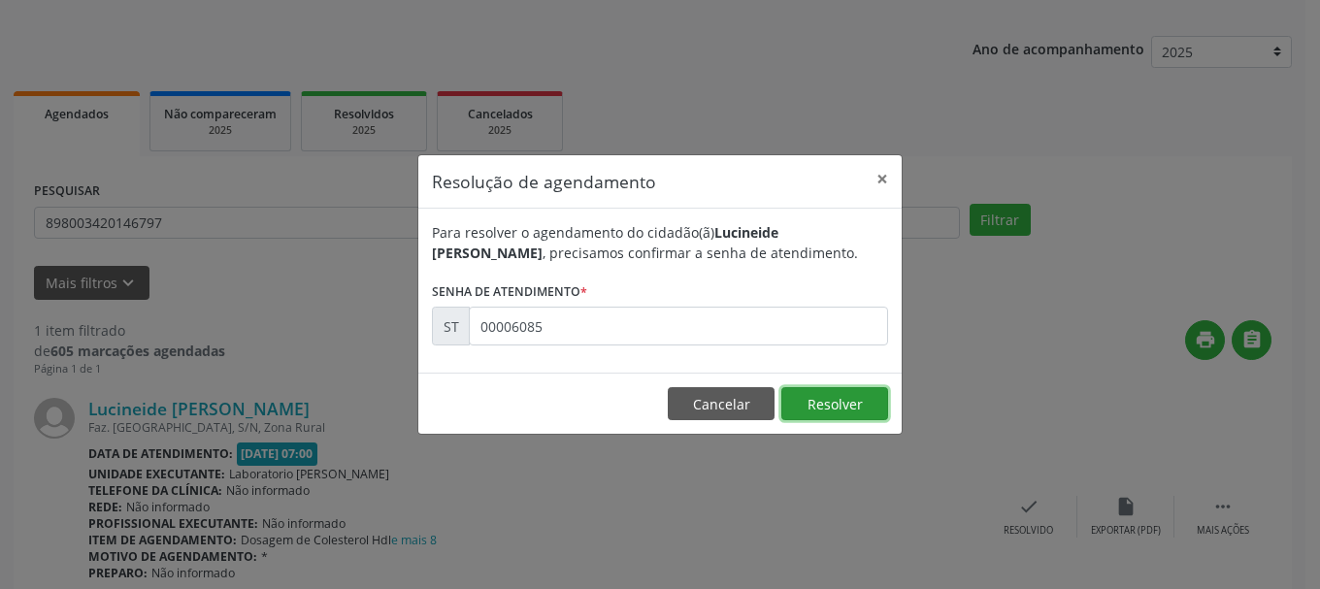
click at [823, 402] on button "Resolver" at bounding box center [834, 403] width 107 height 33
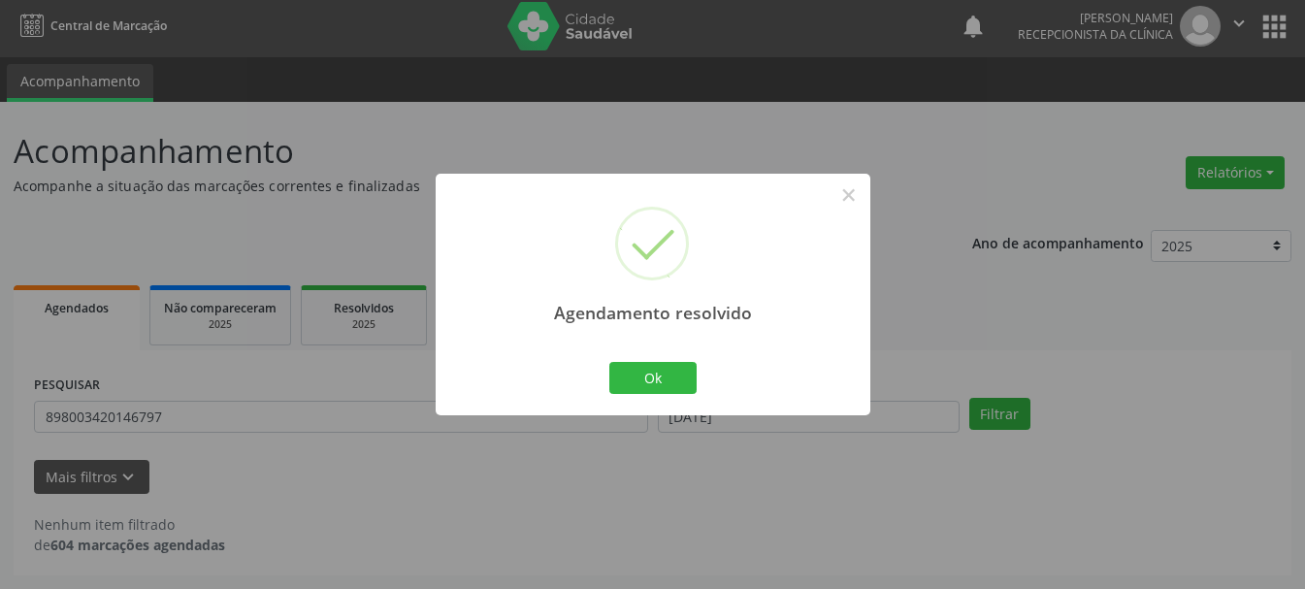
scroll to position [5, 0]
click at [631, 376] on button "Ok" at bounding box center [652, 378] width 87 height 33
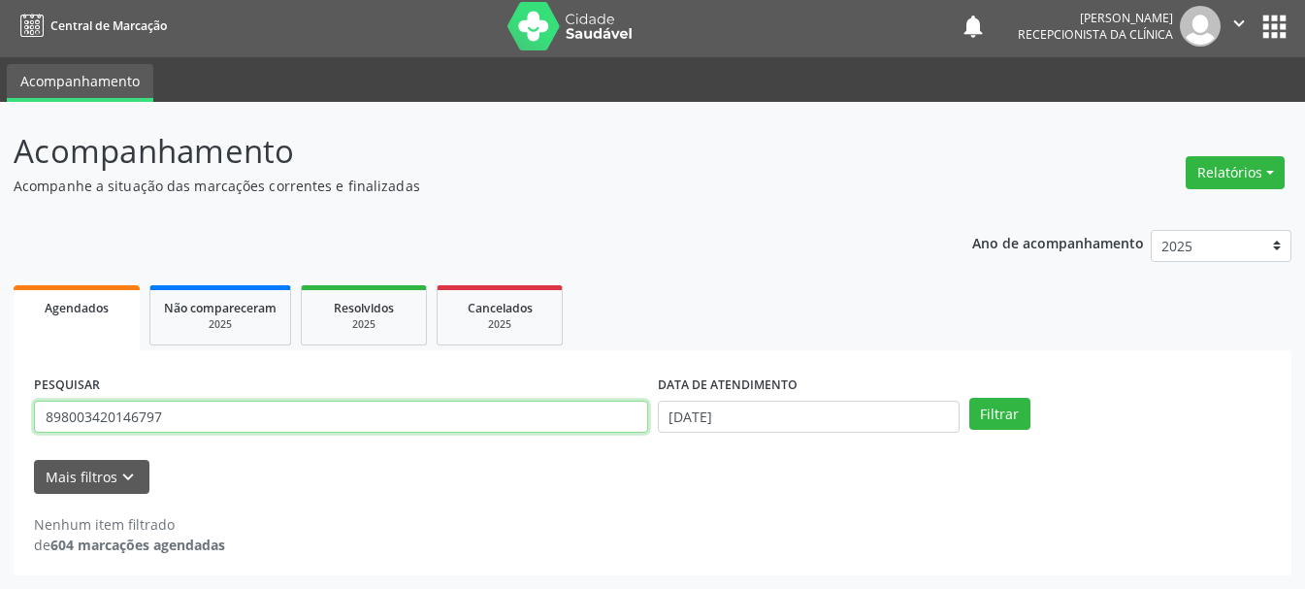
click at [286, 433] on input "898003420146797" at bounding box center [341, 417] width 614 height 33
type input "8"
type input "898002997734438"
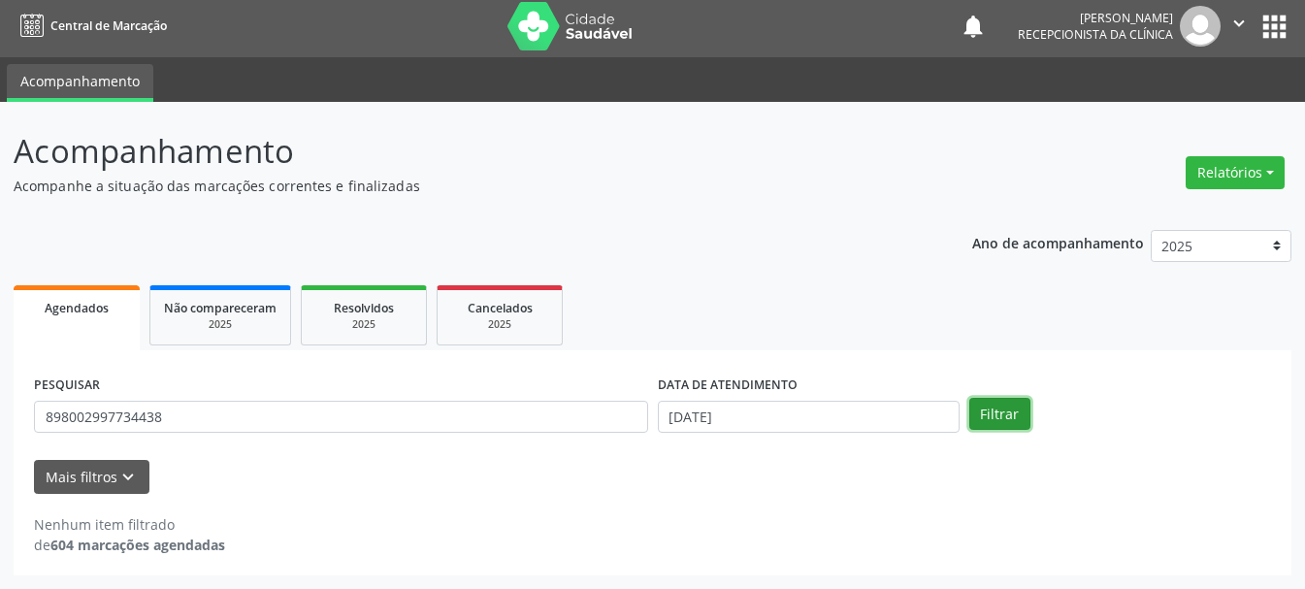
click at [1013, 416] on button "Filtrar" at bounding box center [999, 414] width 61 height 33
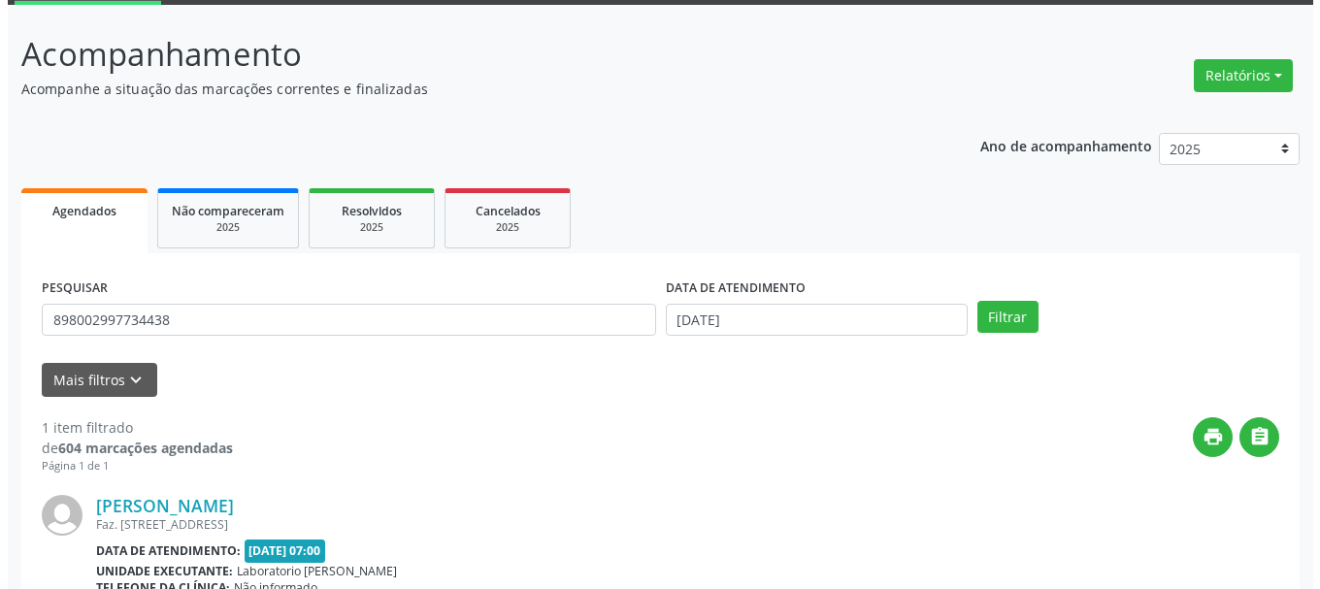
scroll to position [199, 0]
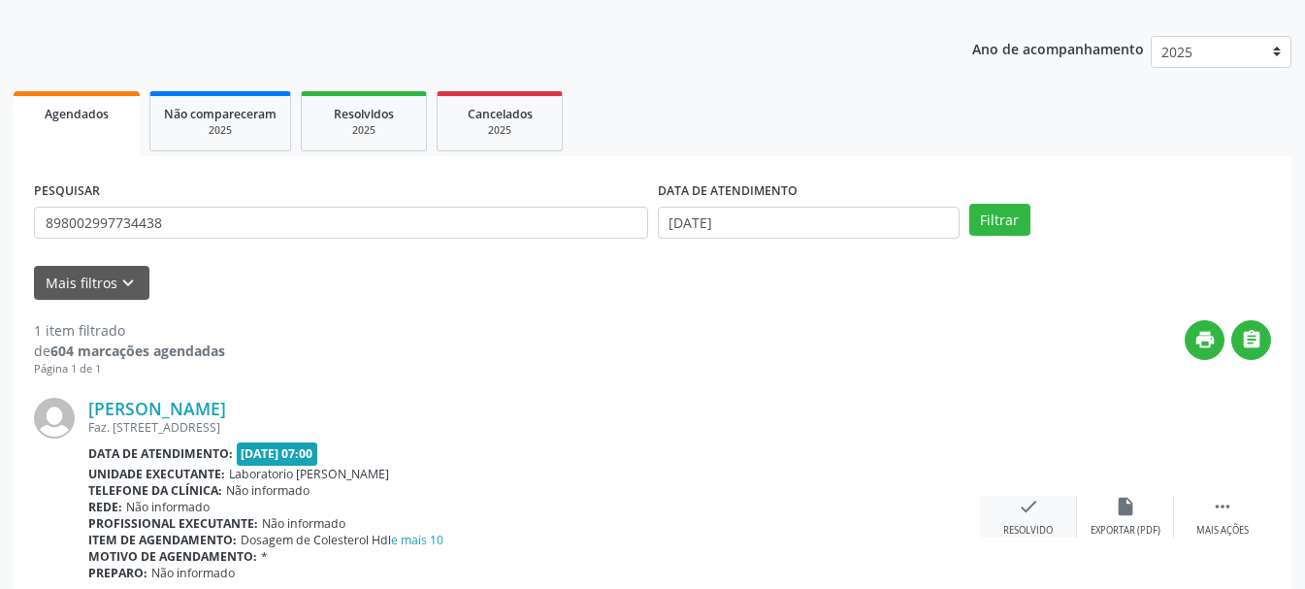
click at [1028, 520] on div "check Resolvido" at bounding box center [1028, 517] width 97 height 42
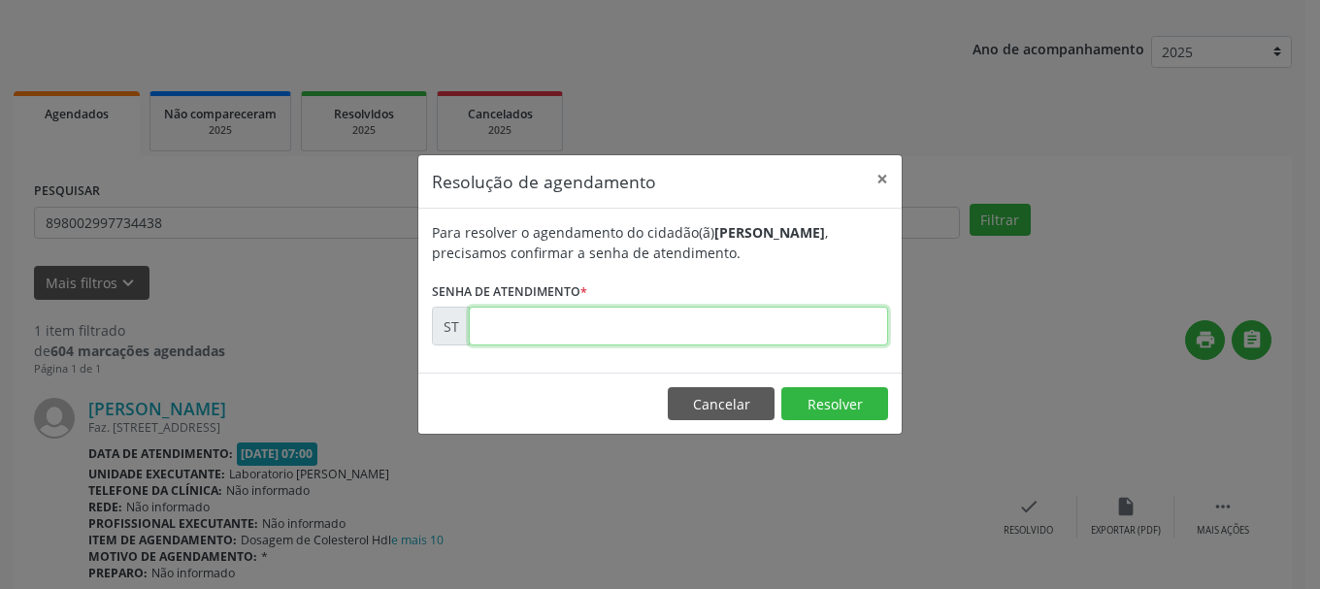
click at [742, 322] on input "text" at bounding box center [678, 326] width 419 height 39
type input "00021385"
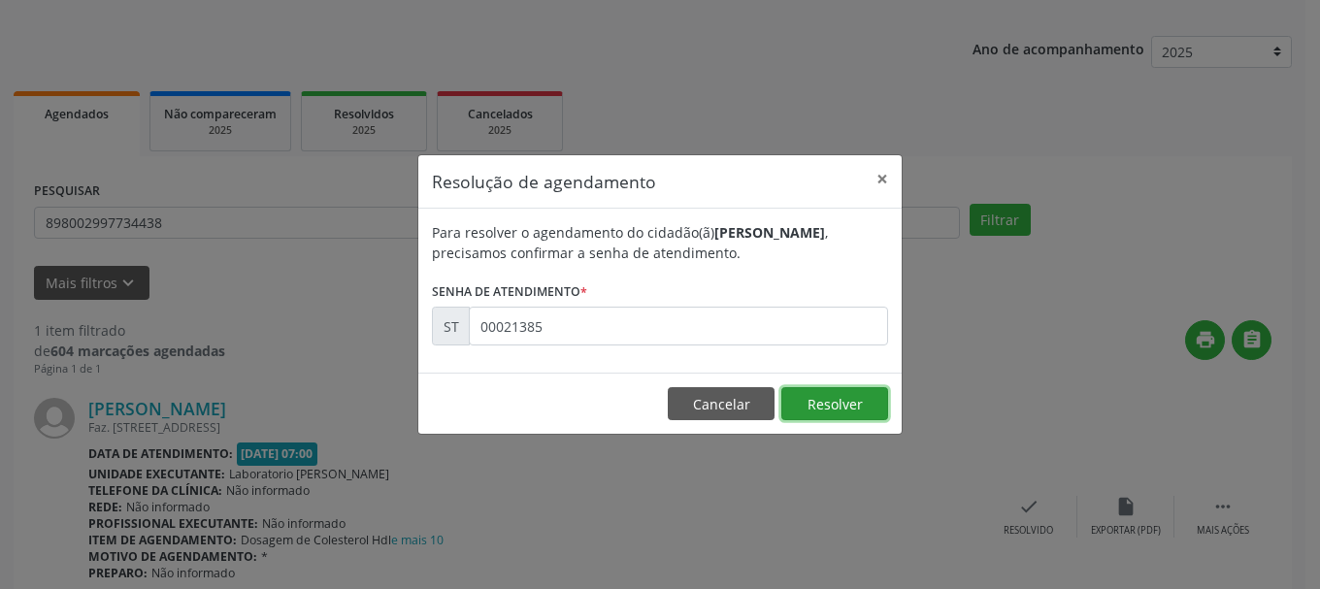
click at [851, 407] on button "Resolver" at bounding box center [834, 403] width 107 height 33
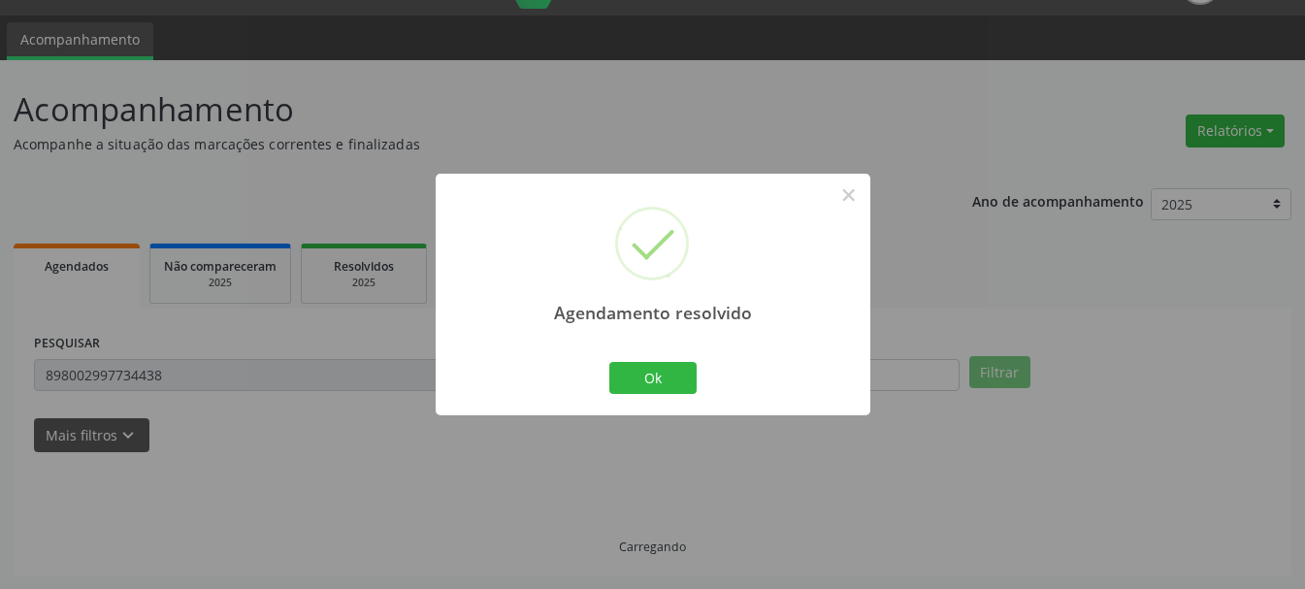
scroll to position [5, 0]
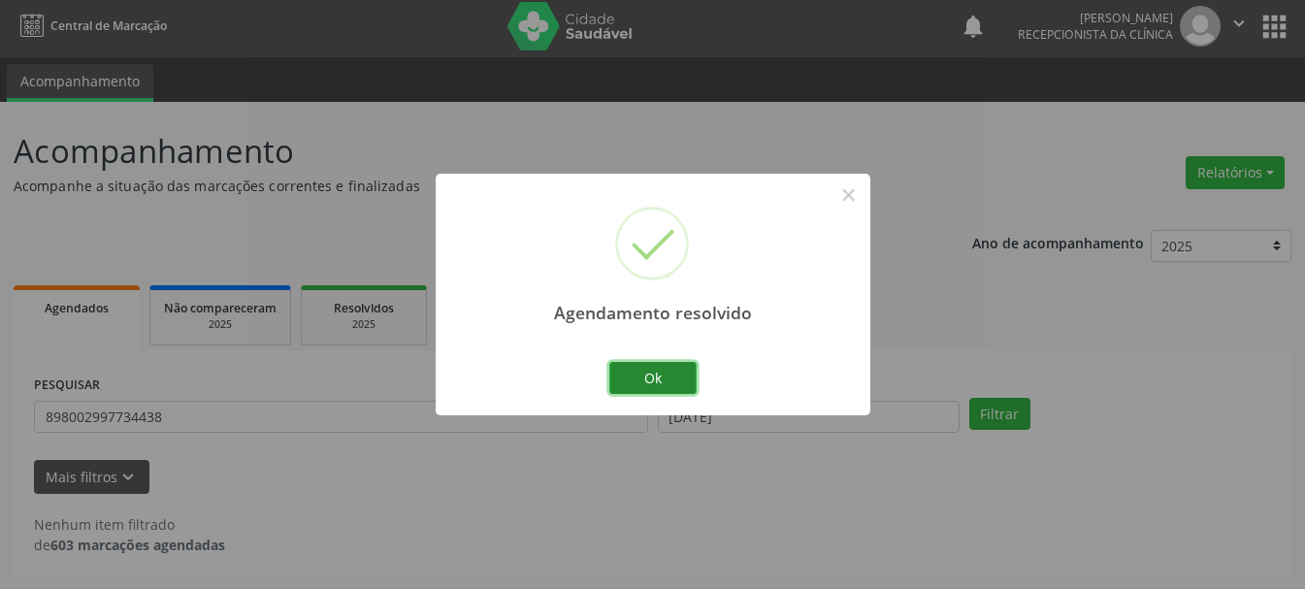
click at [691, 375] on button "Ok" at bounding box center [652, 378] width 87 height 33
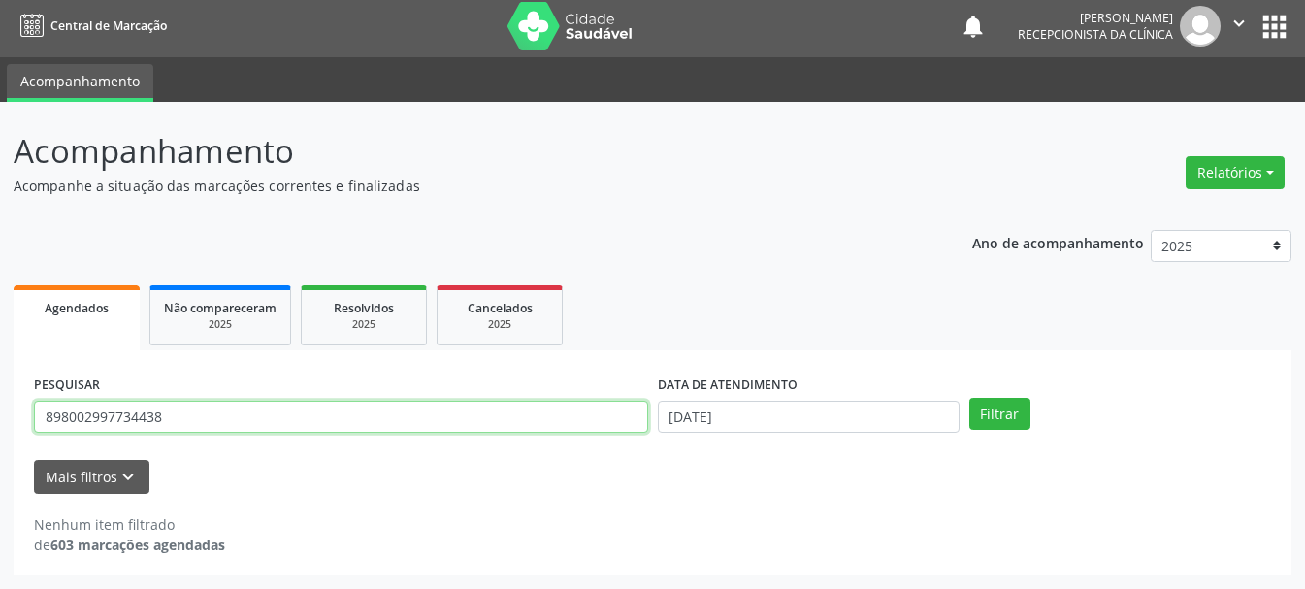
click at [601, 420] on input "898002997734438" at bounding box center [341, 417] width 614 height 33
type input "8"
type input "705604408711411"
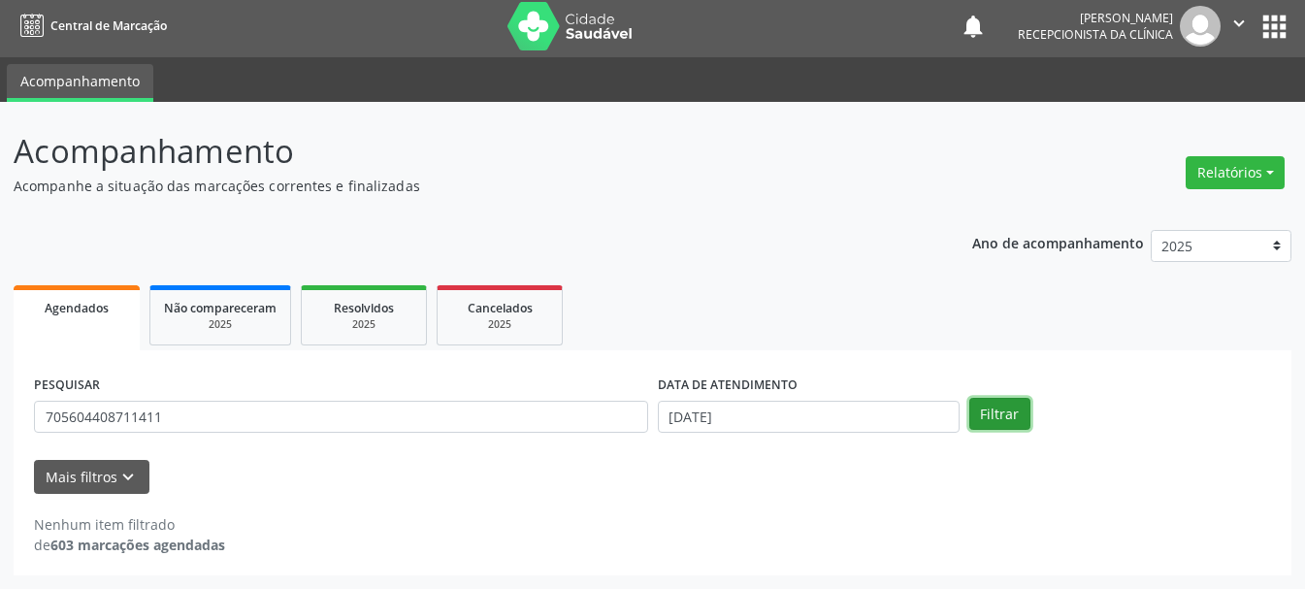
click at [1020, 409] on button "Filtrar" at bounding box center [999, 414] width 61 height 33
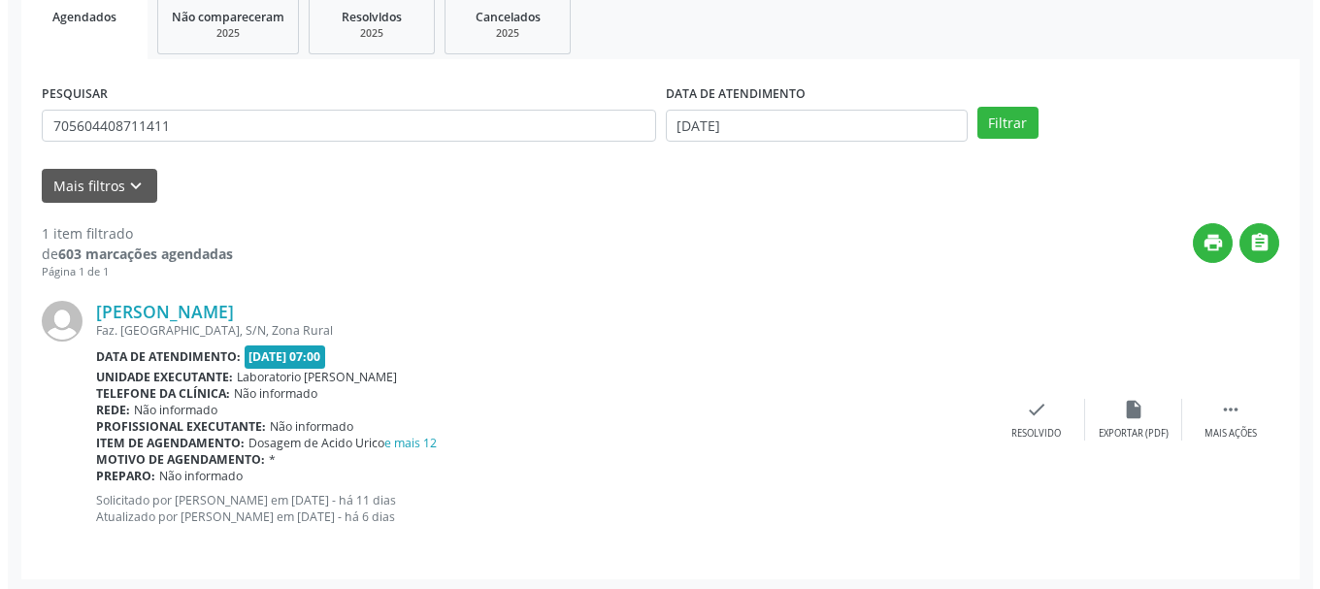
scroll to position [300, 0]
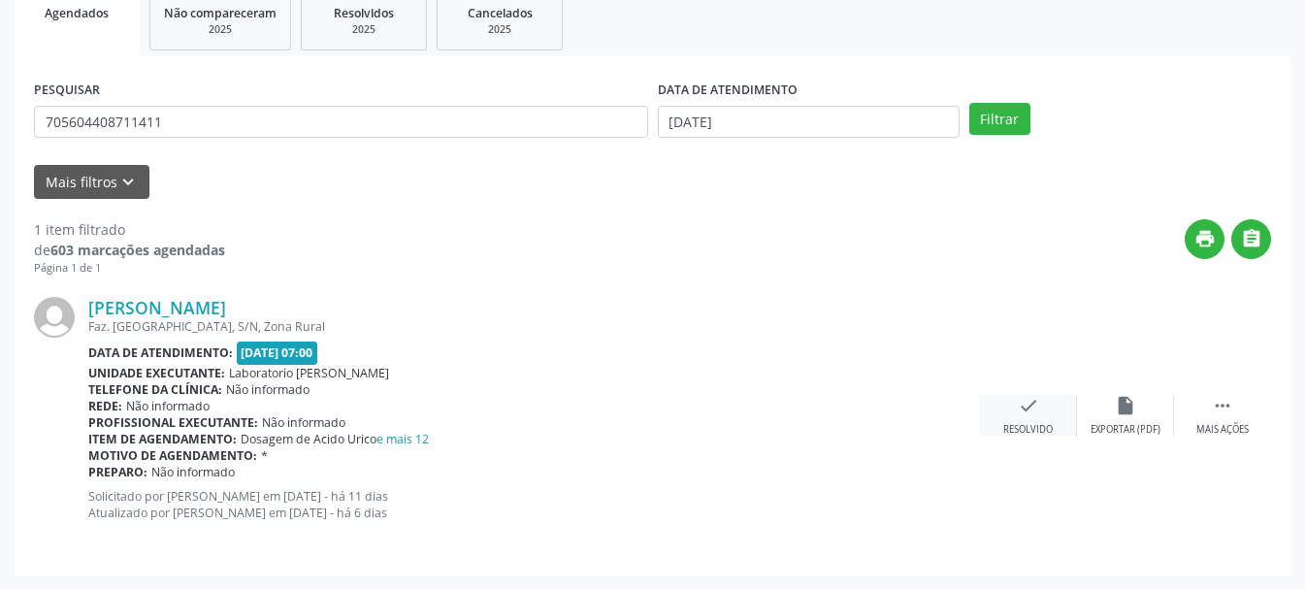
click at [1037, 414] on icon "check" at bounding box center [1028, 405] width 21 height 21
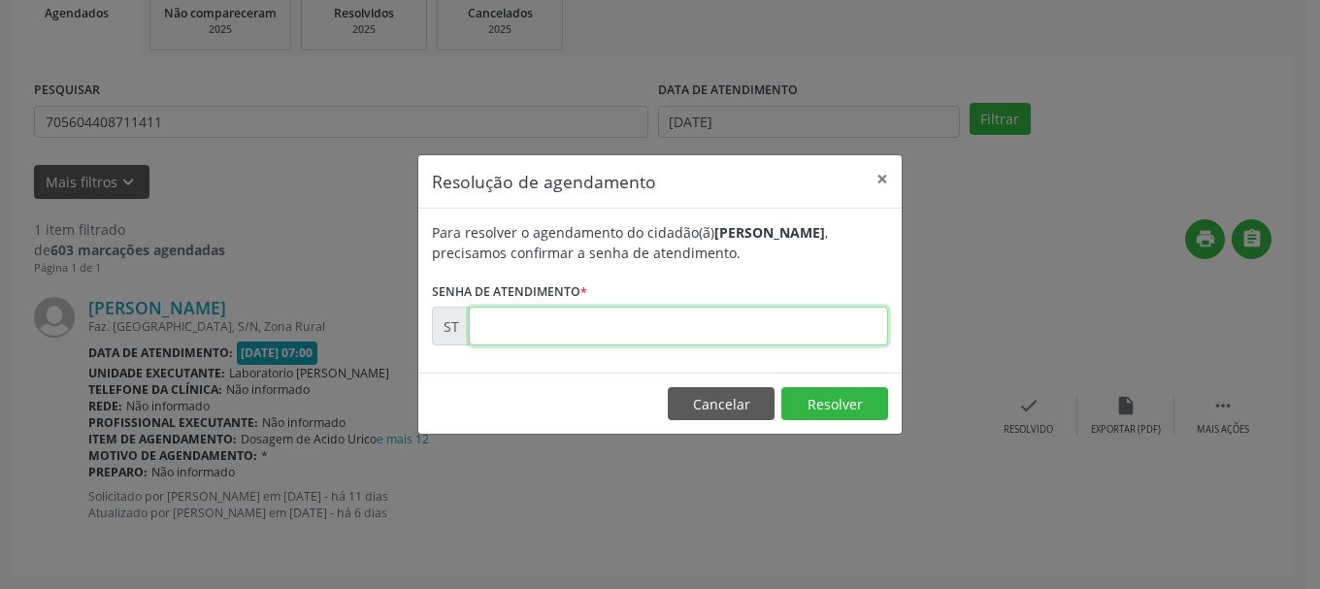
click at [697, 315] on input "text" at bounding box center [678, 326] width 419 height 39
type input "00021387"
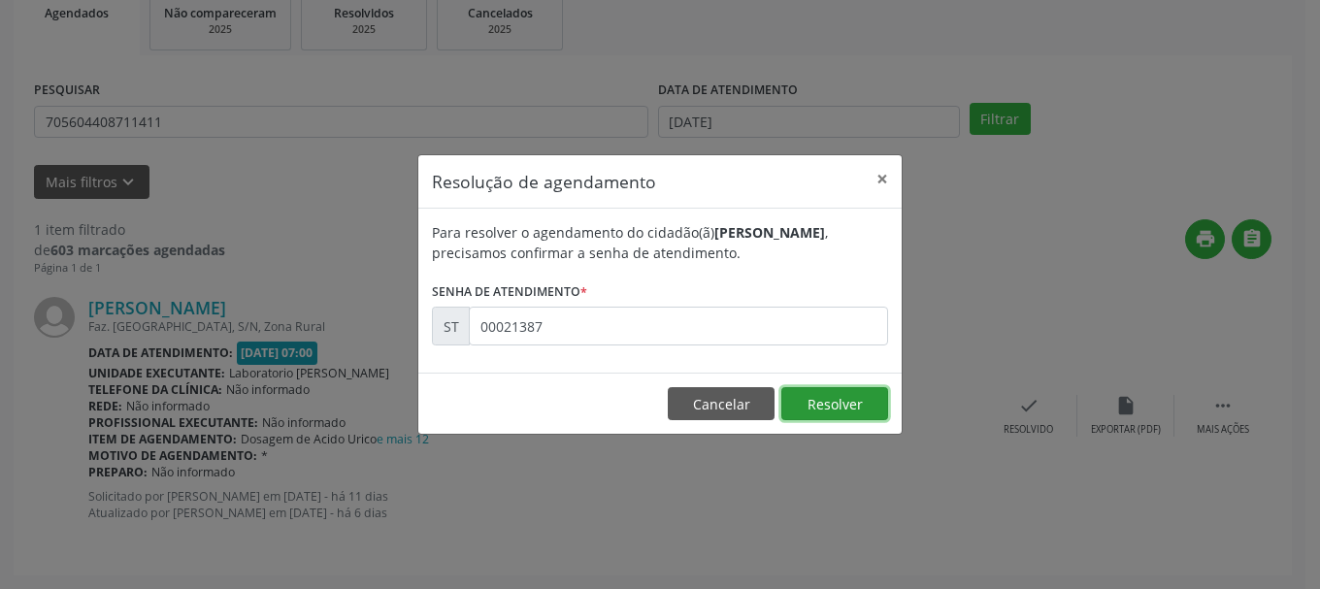
click at [829, 402] on button "Resolver" at bounding box center [834, 403] width 107 height 33
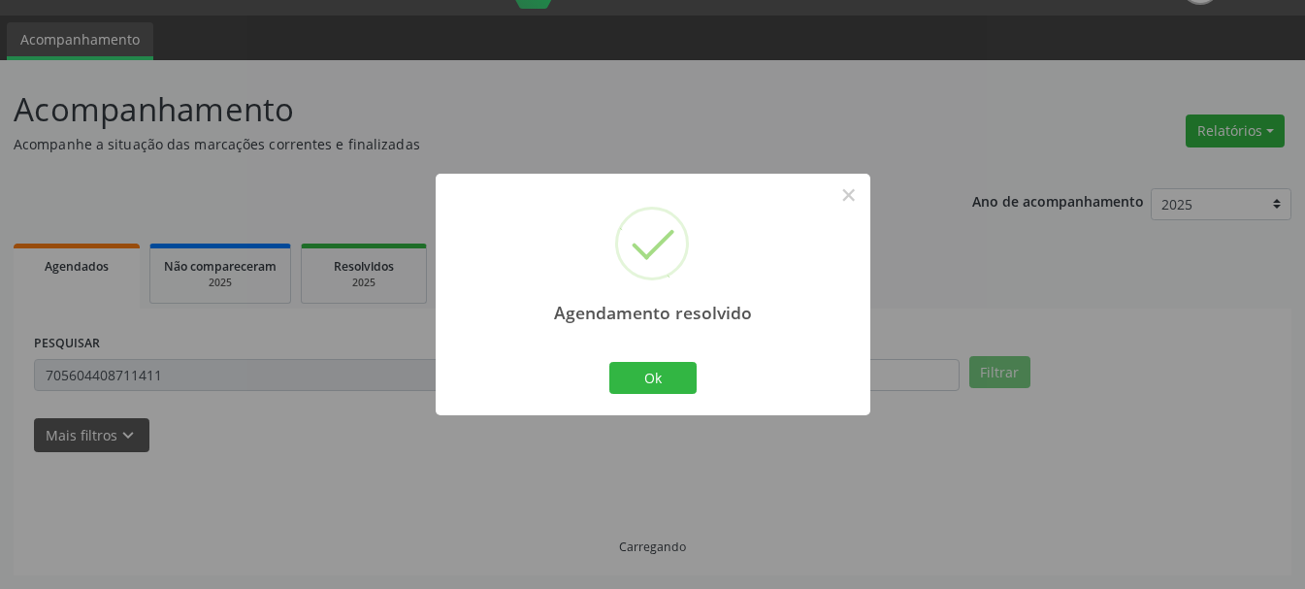
scroll to position [5, 0]
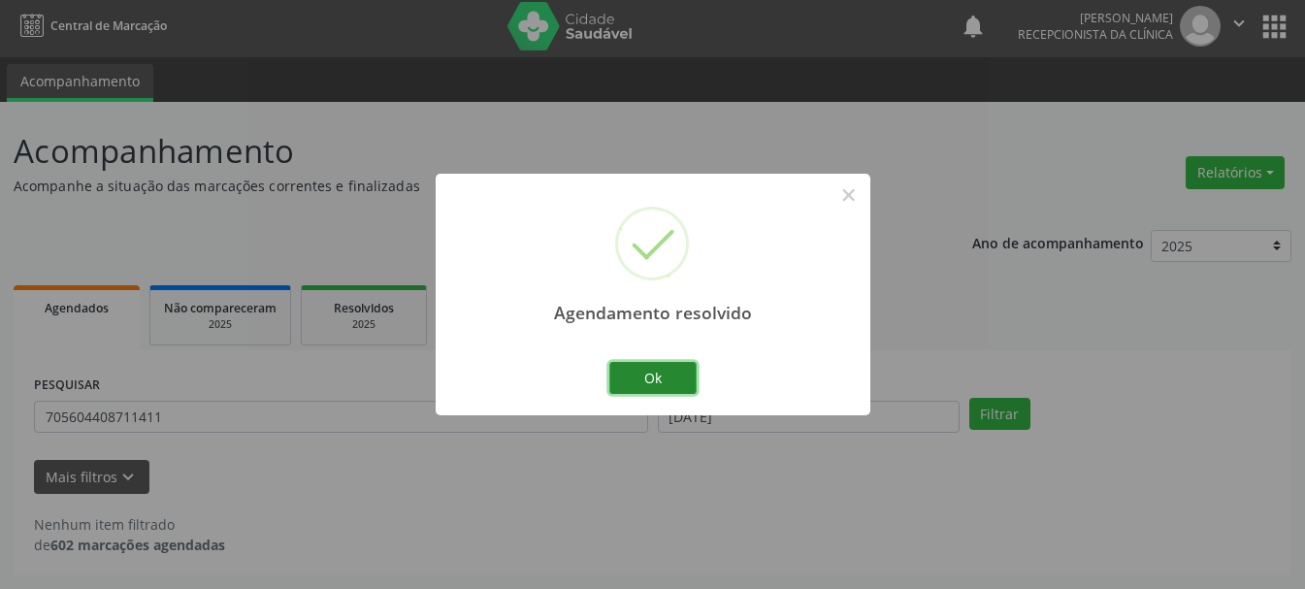
click at [649, 372] on button "Ok" at bounding box center [652, 378] width 87 height 33
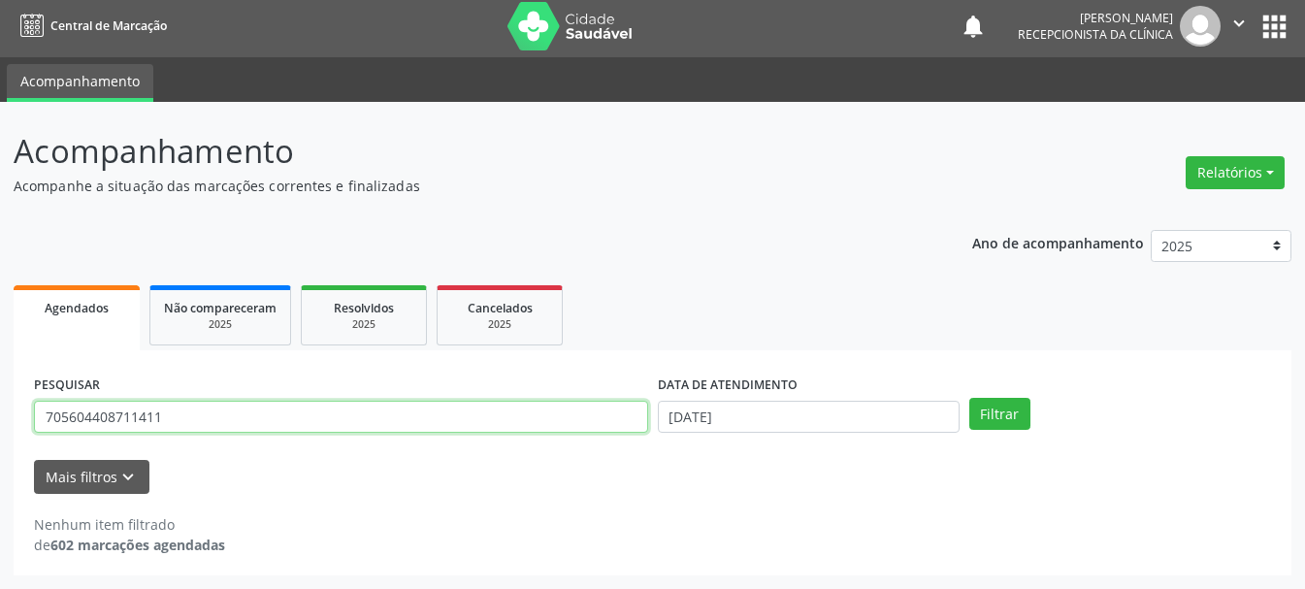
click at [434, 427] on input "705604408711411" at bounding box center [341, 417] width 614 height 33
type input "709609612175775"
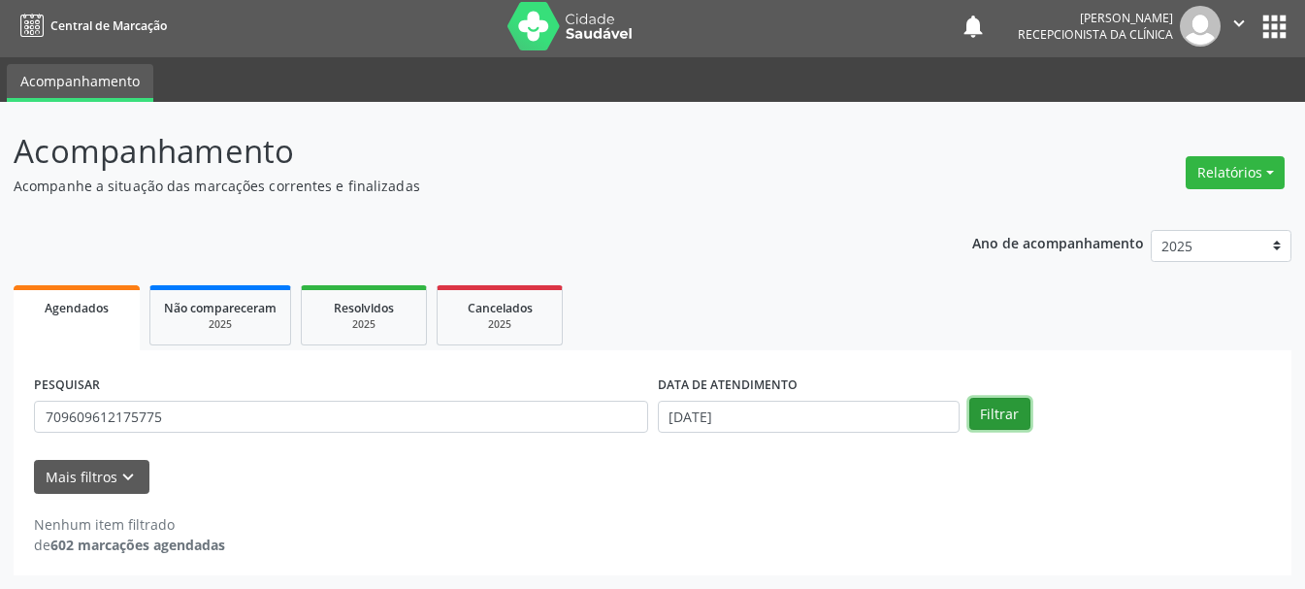
click at [1024, 414] on button "Filtrar" at bounding box center [999, 414] width 61 height 33
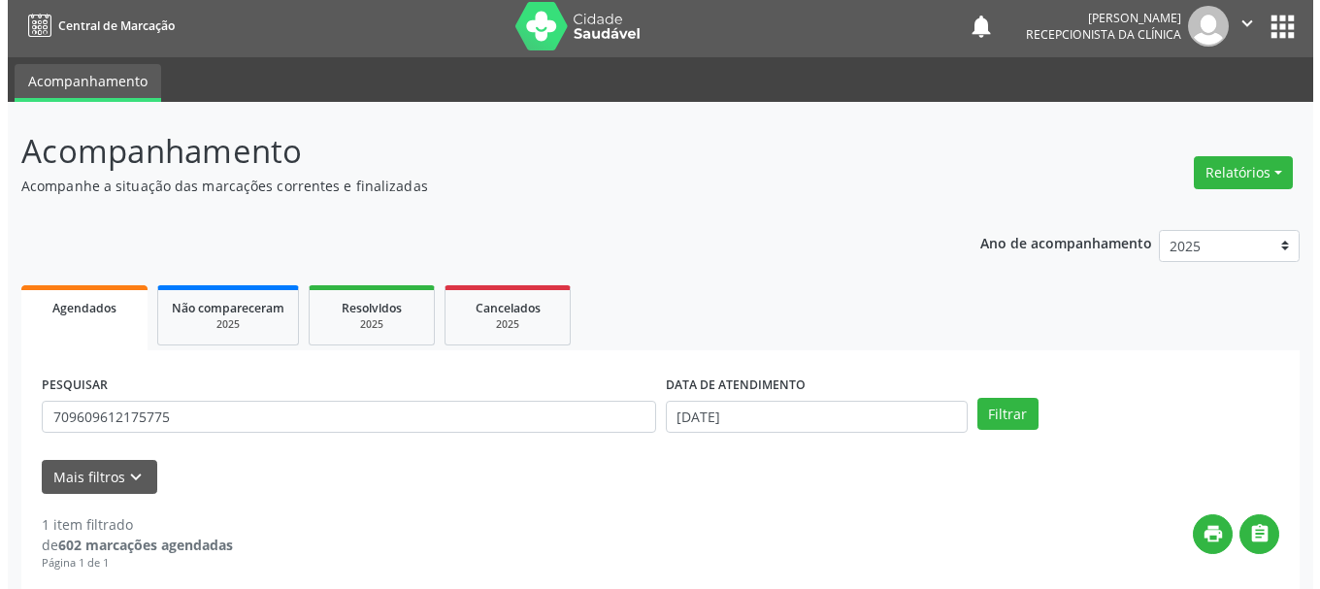
scroll to position [296, 0]
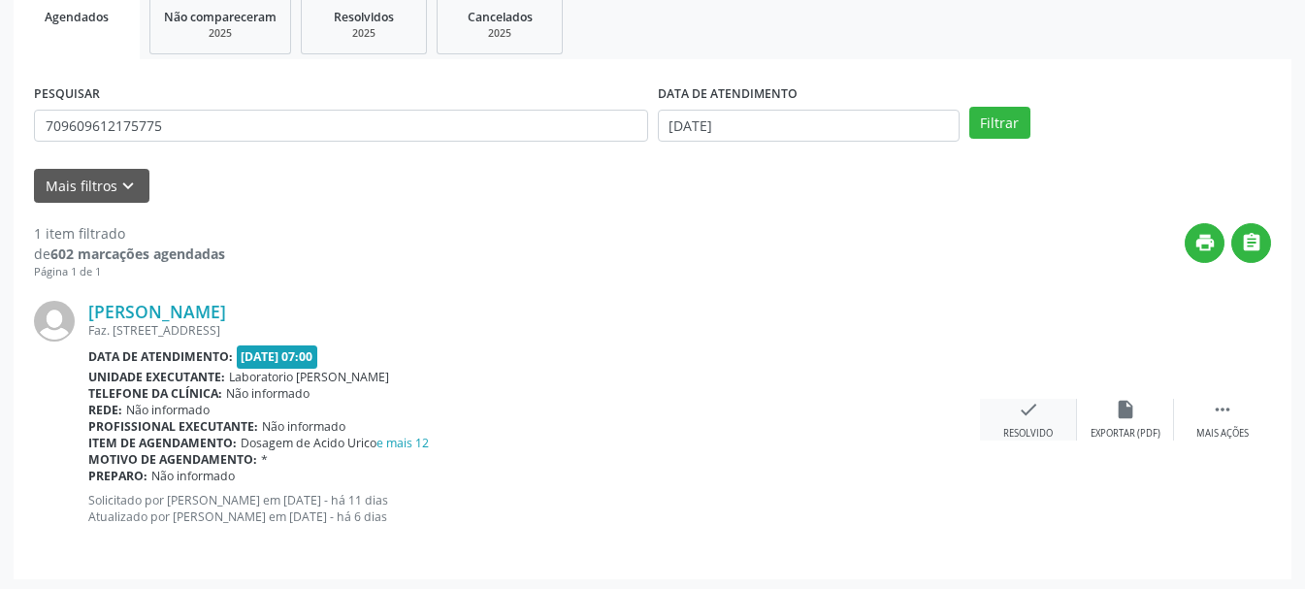
click at [1034, 419] on icon "check" at bounding box center [1028, 409] width 21 height 21
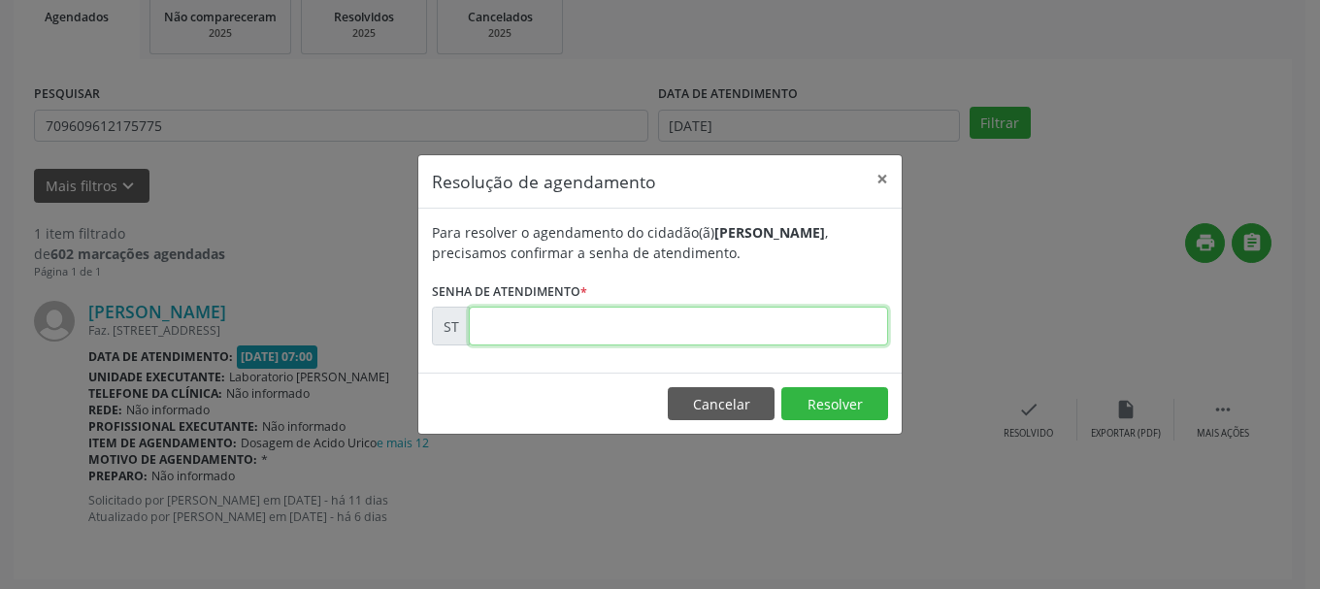
click at [540, 337] on input "text" at bounding box center [678, 326] width 419 height 39
type input "00021396"
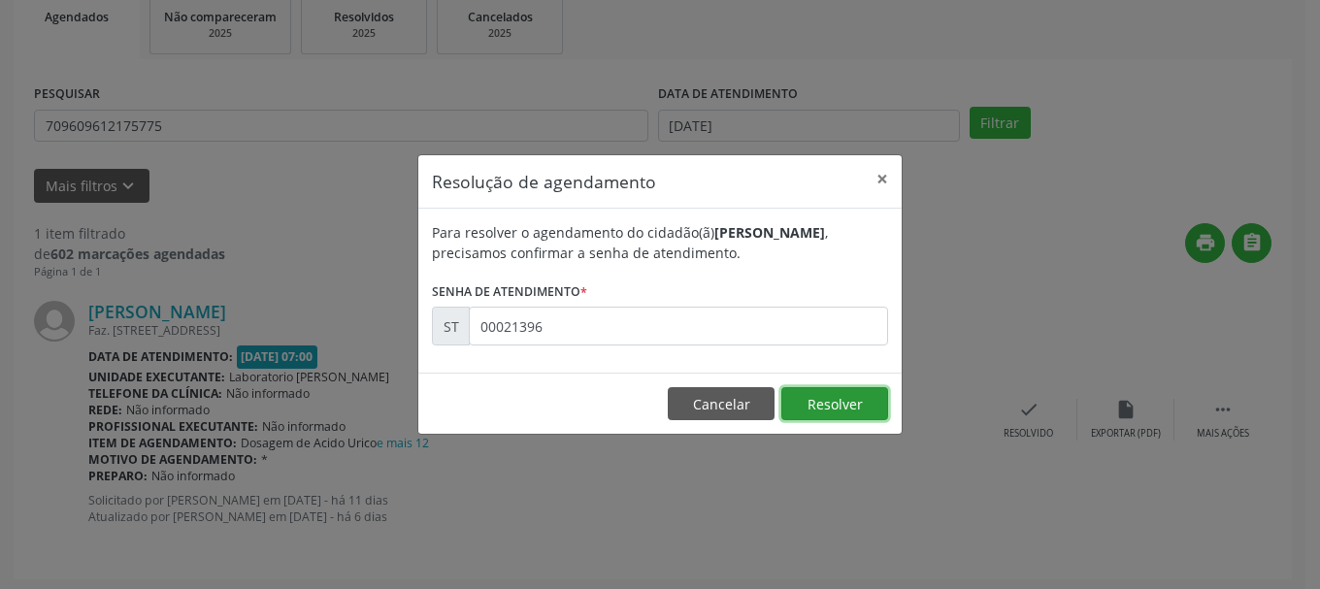
click at [871, 406] on button "Resolver" at bounding box center [834, 403] width 107 height 33
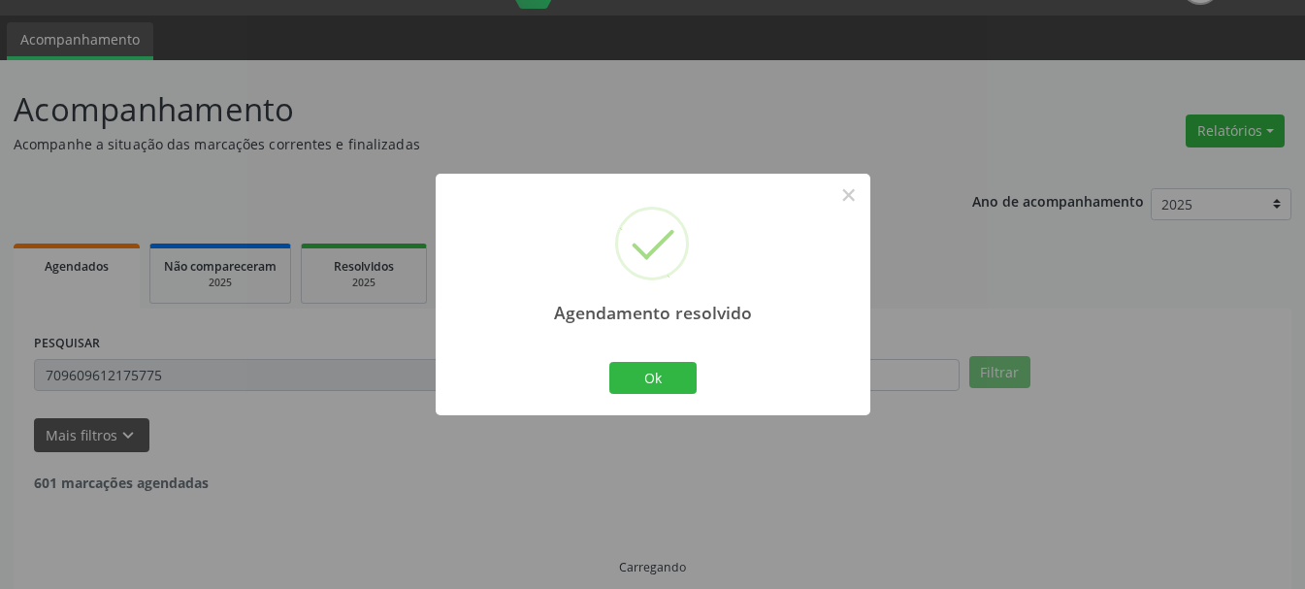
scroll to position [5, 0]
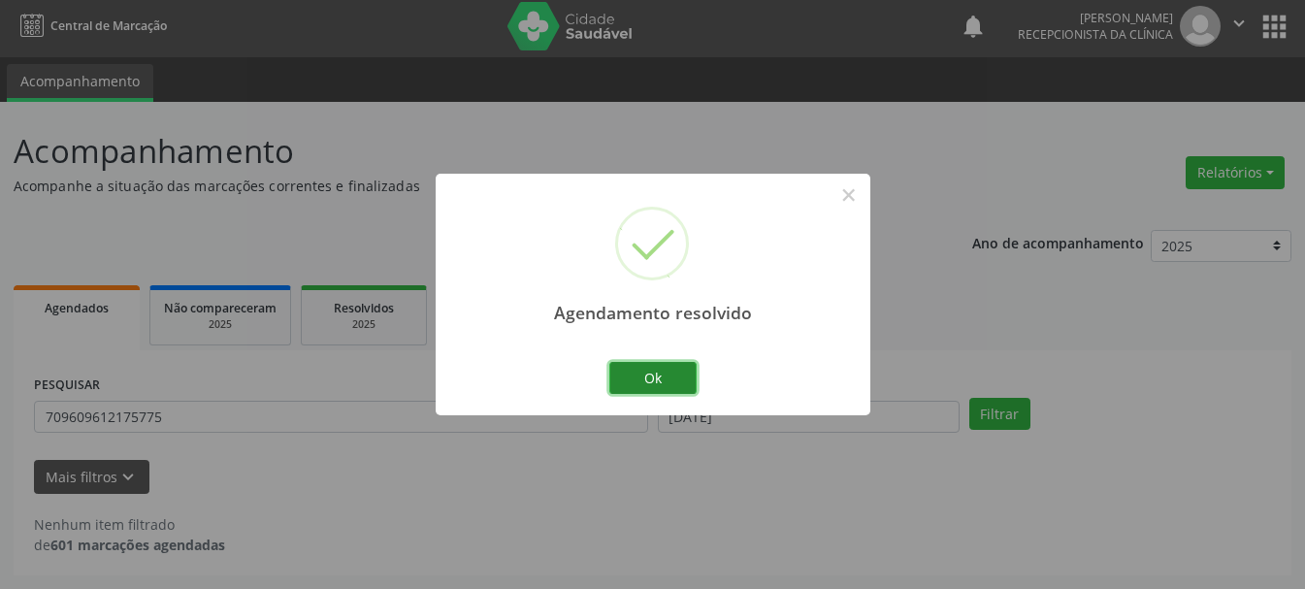
click at [654, 376] on button "Ok" at bounding box center [652, 378] width 87 height 33
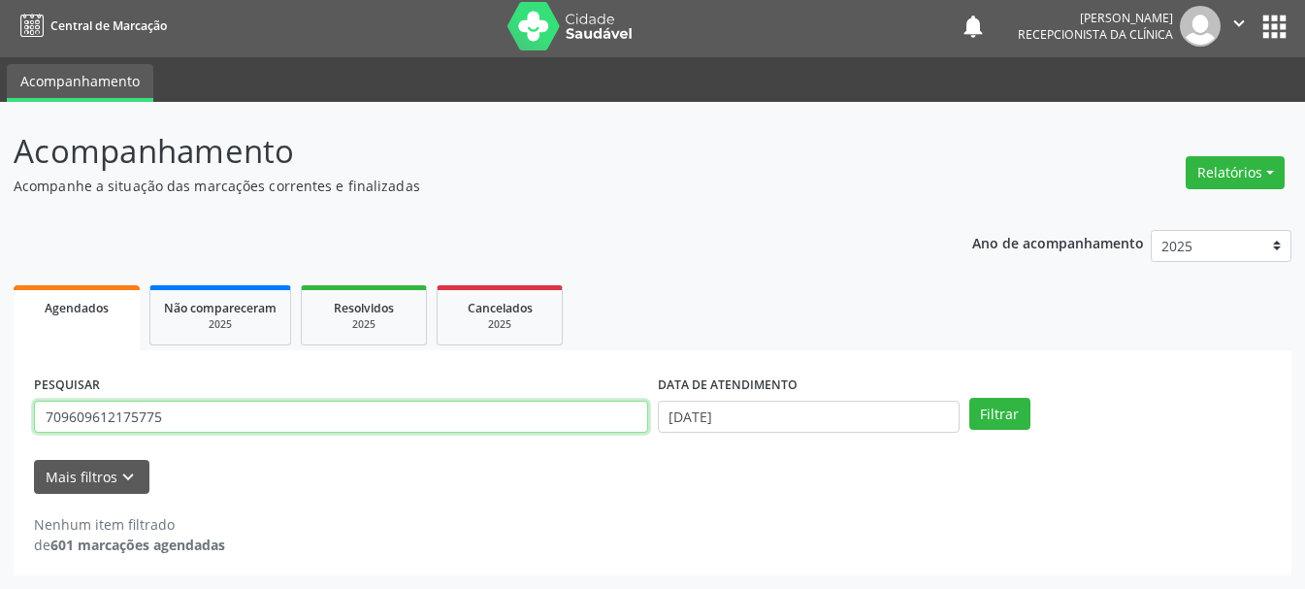
click at [511, 407] on input "709609612175775" at bounding box center [341, 417] width 614 height 33
type input "701806215460872"
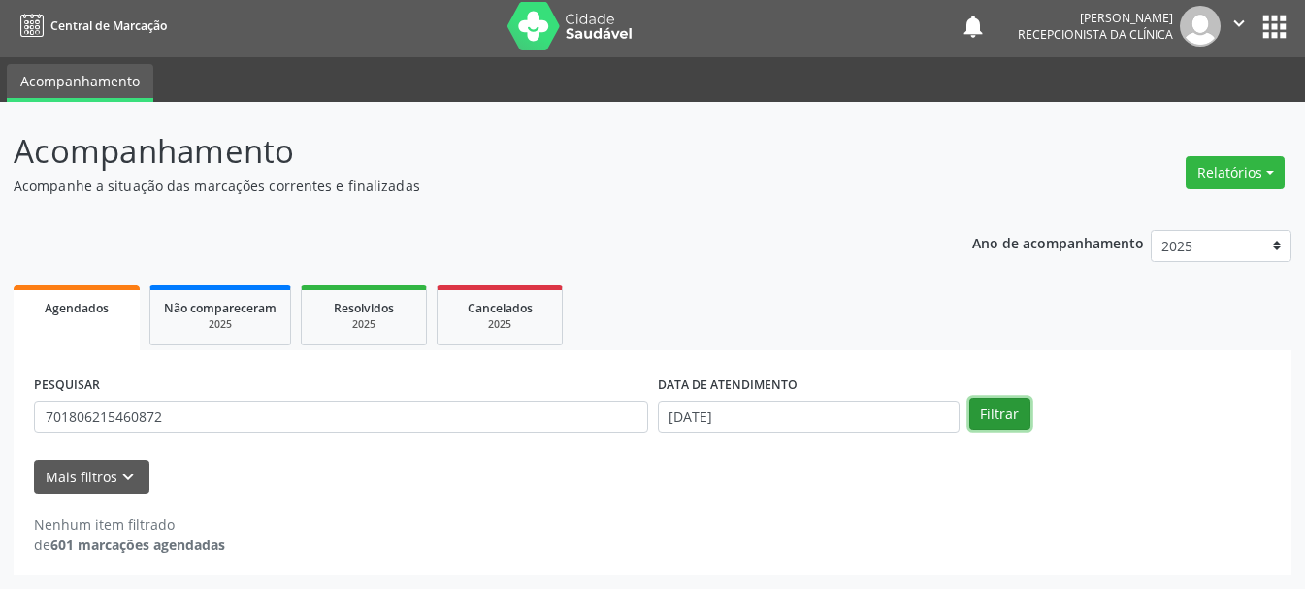
click at [1008, 417] on button "Filtrar" at bounding box center [999, 414] width 61 height 33
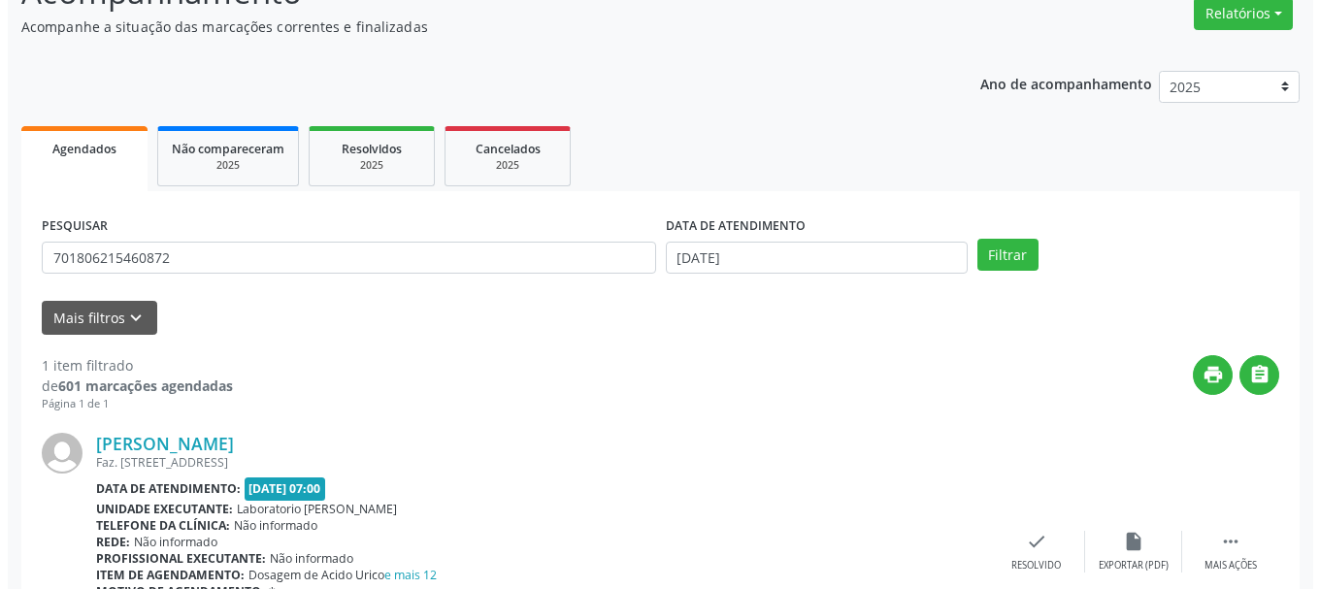
scroll to position [261, 0]
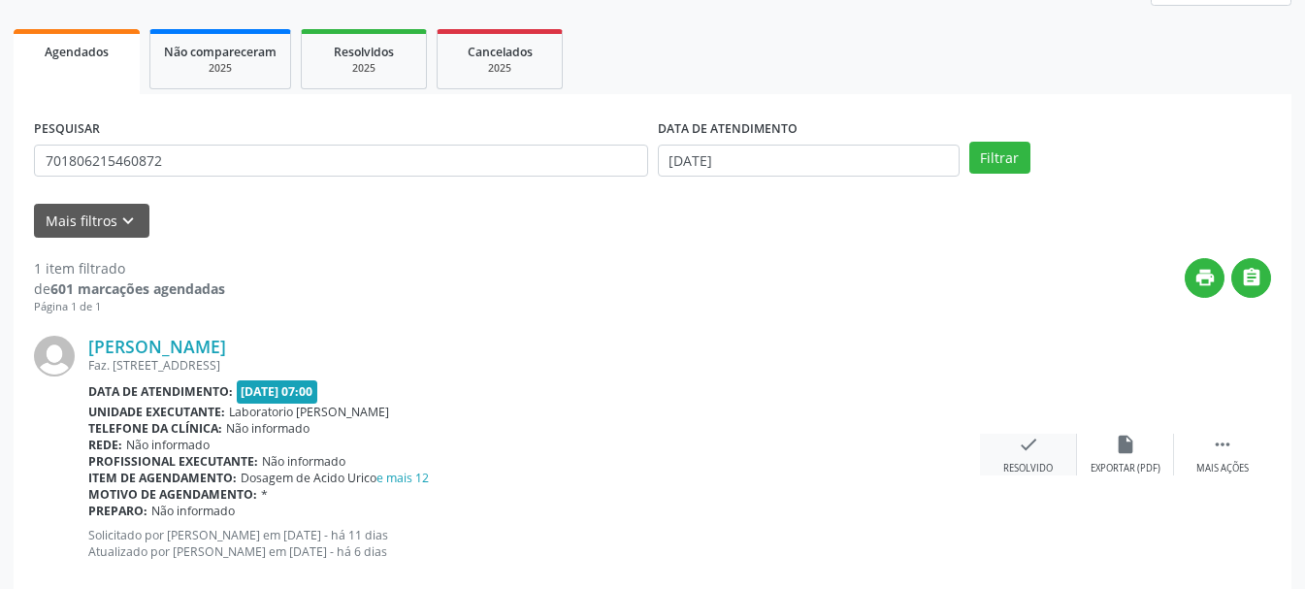
click at [1052, 468] on div "Resolvido" at bounding box center [1027, 469] width 49 height 14
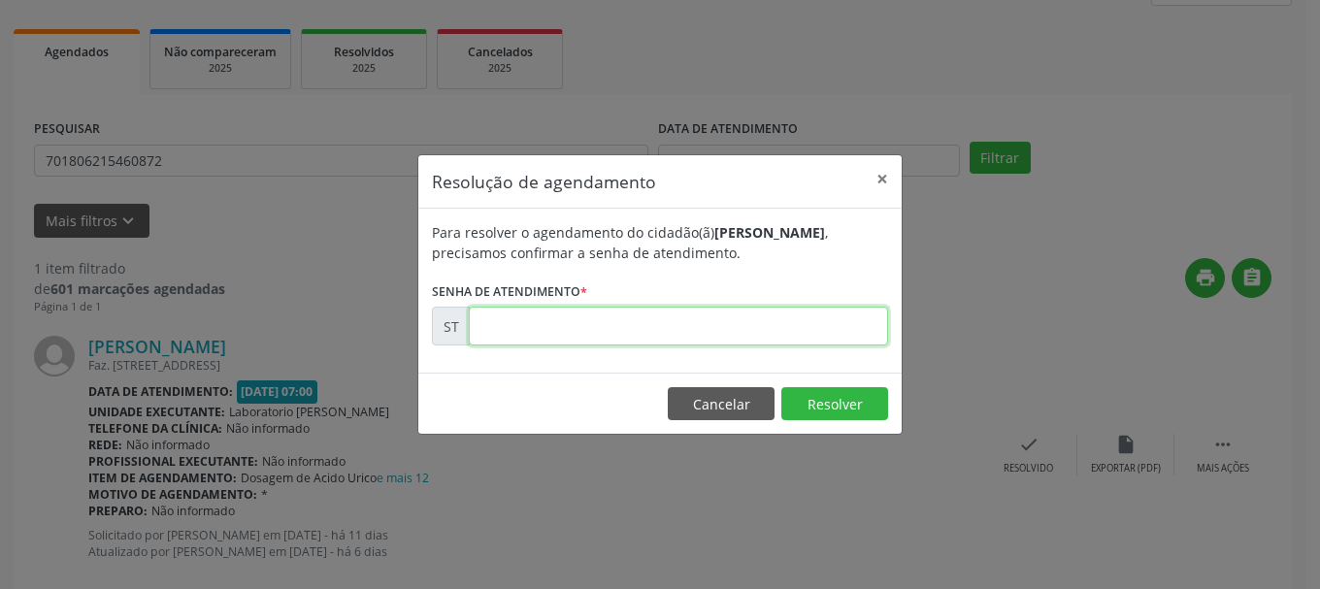
click at [734, 319] on input "text" at bounding box center [678, 326] width 419 height 39
type input "00021398"
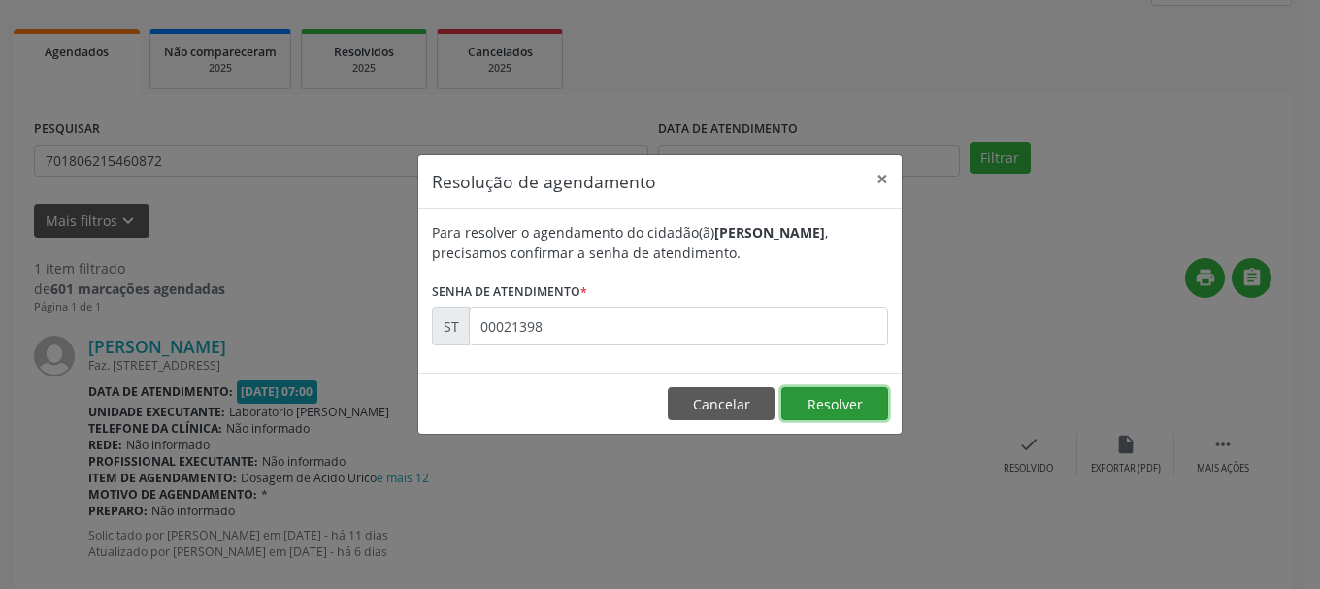
click at [817, 403] on button "Resolver" at bounding box center [834, 403] width 107 height 33
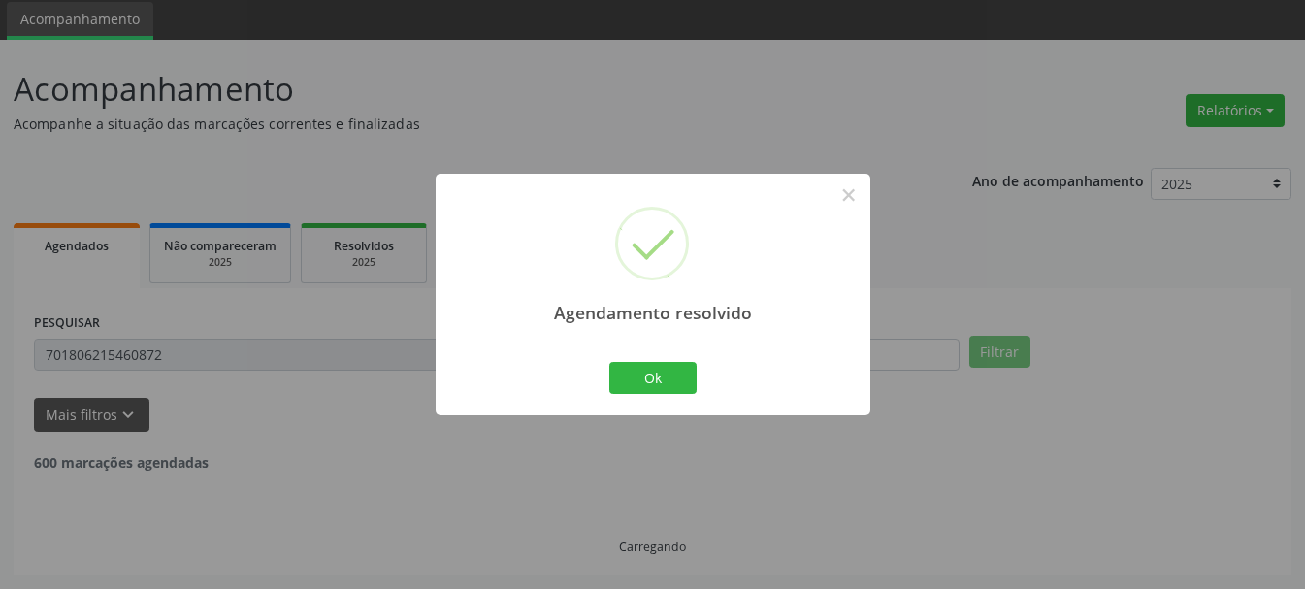
scroll to position [5, 0]
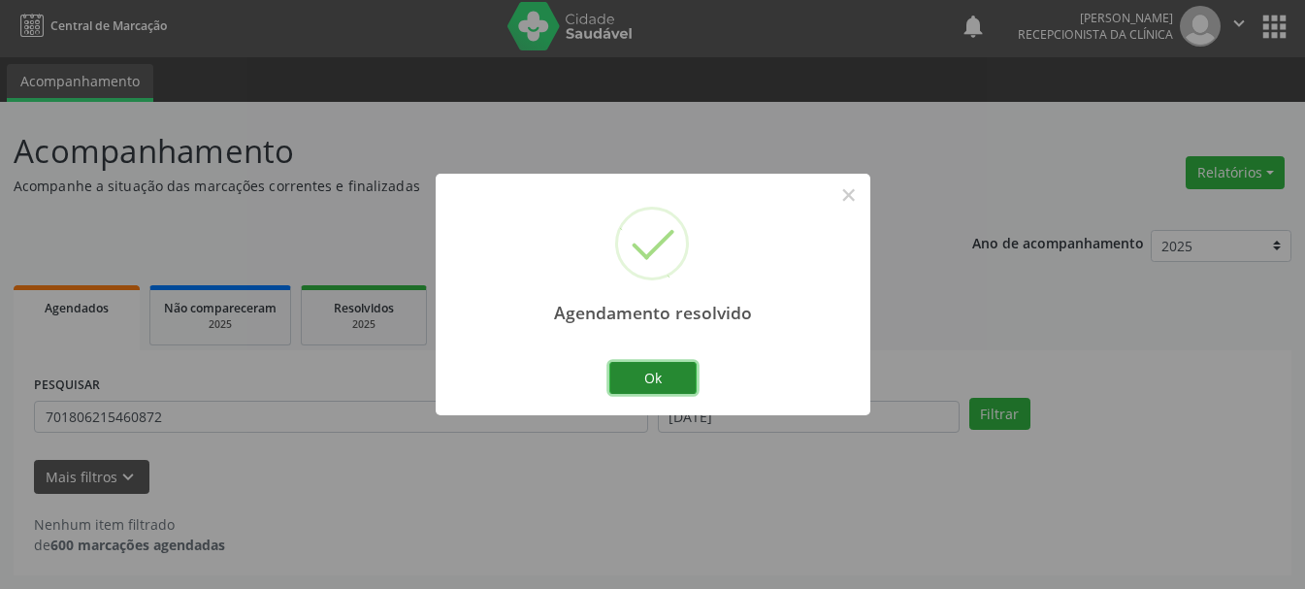
click at [638, 373] on button "Ok" at bounding box center [652, 378] width 87 height 33
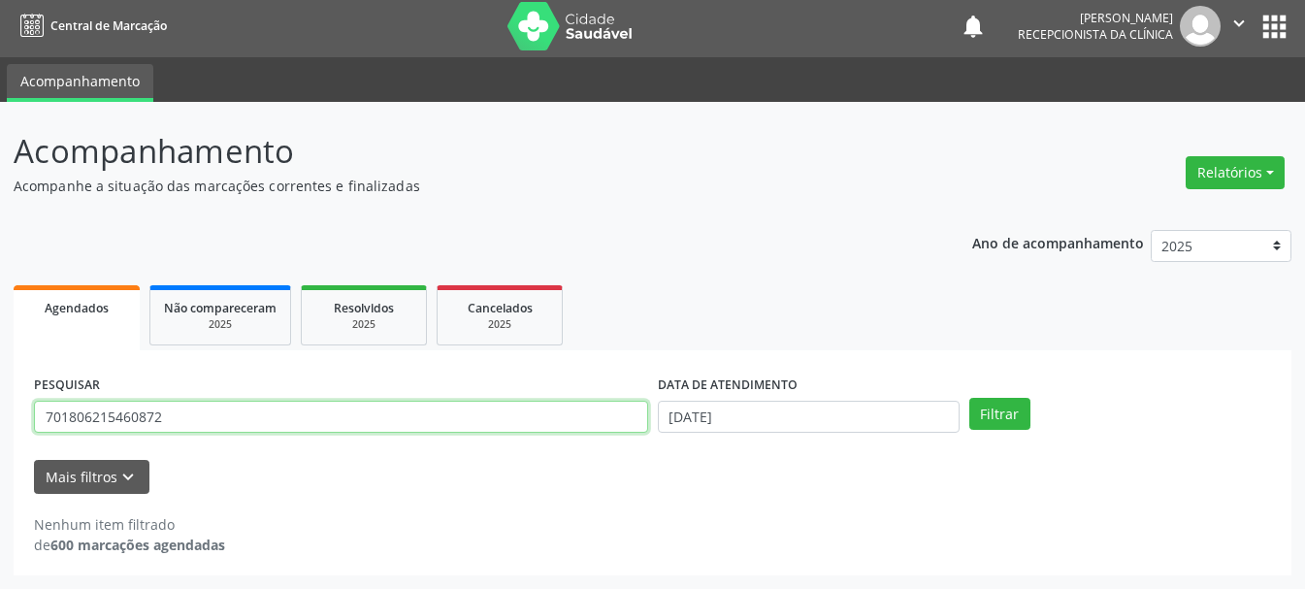
click at [522, 403] on input "701806215460872" at bounding box center [341, 417] width 614 height 33
type input "7"
type input "898003420377268"
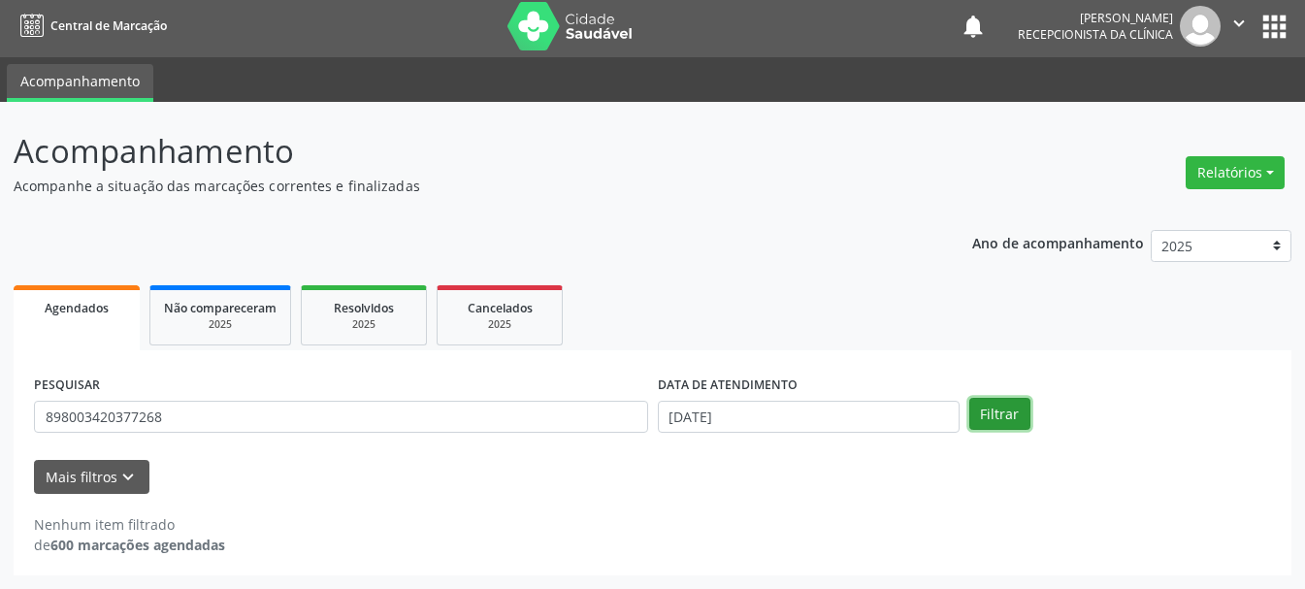
click at [1010, 410] on button "Filtrar" at bounding box center [999, 414] width 61 height 33
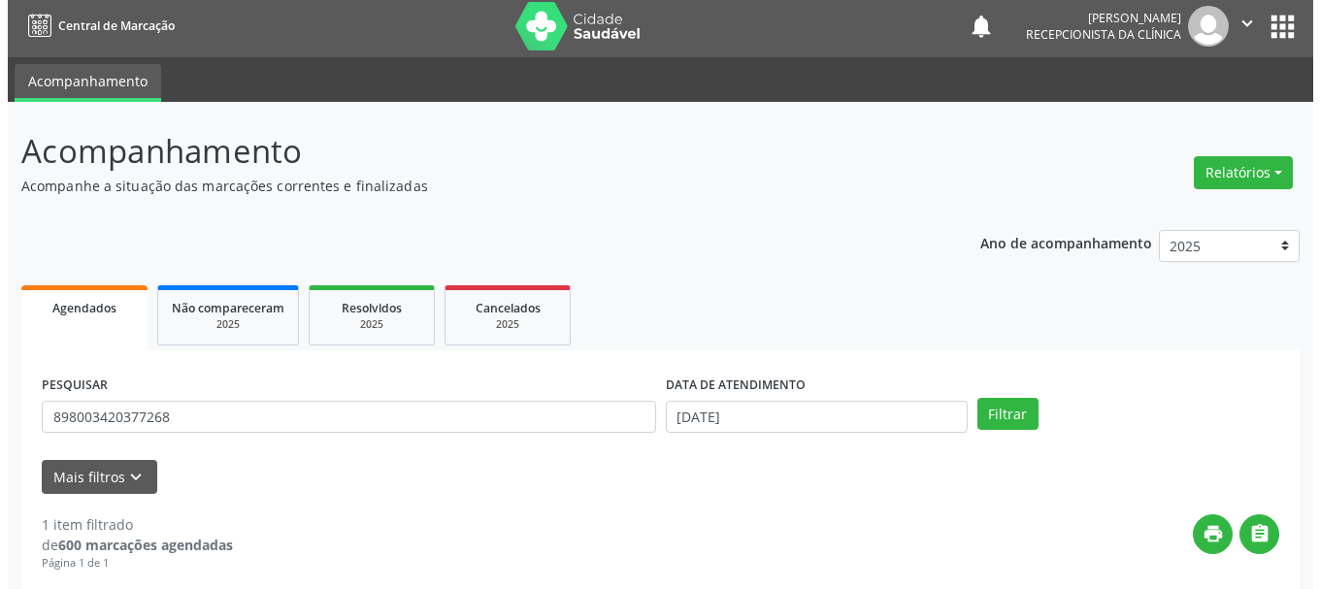
scroll to position [283, 0]
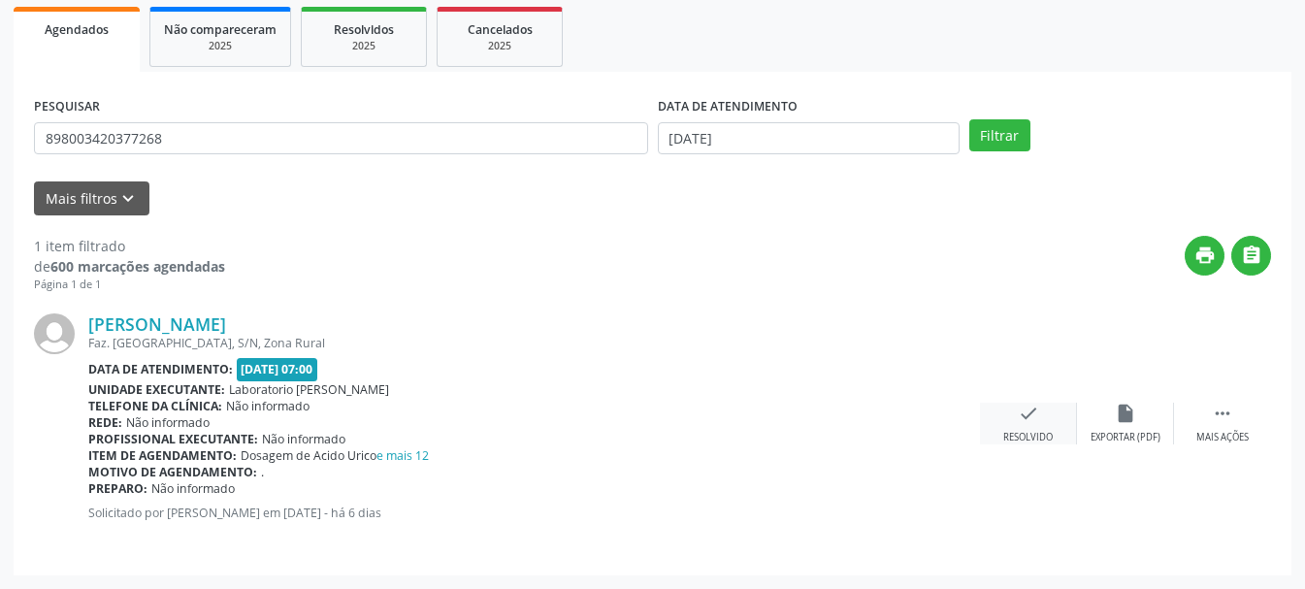
click at [1026, 441] on div "Resolvido" at bounding box center [1027, 438] width 49 height 14
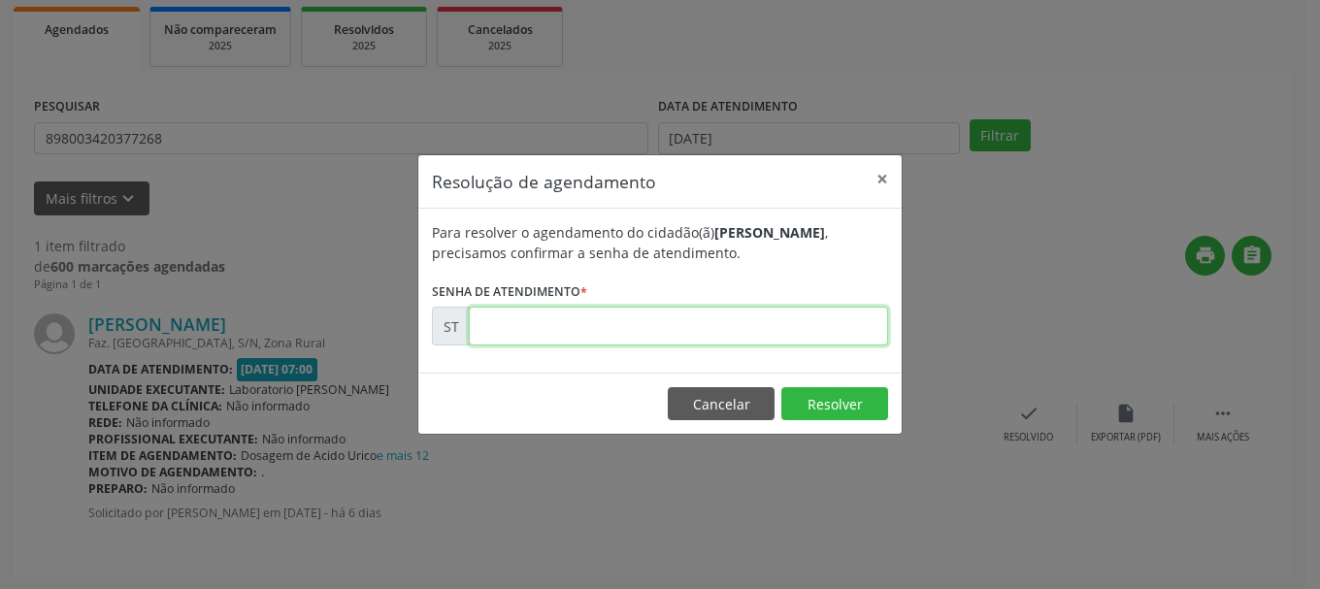
click at [713, 332] on input "text" at bounding box center [678, 326] width 419 height 39
type input "00021664"
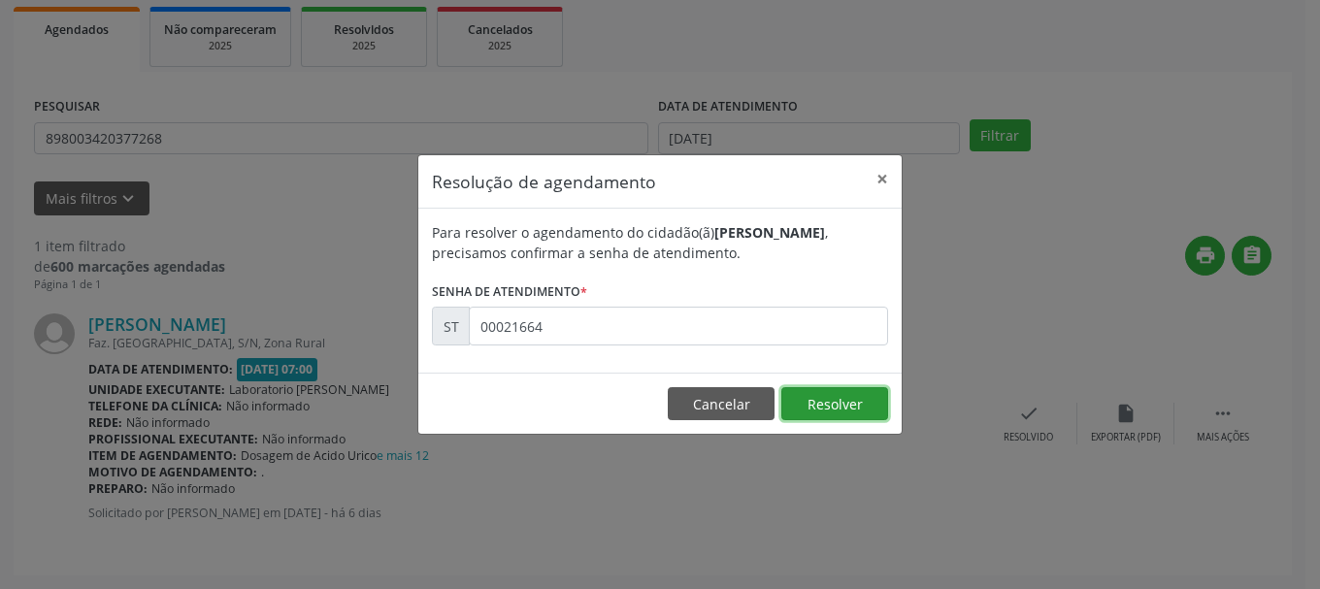
click at [832, 402] on button "Resolver" at bounding box center [834, 403] width 107 height 33
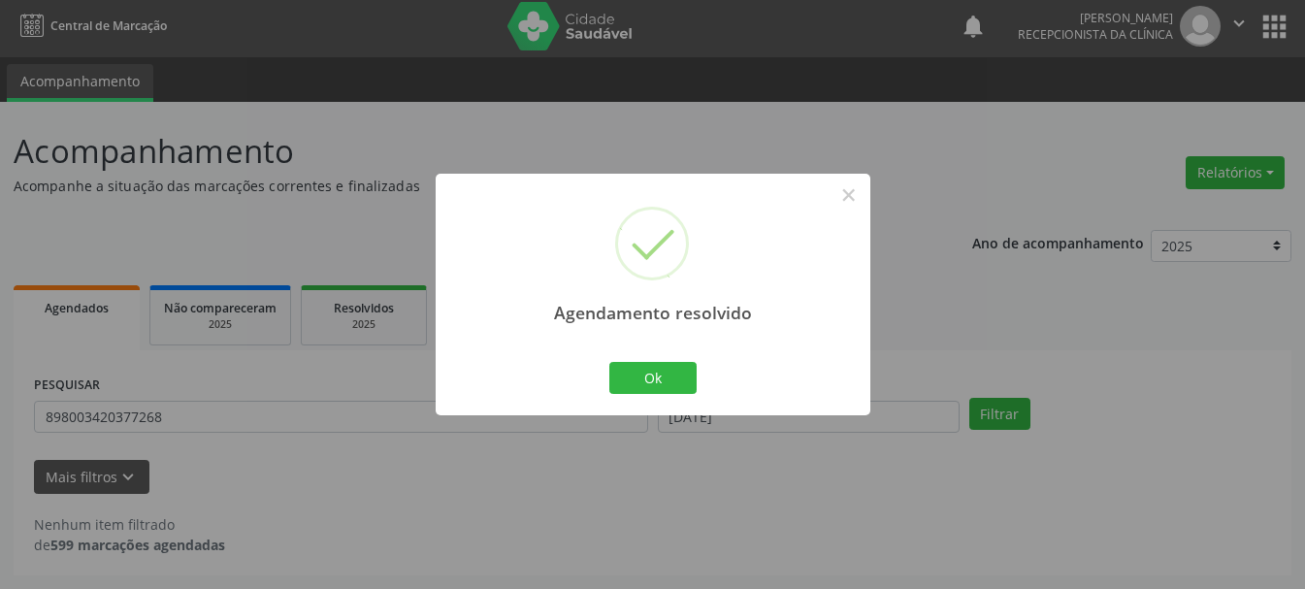
scroll to position [5, 0]
drag, startPoint x: 678, startPoint y: 381, endPoint x: 435, endPoint y: 443, distance: 251.4
click at [676, 381] on button "Ok" at bounding box center [652, 378] width 87 height 33
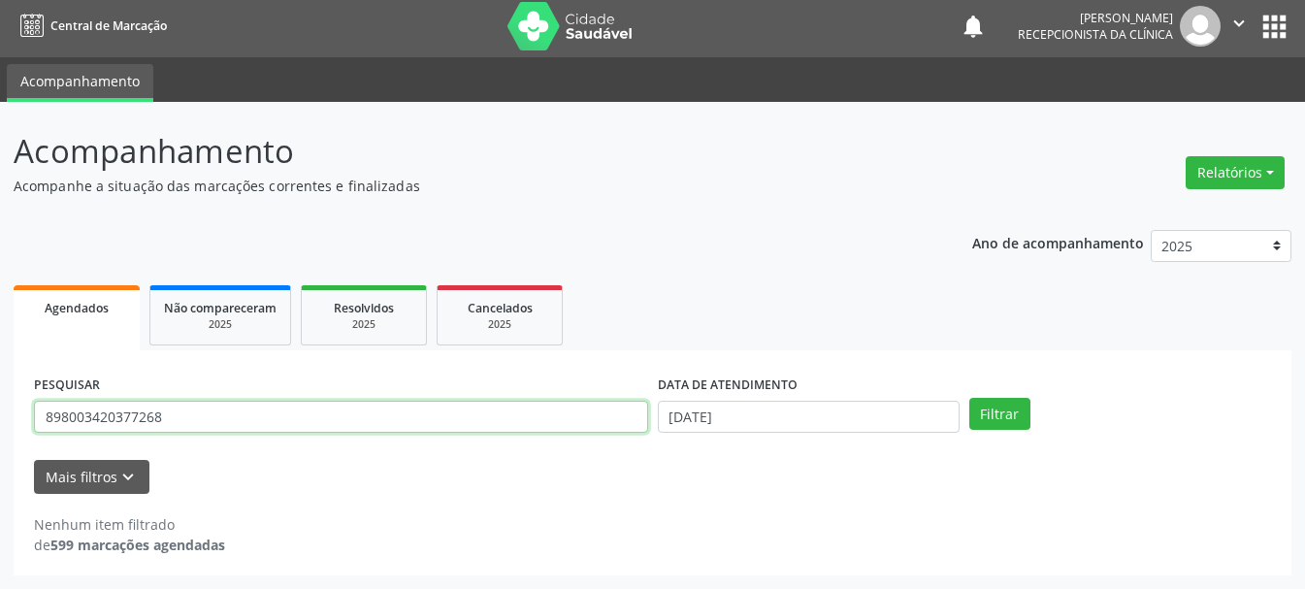
click at [438, 412] on input "898003420377268" at bounding box center [341, 417] width 614 height 33
type input "8"
type input "706508334261593"
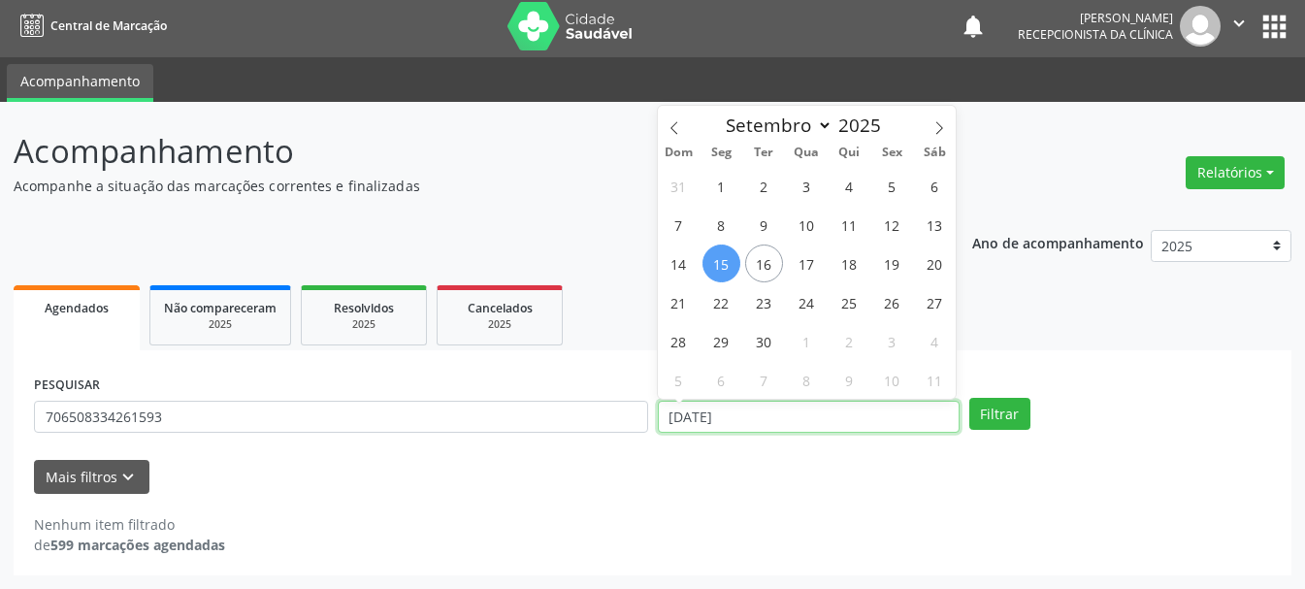
click at [867, 418] on input "[DATE]" at bounding box center [809, 417] width 302 height 33
click at [898, 227] on span "12" at bounding box center [892, 225] width 38 height 38
type input "[DATE]"
click at [898, 227] on span "12" at bounding box center [892, 225] width 38 height 38
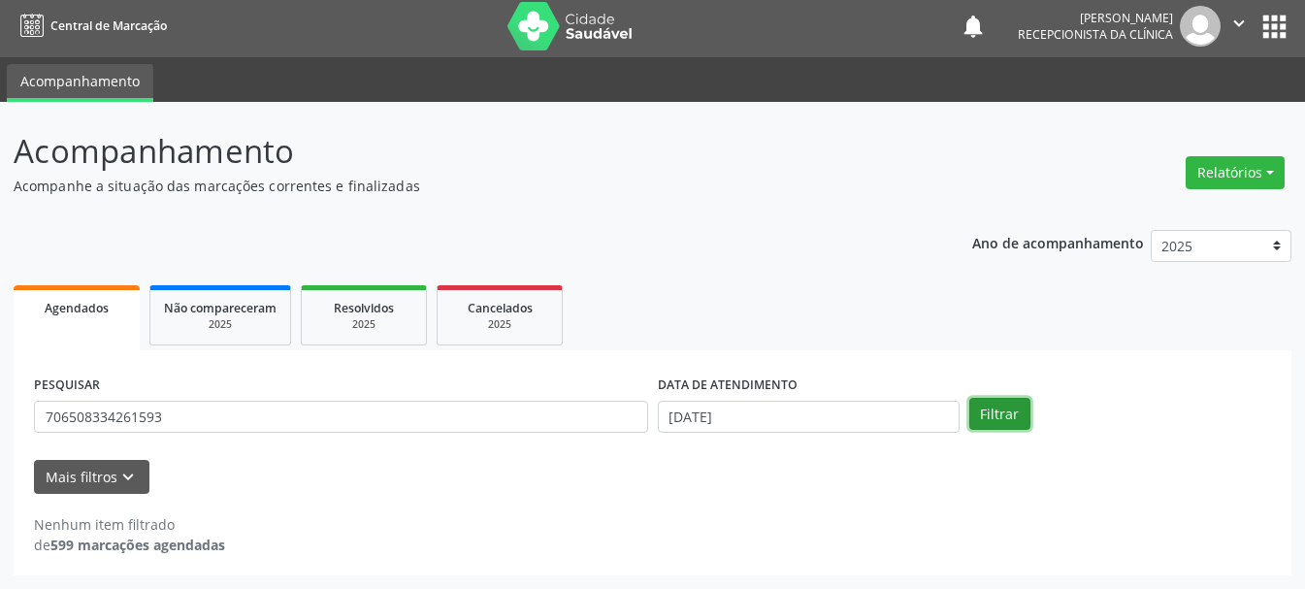
click at [1003, 411] on button "Filtrar" at bounding box center [999, 414] width 61 height 33
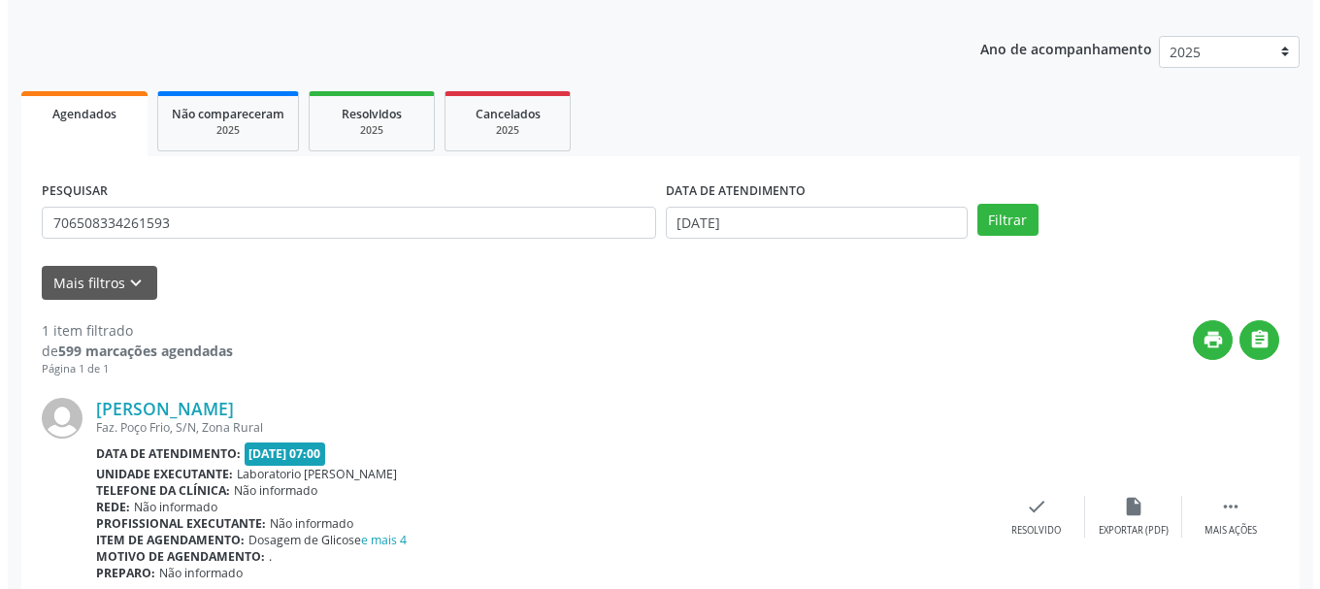
scroll to position [296, 0]
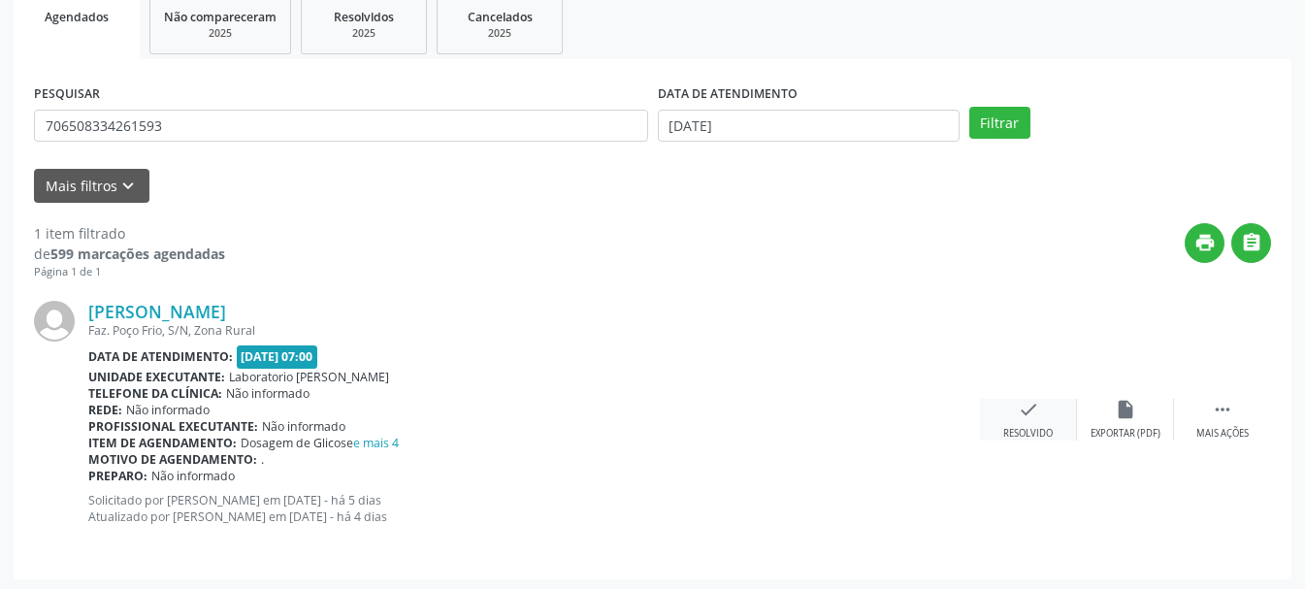
click at [1016, 408] on div "check Resolvido" at bounding box center [1028, 420] width 97 height 42
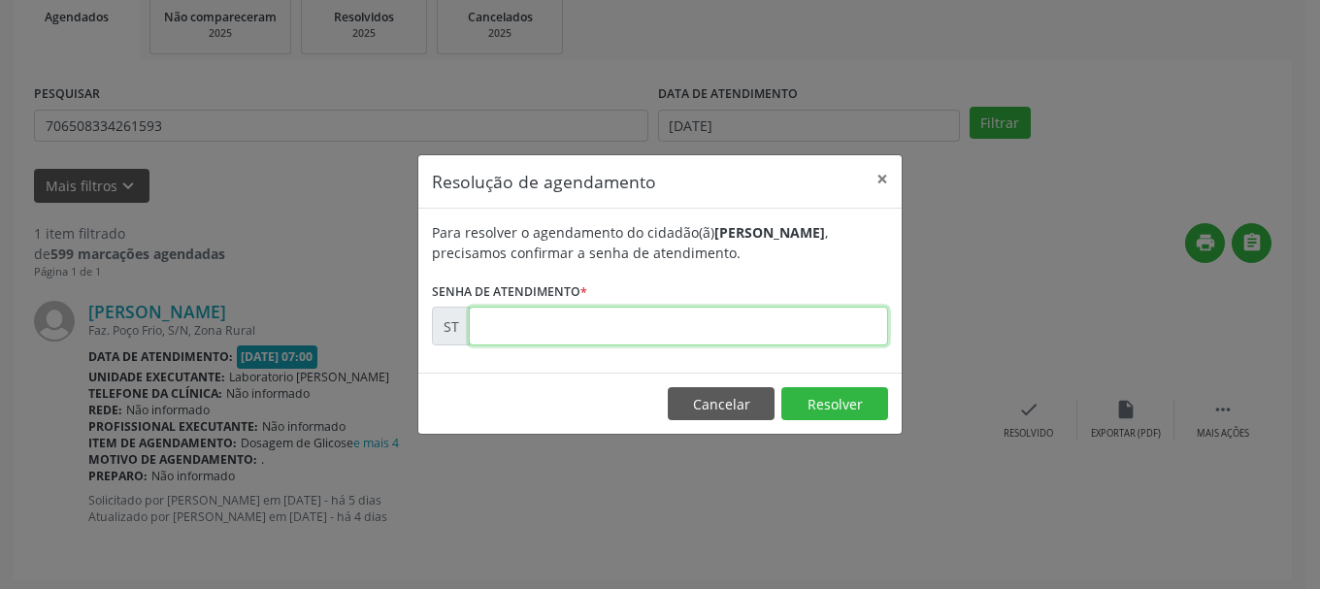
click at [820, 328] on input "text" at bounding box center [678, 326] width 419 height 39
type input "00021969"
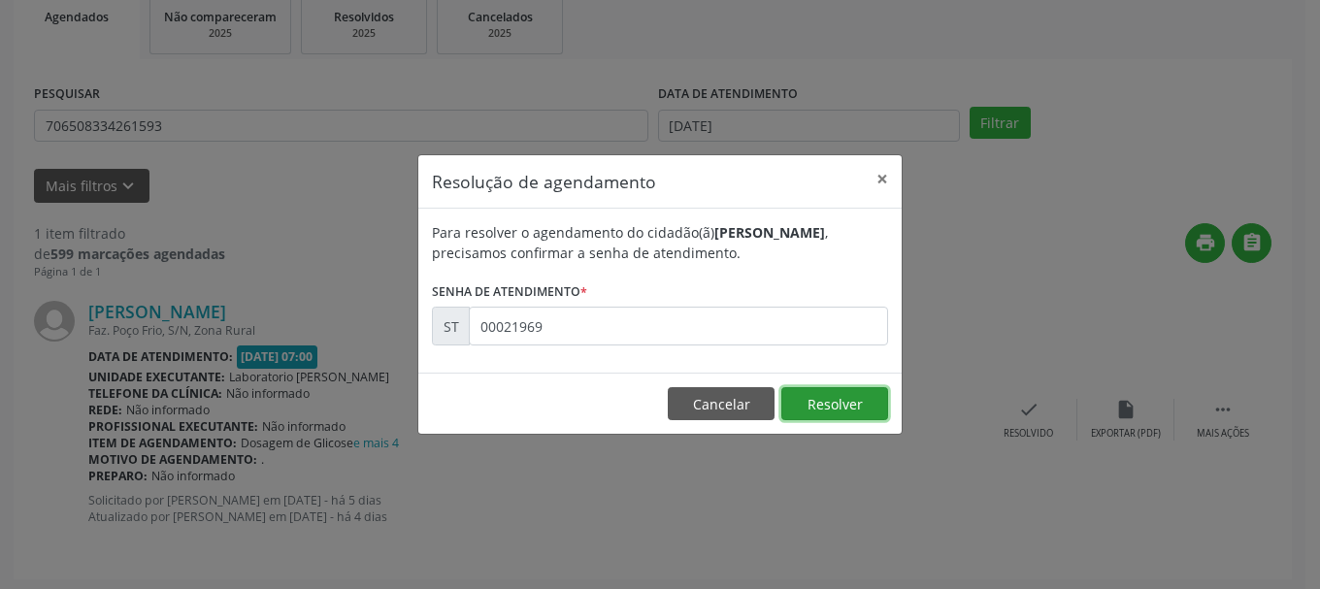
click at [871, 412] on button "Resolver" at bounding box center [834, 403] width 107 height 33
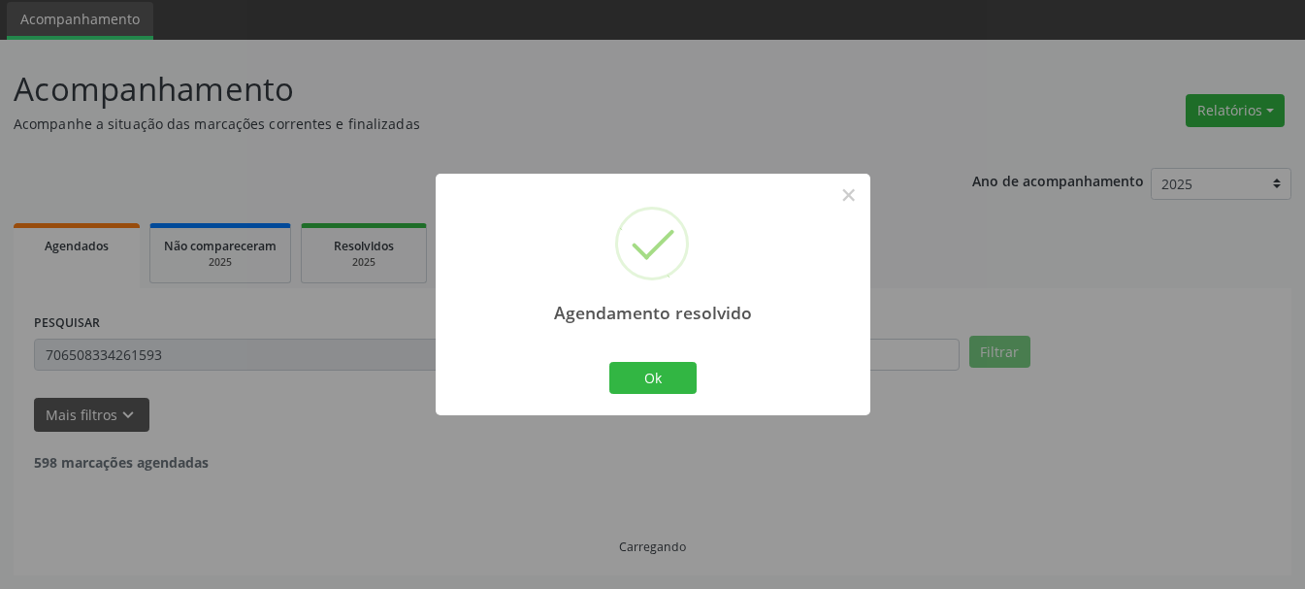
scroll to position [5, 0]
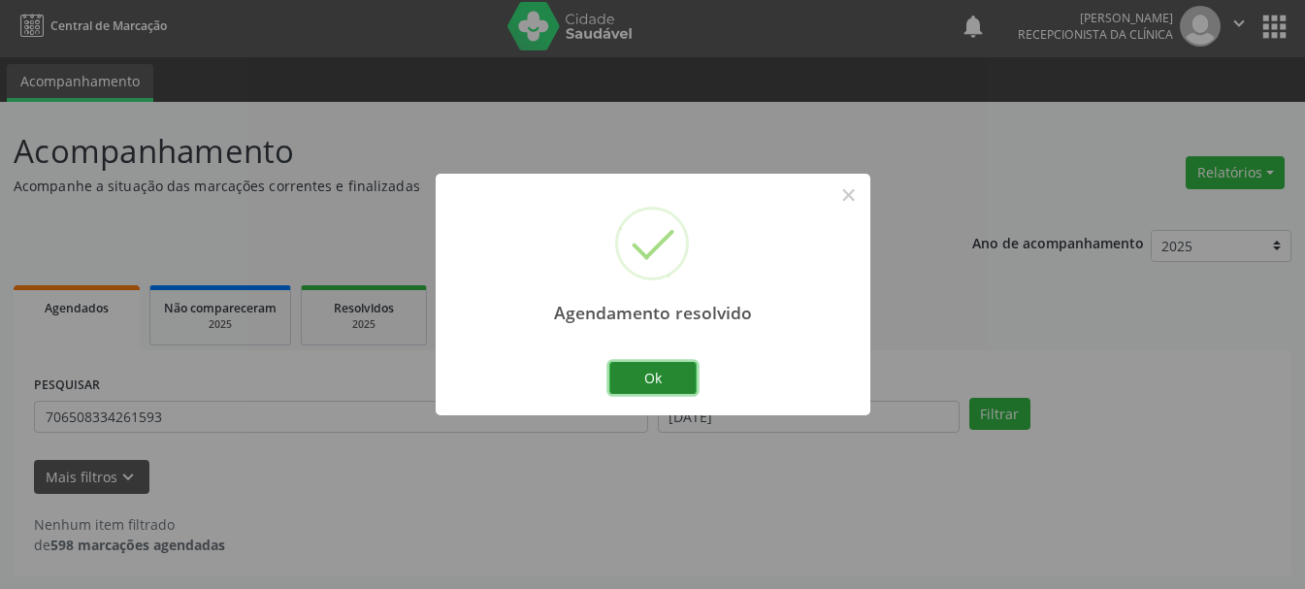
click at [647, 364] on button "Ok" at bounding box center [652, 378] width 87 height 33
